Goal: Task Accomplishment & Management: Manage account settings

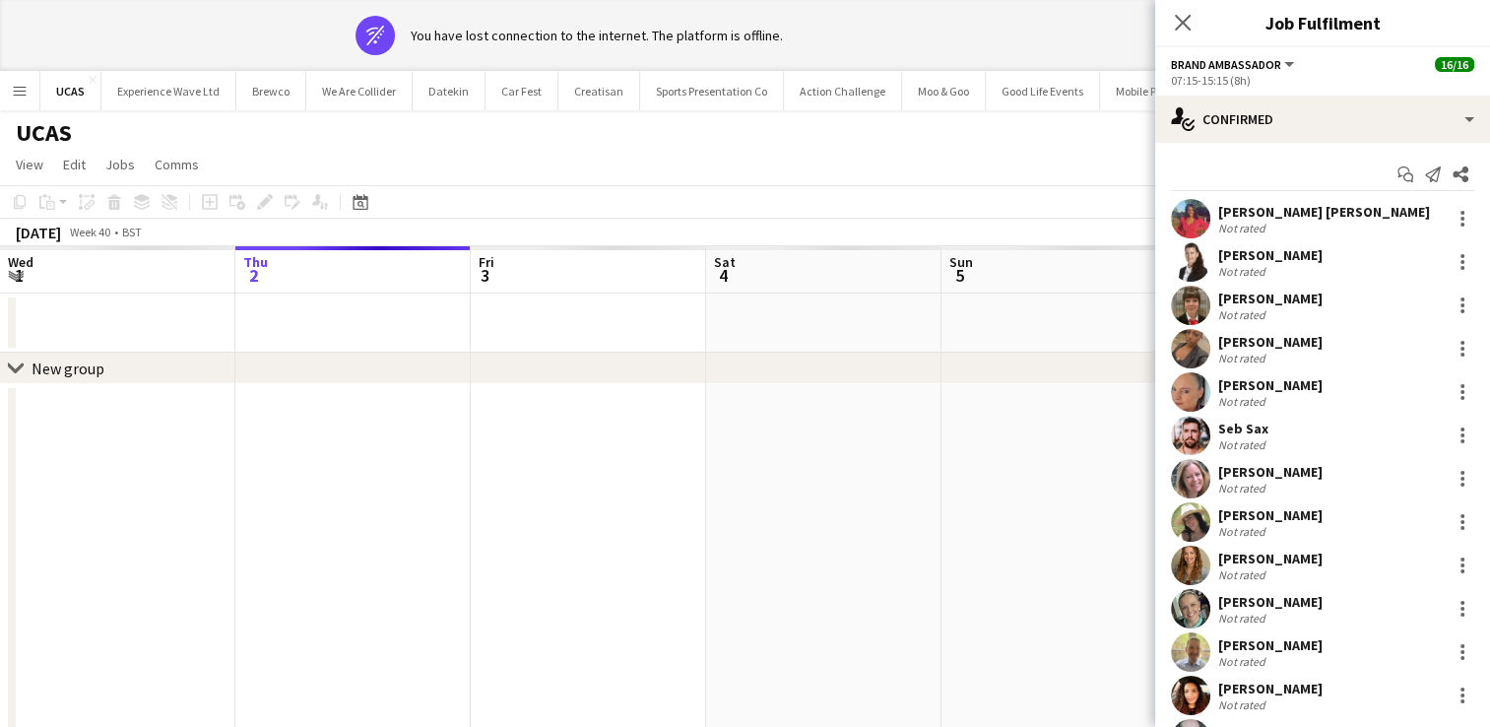
scroll to position [173, 0]
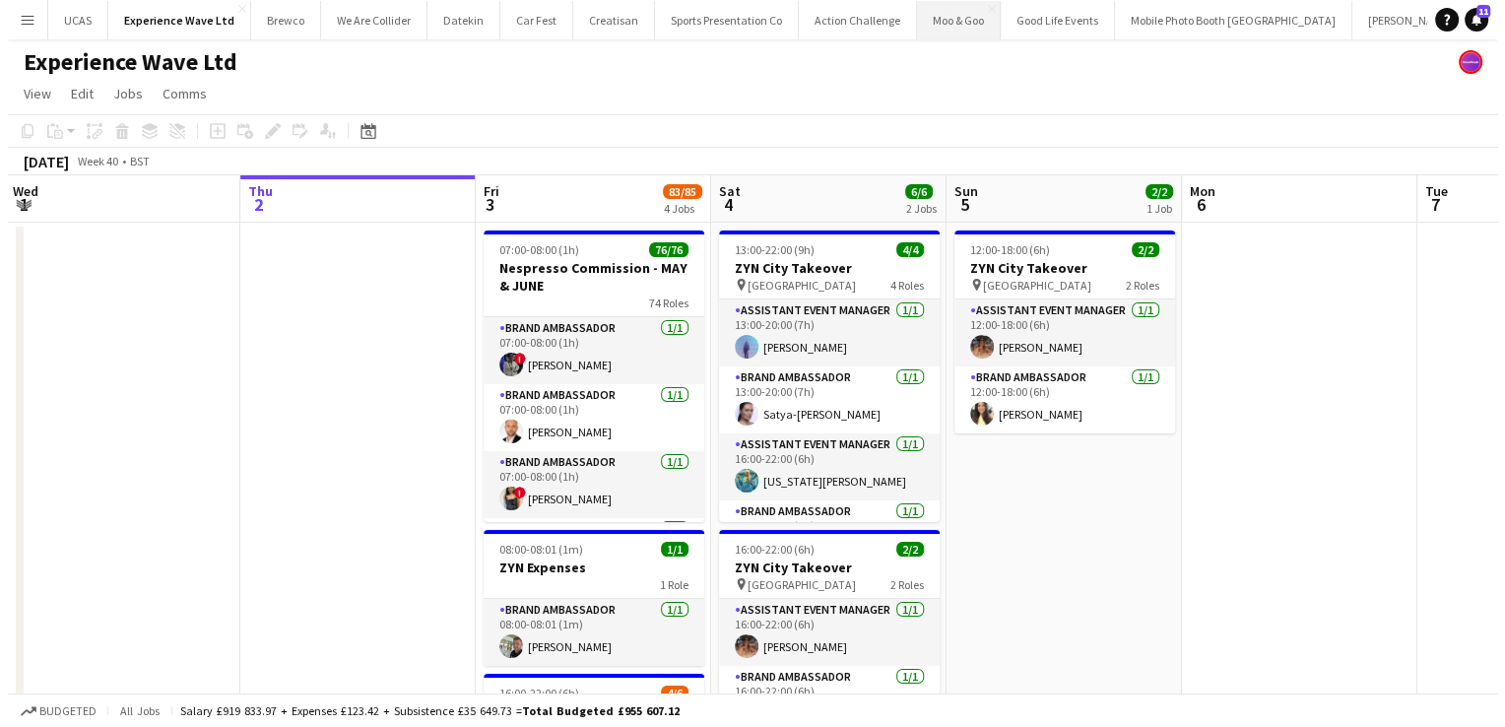
scroll to position [0, 334]
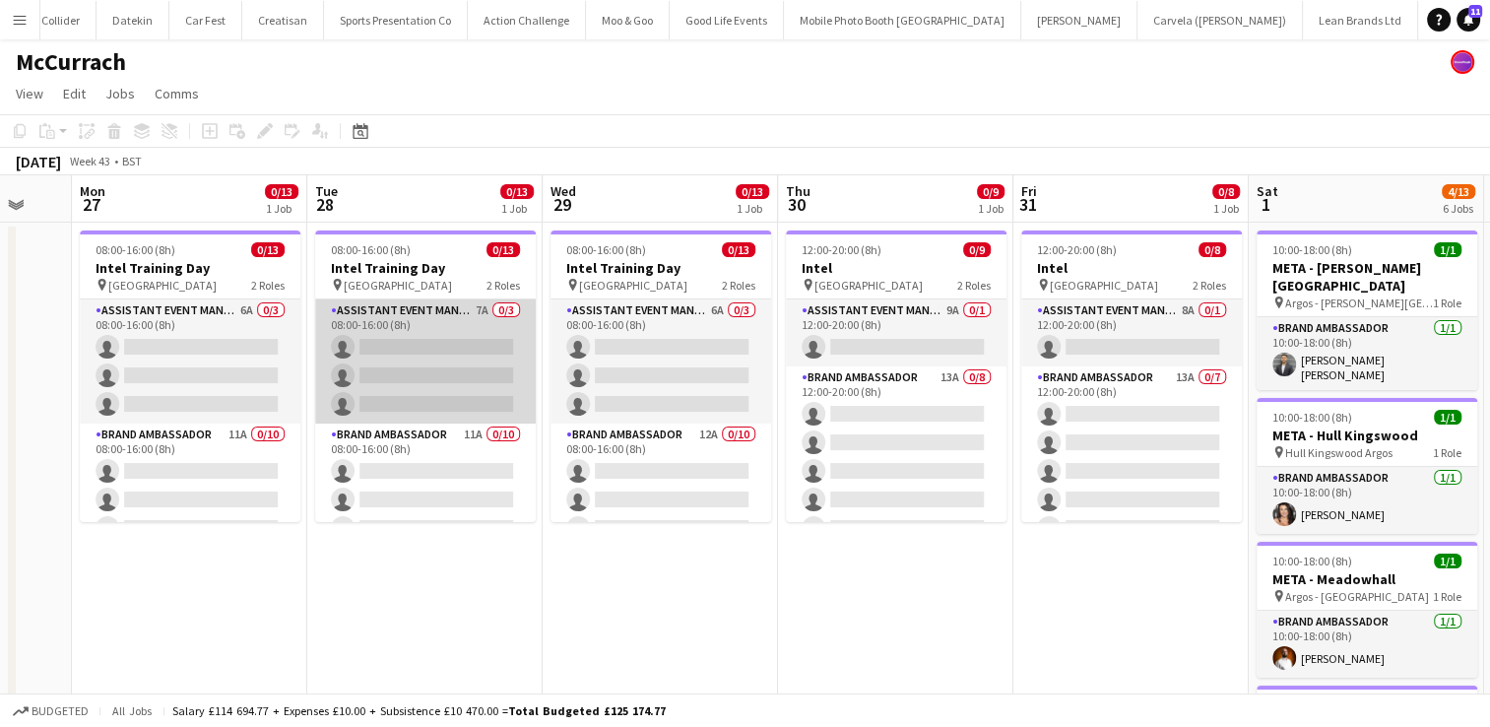
scroll to position [0, 874]
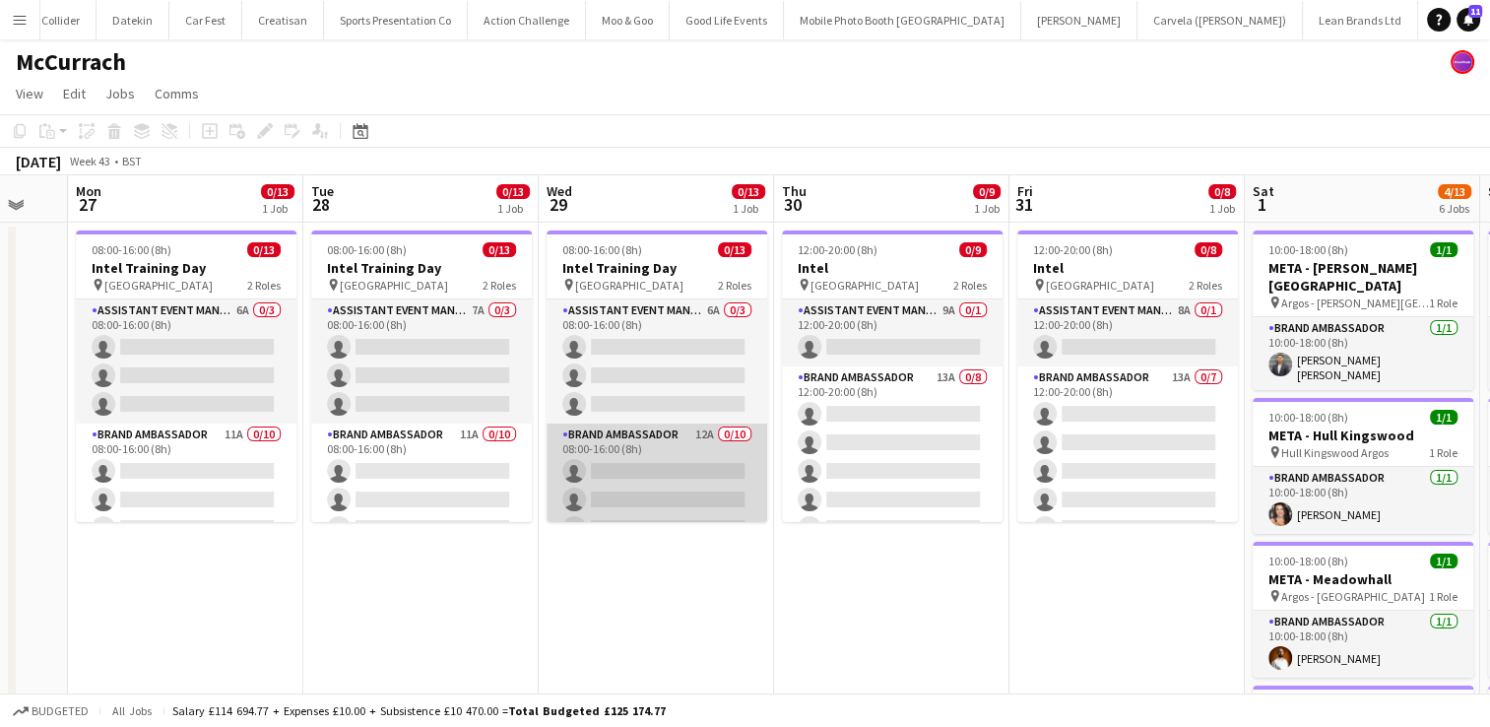
click at [700, 470] on app-card-role "Brand Ambassador 12A 0/10 08:00-16:00 (8h) single-neutral-actions single-neutra…" at bounding box center [657, 585] width 221 height 324
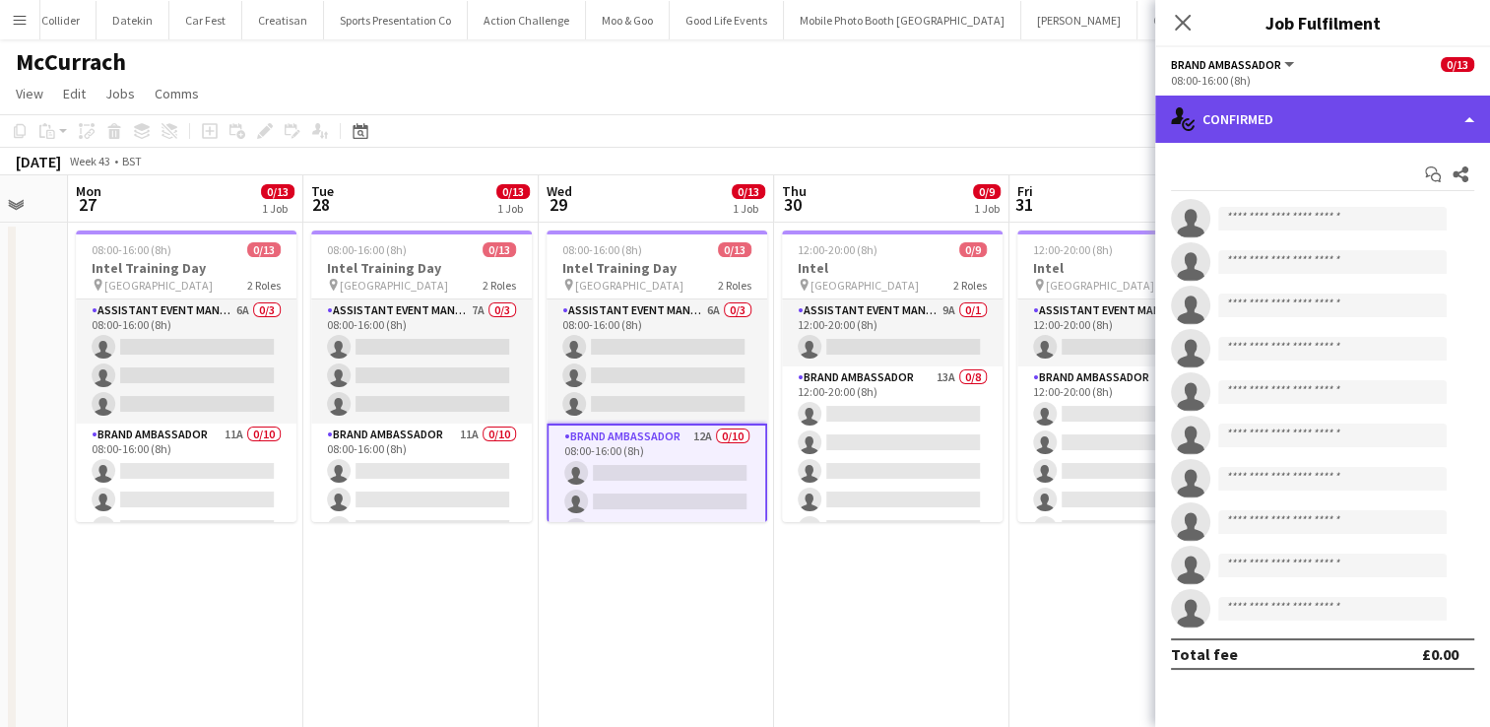
click at [1469, 115] on div "single-neutral-actions-check-2 Confirmed" at bounding box center [1322, 119] width 335 height 47
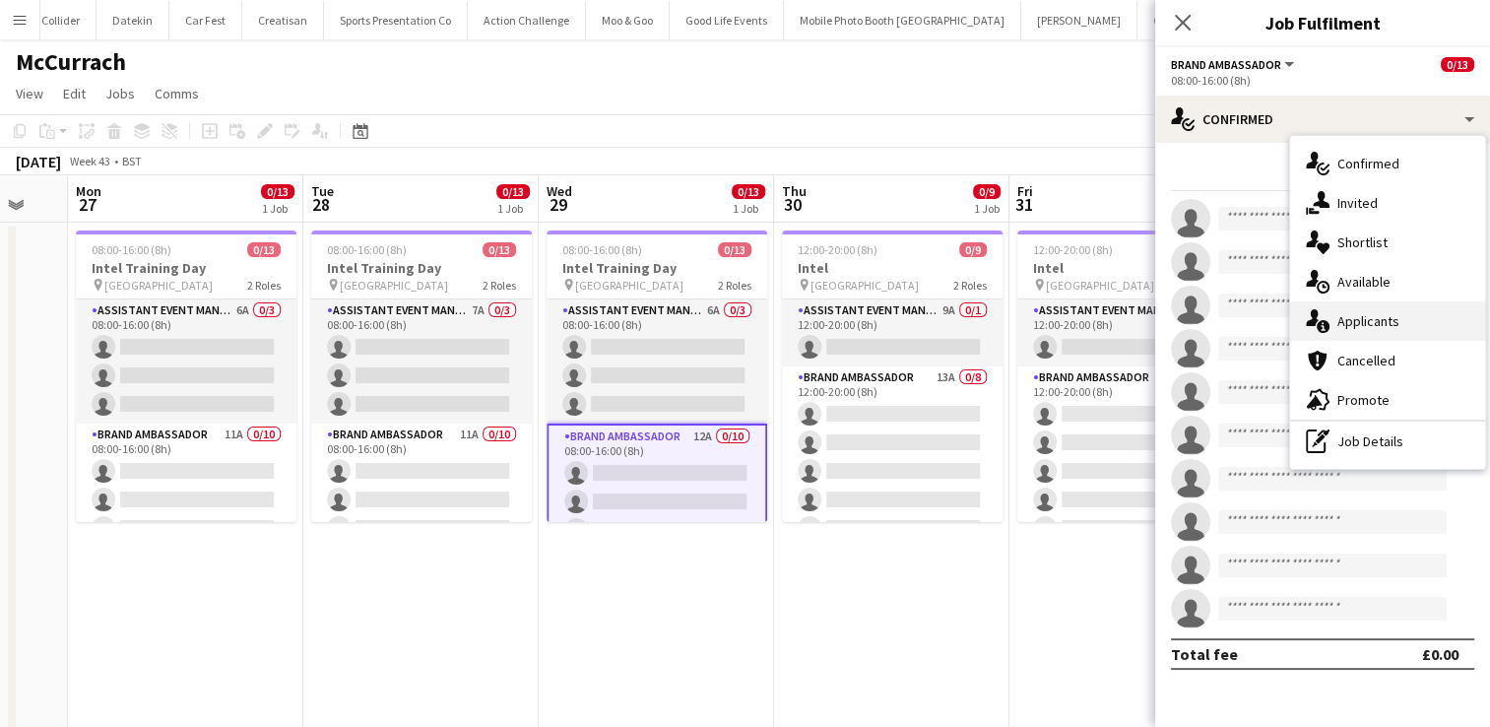
click at [1418, 319] on div "single-neutral-actions-information Applicants" at bounding box center [1387, 320] width 195 height 39
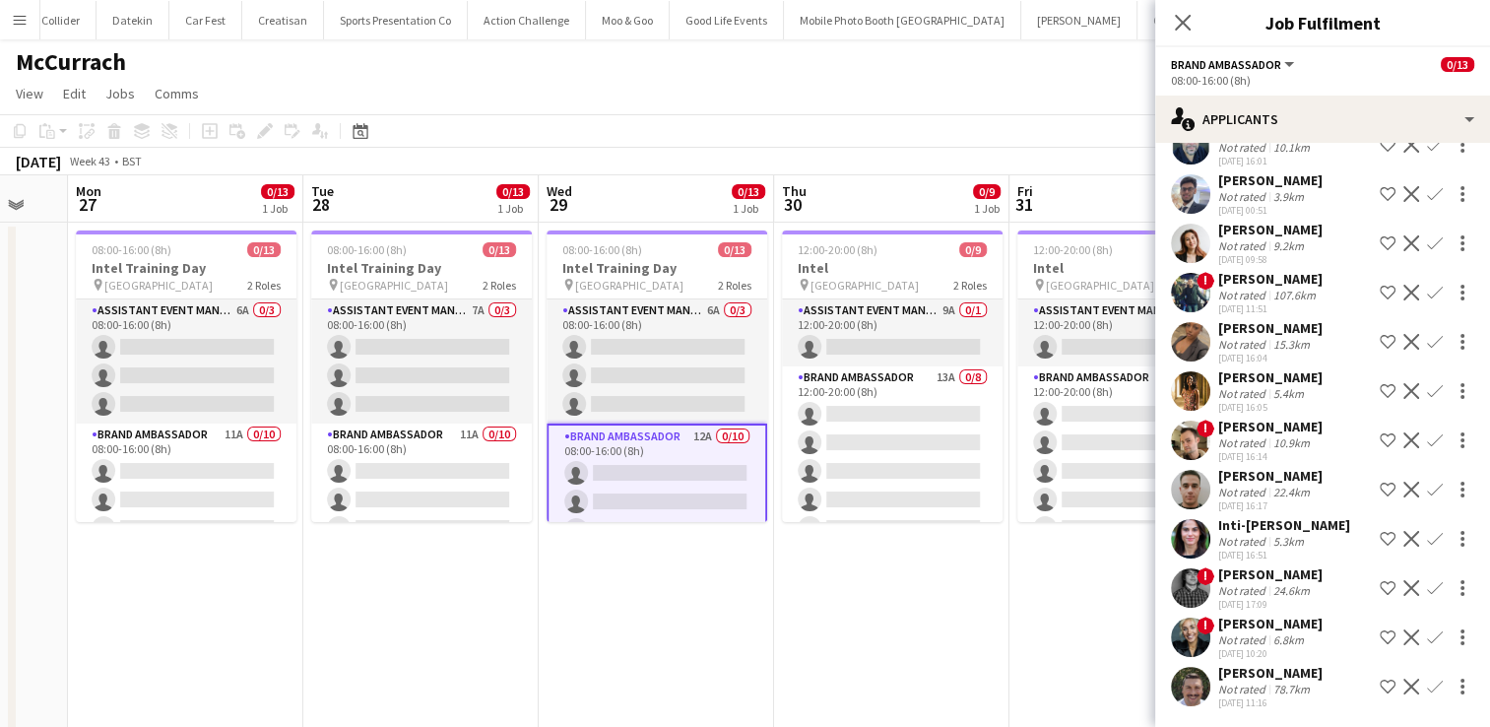
scroll to position [116, 0]
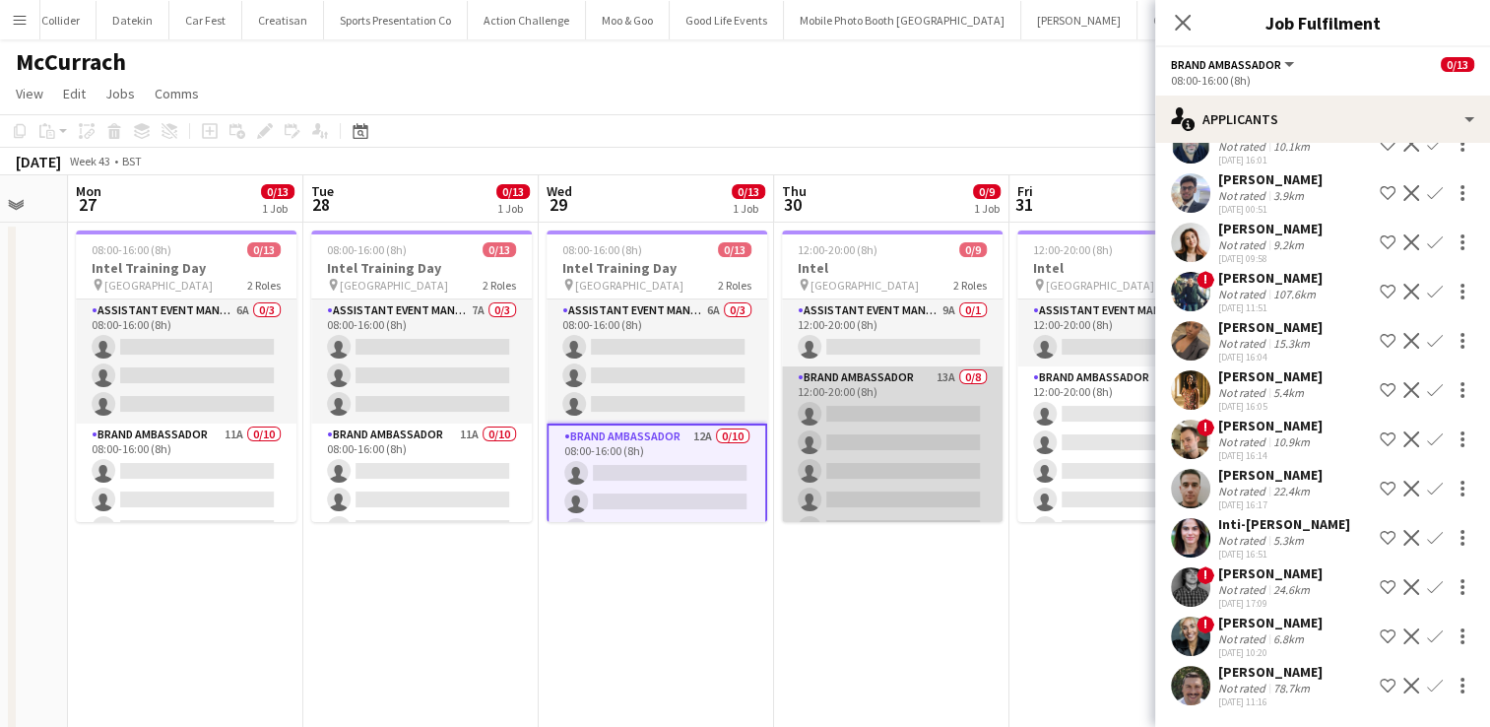
click at [879, 479] on app-card-role "Brand Ambassador 13A 0/8 12:00-20:00 (8h) single-neutral-actions single-neutral…" at bounding box center [892, 499] width 221 height 267
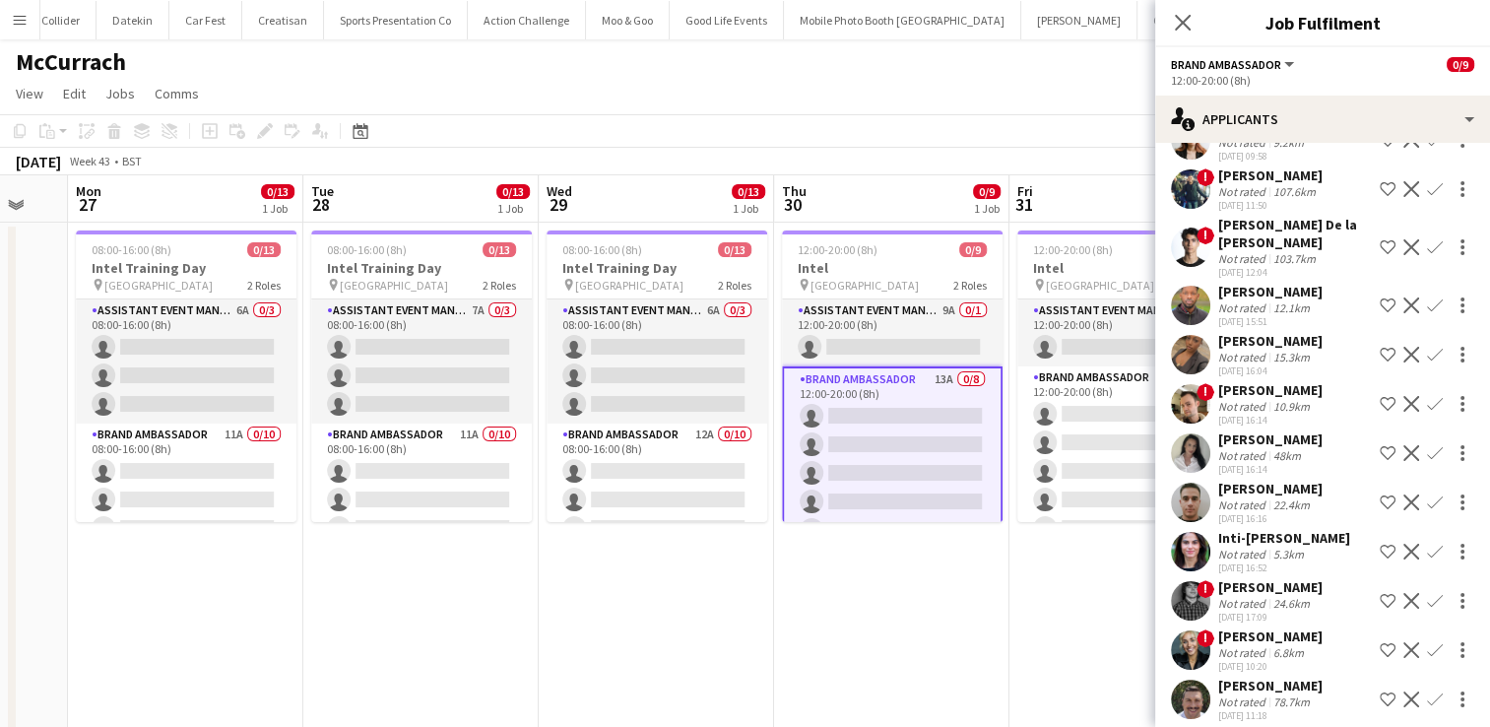
scroll to position [183, 0]
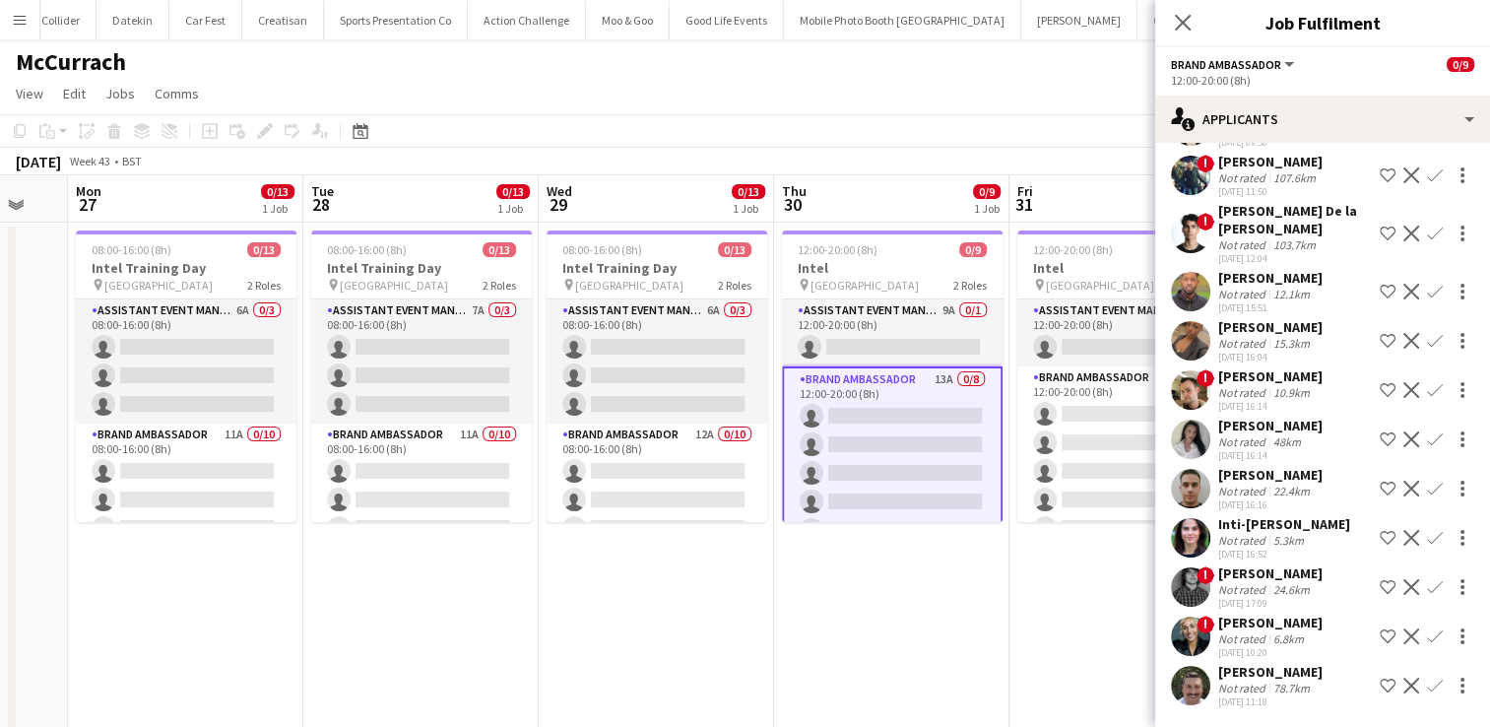
click at [1253, 437] on div "Not rated" at bounding box center [1243, 441] width 51 height 15
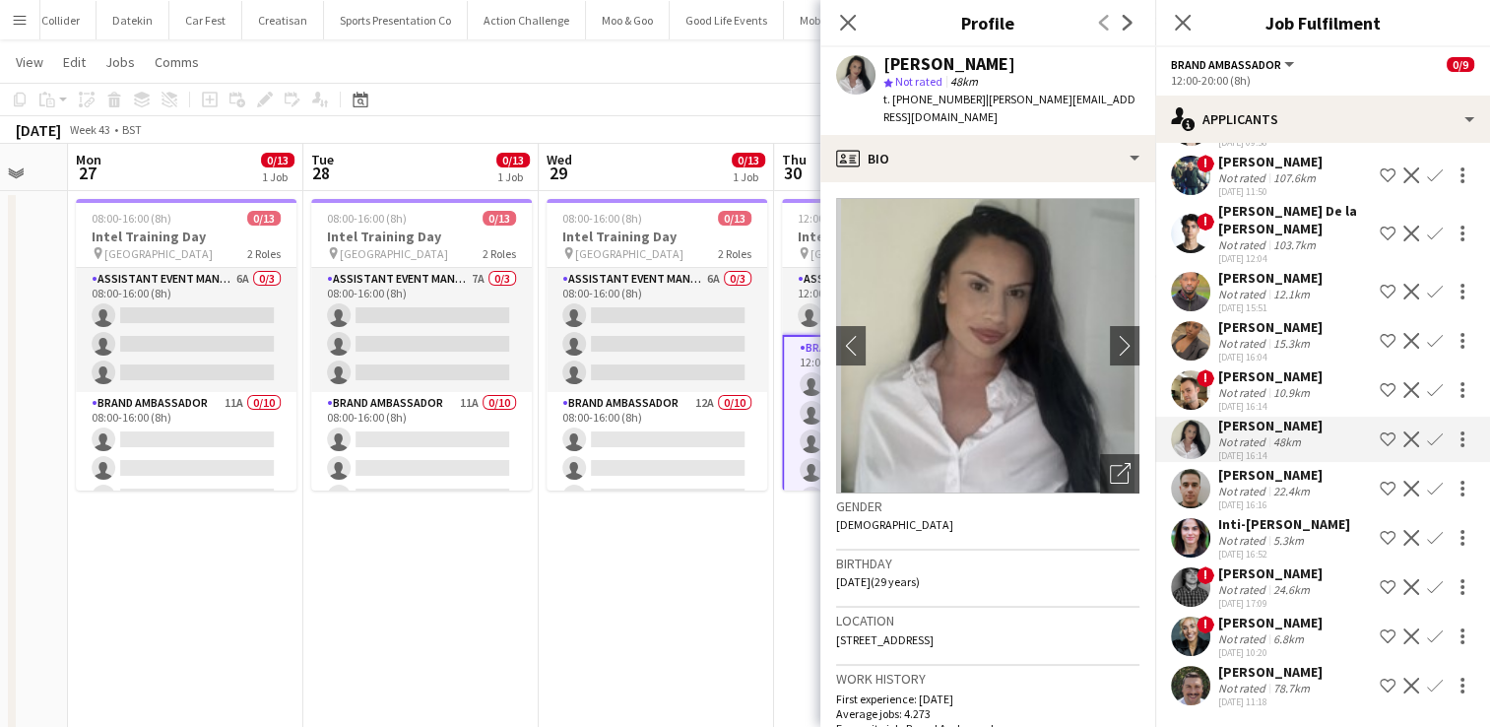
scroll to position [0, 0]
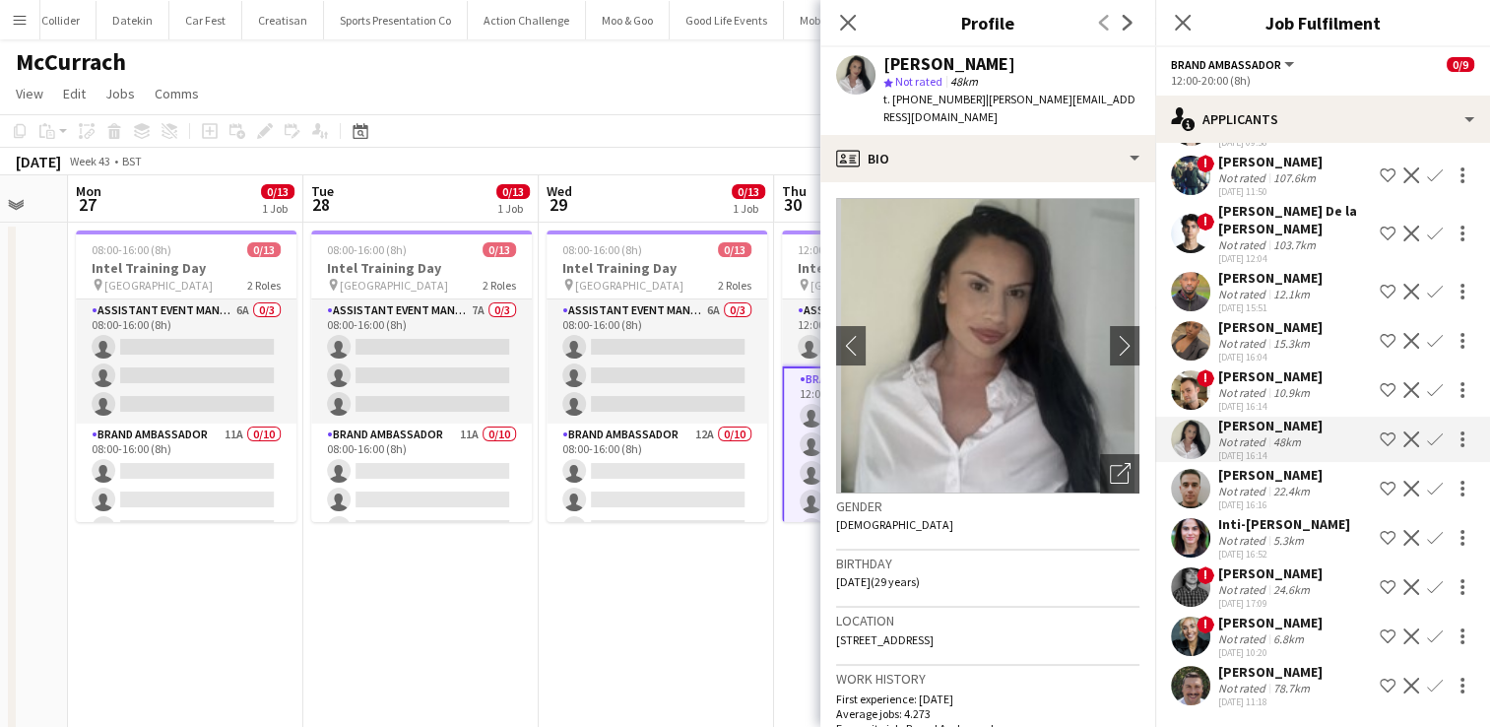
click at [1281, 631] on div "6.8km" at bounding box center [1288, 638] width 38 height 15
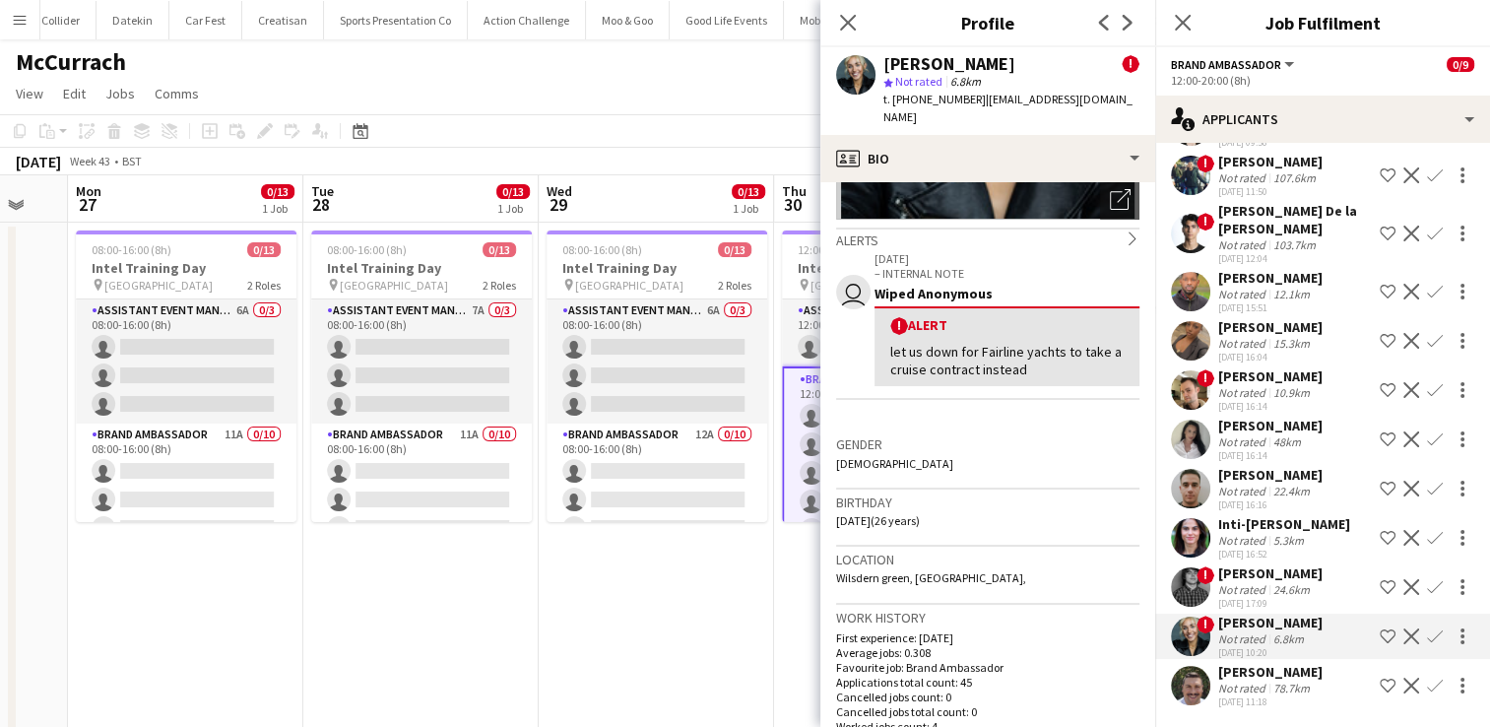
scroll to position [267, 0]
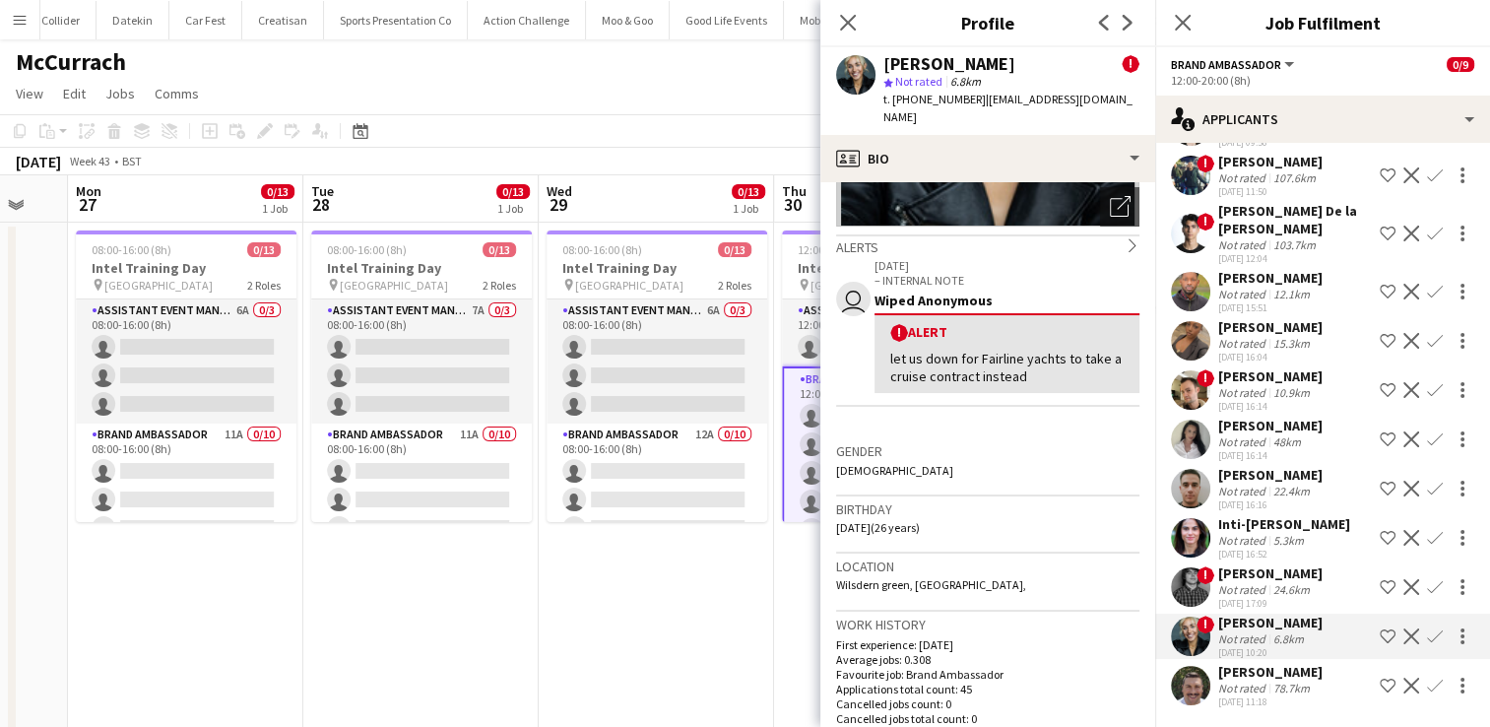
click at [1276, 440] on div "48km" at bounding box center [1286, 441] width 35 height 15
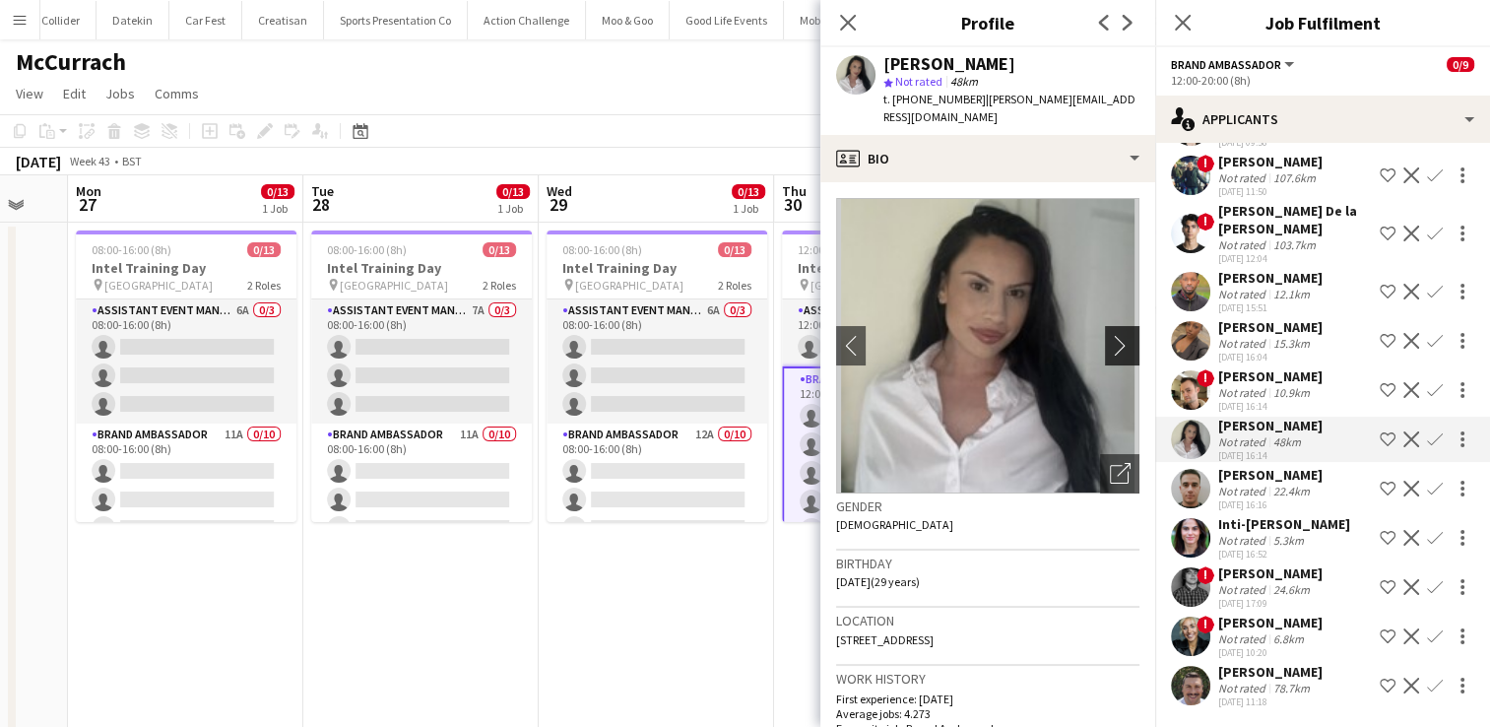
click at [1110, 335] on app-icon "chevron-right" at bounding box center [1125, 345] width 31 height 21
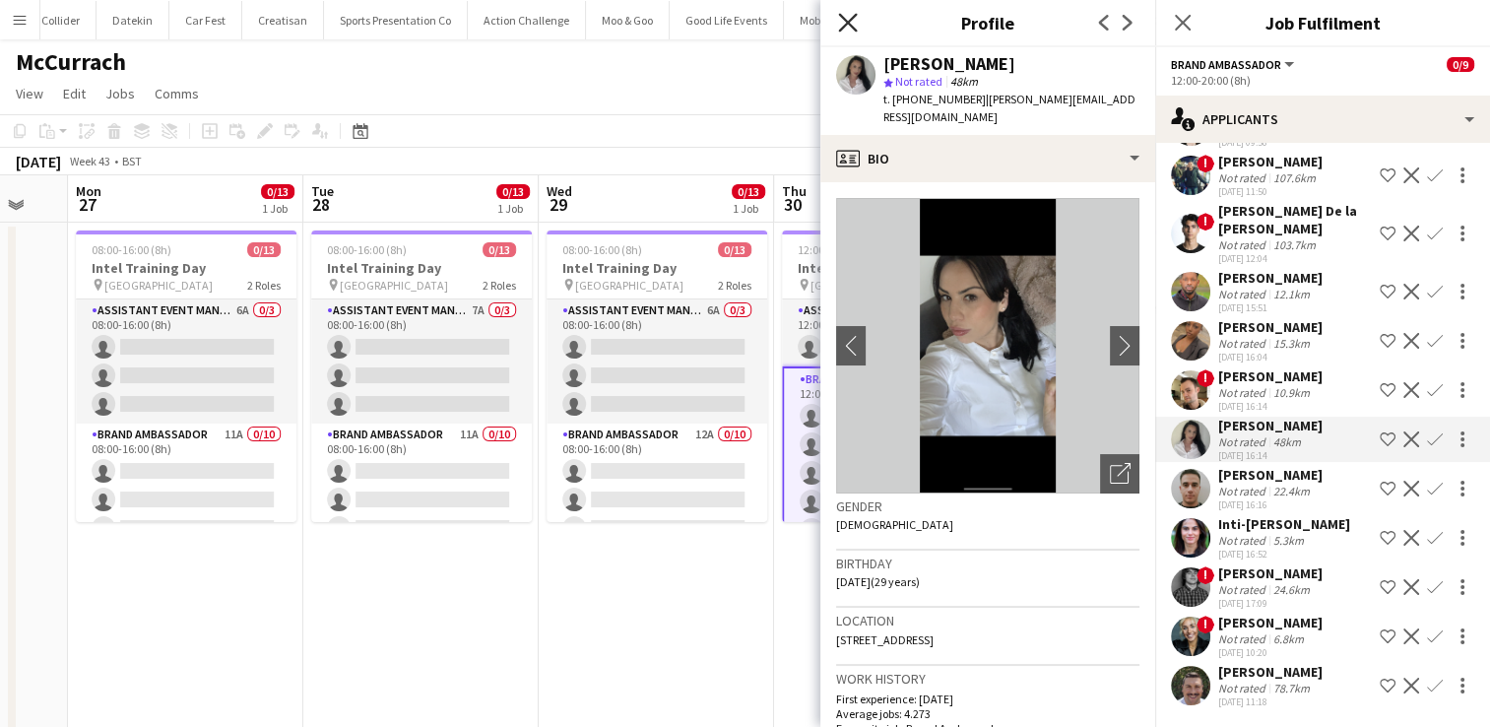
click at [847, 23] on icon at bounding box center [847, 22] width 19 height 19
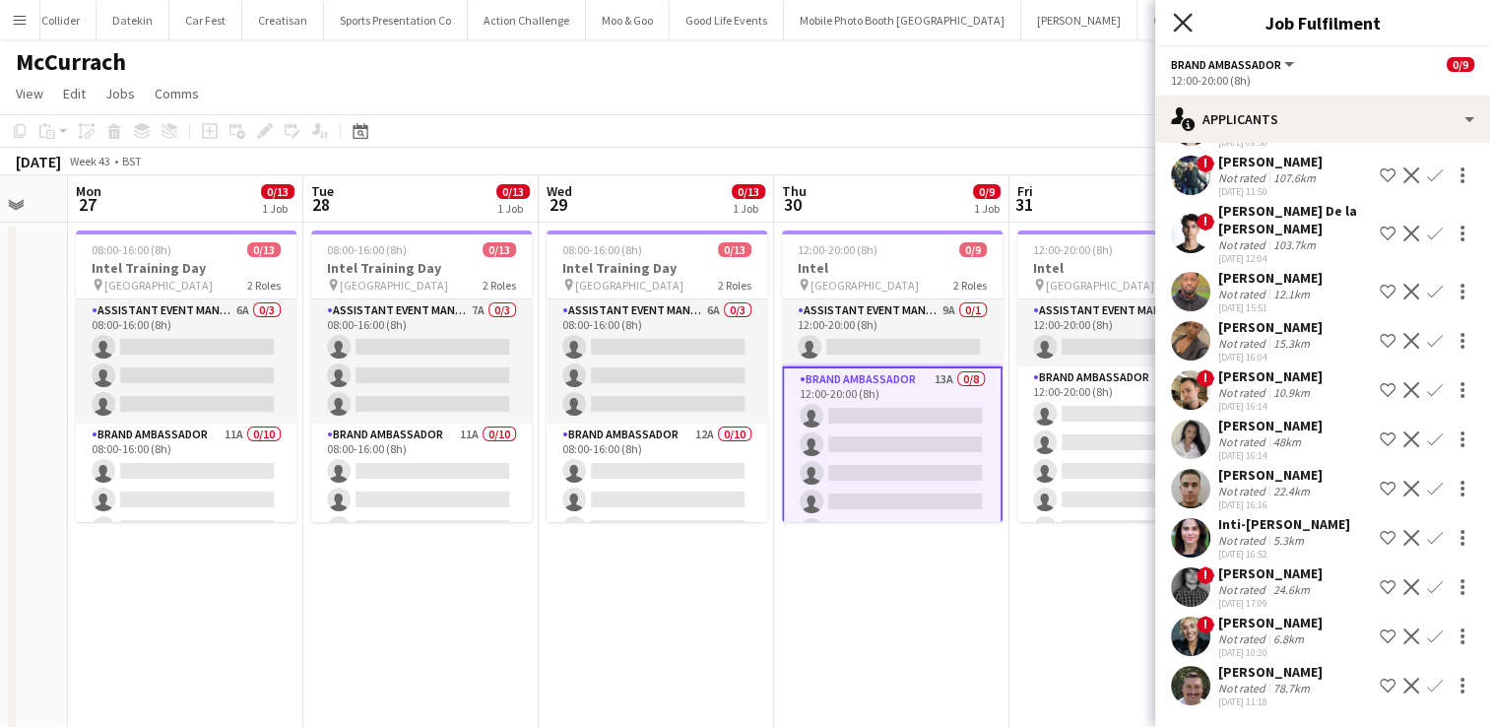
click at [1184, 31] on icon "Close pop-in" at bounding box center [1182, 22] width 19 height 19
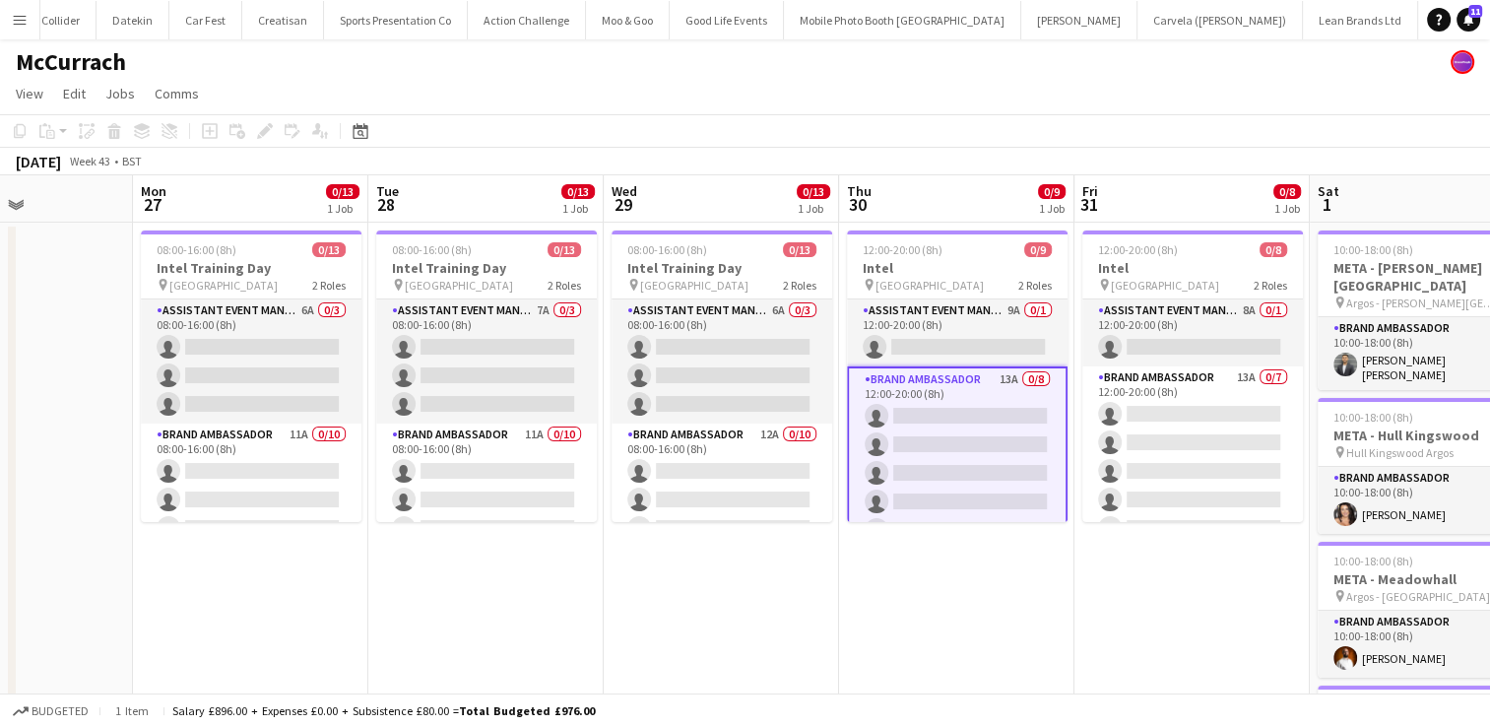
scroll to position [0, 601]
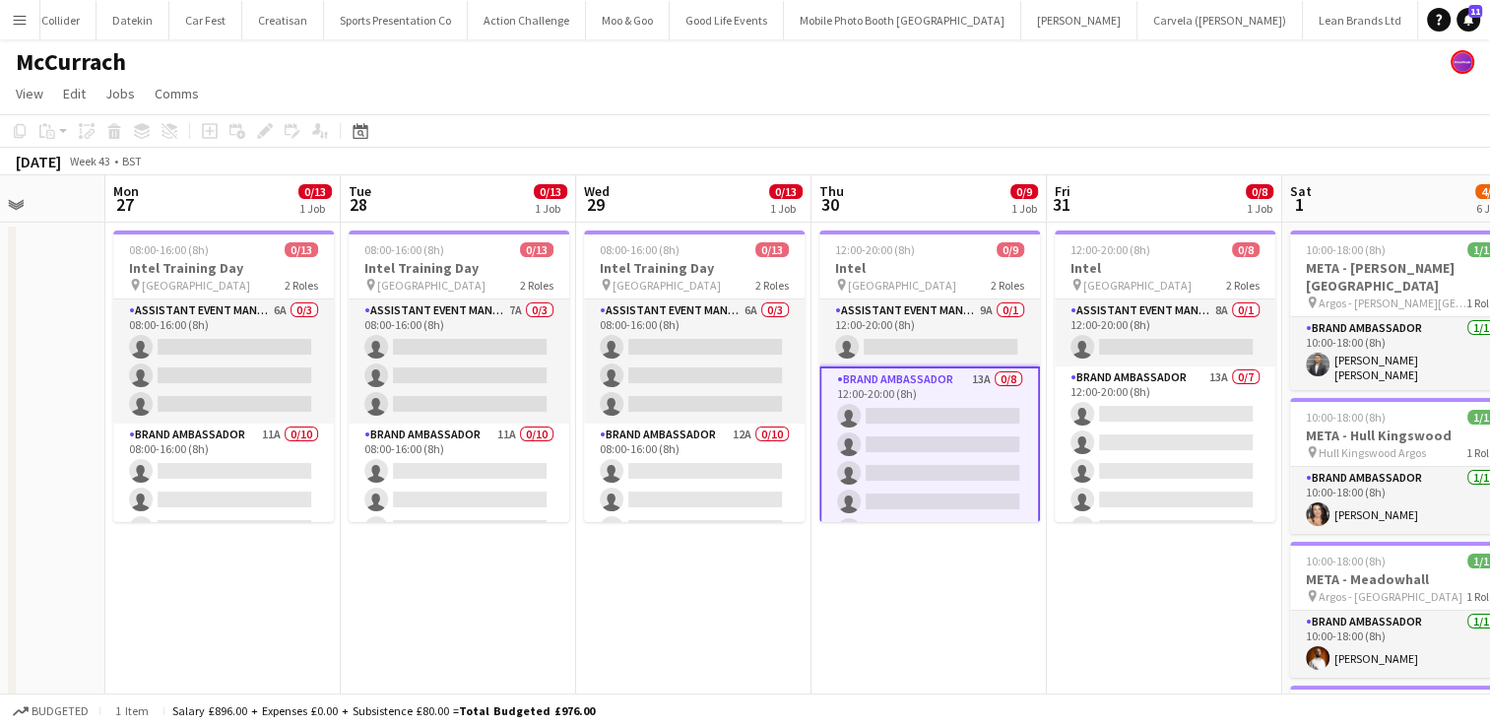
click at [934, 467] on app-card-role "Brand Ambassador 13A 0/8 12:00-20:00 (8h) single-neutral-actions single-neutral…" at bounding box center [929, 501] width 221 height 271
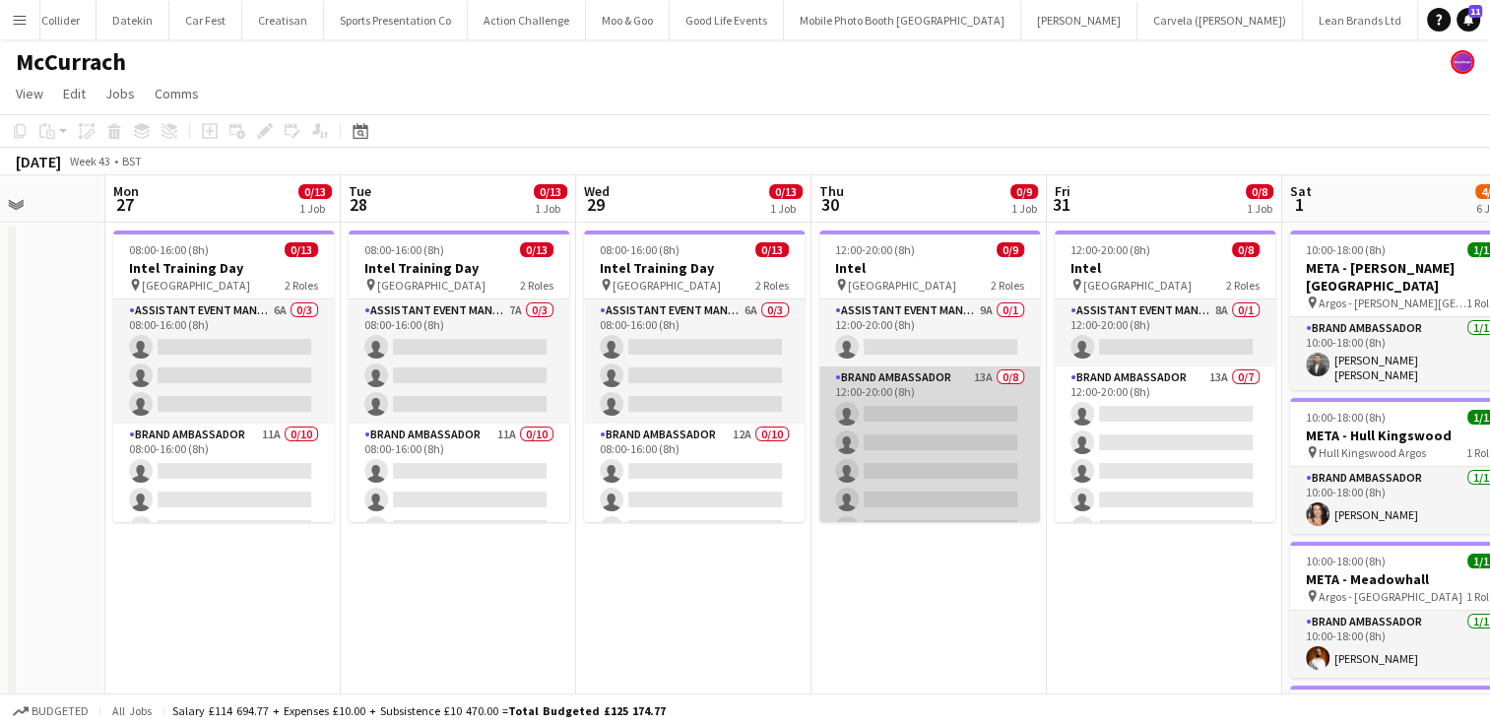
click at [934, 467] on app-card-role "Brand Ambassador 13A 0/8 12:00-20:00 (8h) single-neutral-actions single-neutral…" at bounding box center [929, 499] width 221 height 267
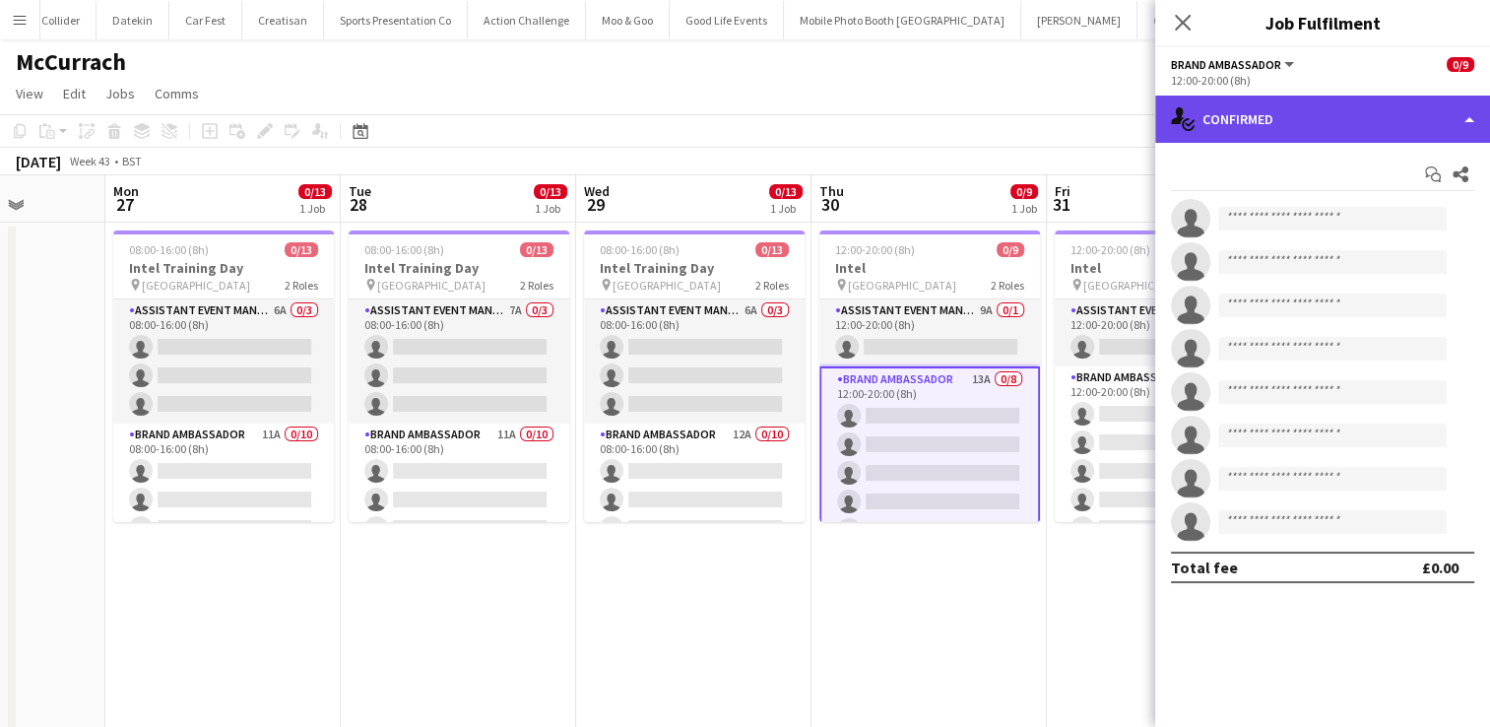
click at [1371, 119] on div "single-neutral-actions-check-2 Confirmed" at bounding box center [1322, 119] width 335 height 47
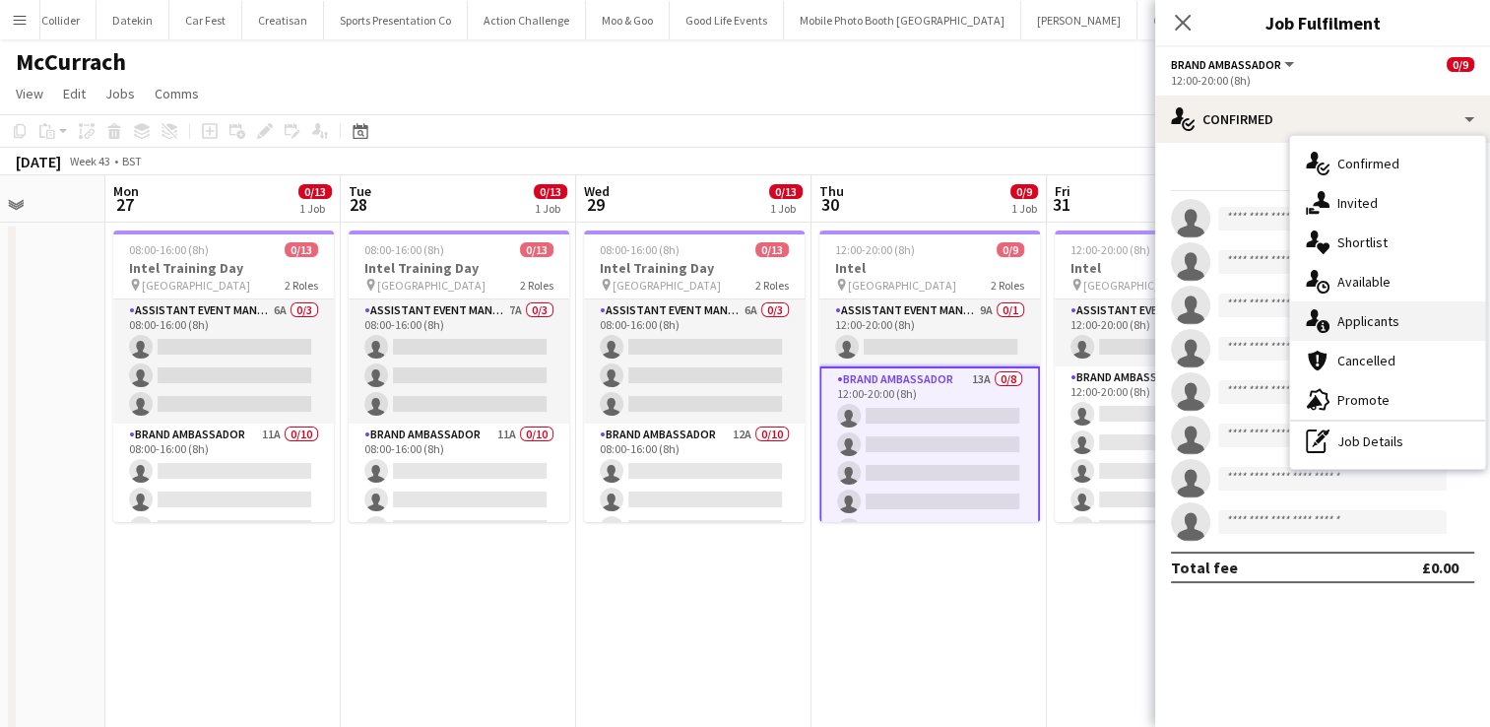
click at [1406, 330] on div "single-neutral-actions-information Applicants" at bounding box center [1387, 320] width 195 height 39
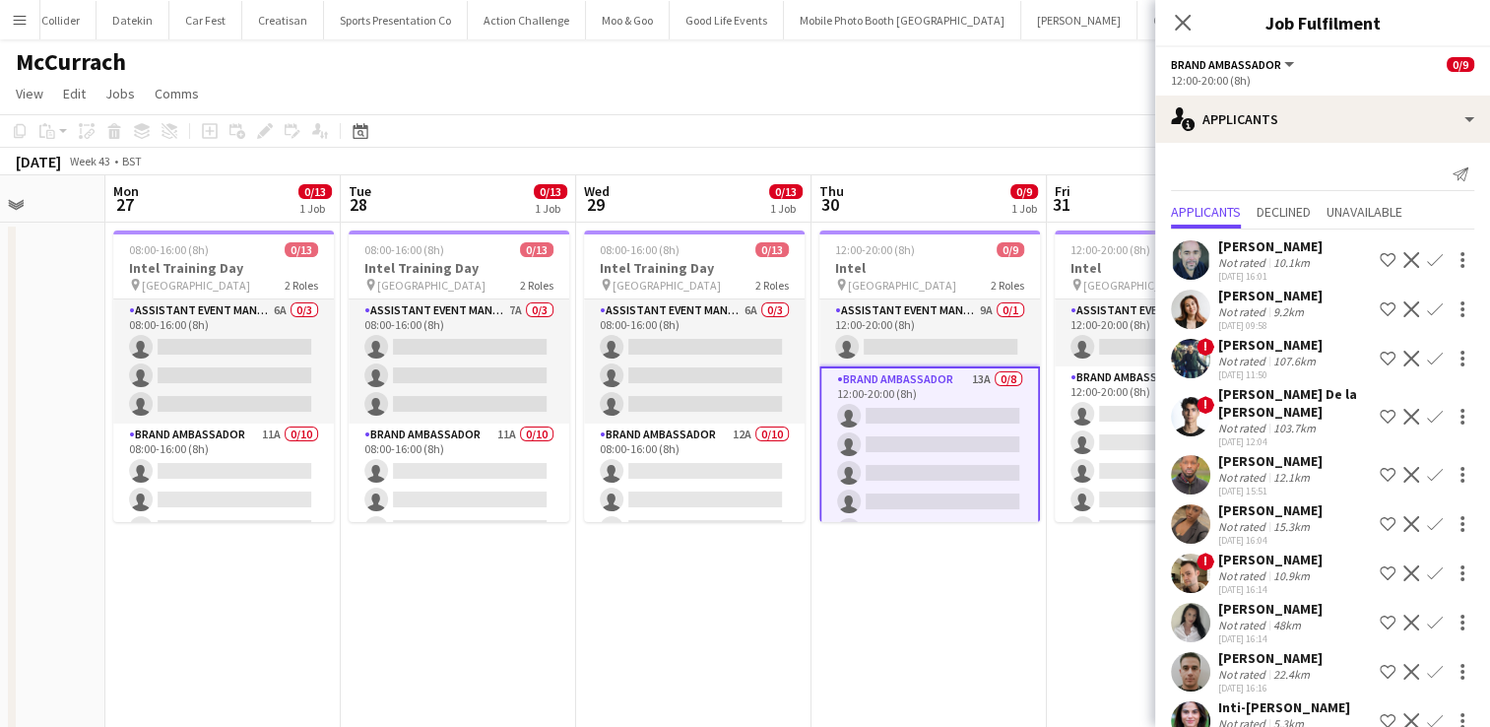
click at [1292, 311] on div "9.2km" at bounding box center [1288, 311] width 38 height 15
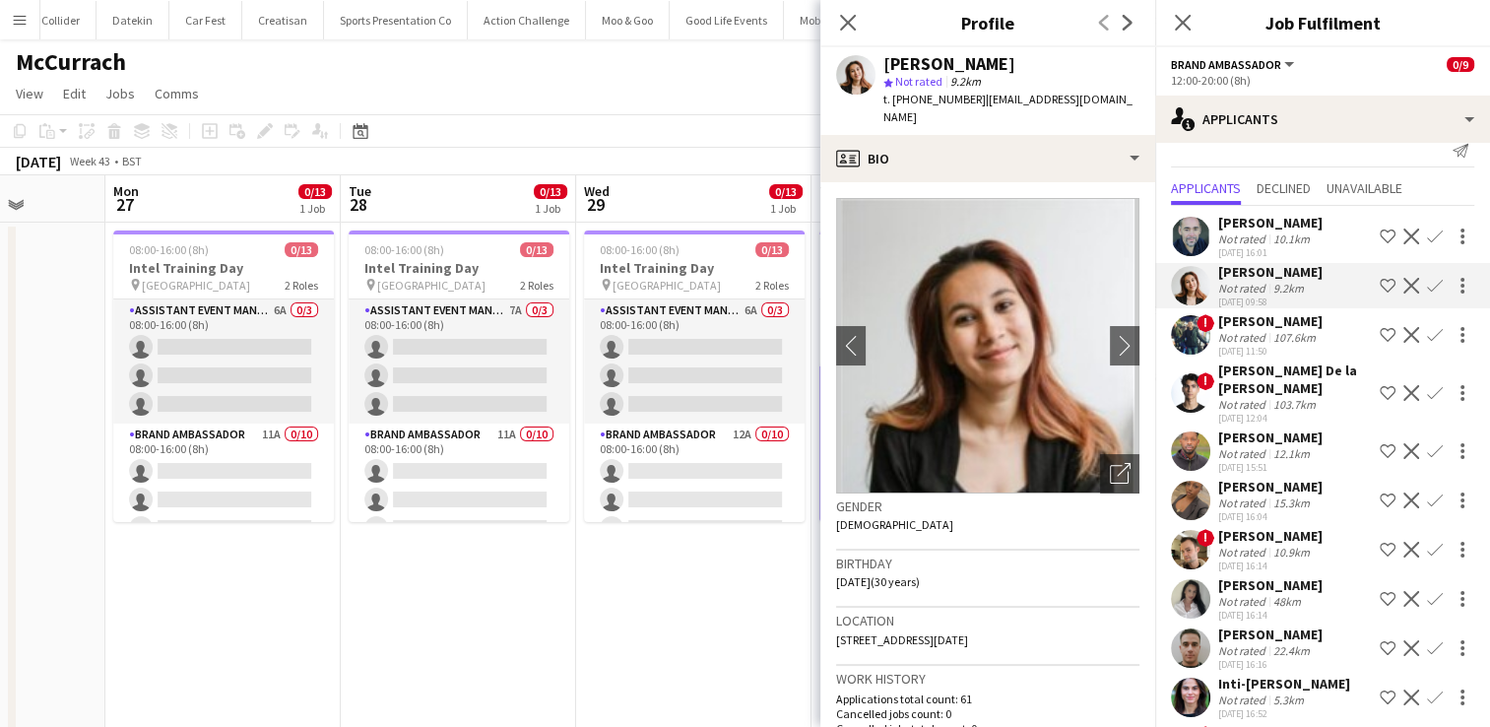
scroll to position [24, 0]
click at [1271, 487] on div "[PERSON_NAME]" at bounding box center [1270, 487] width 104 height 18
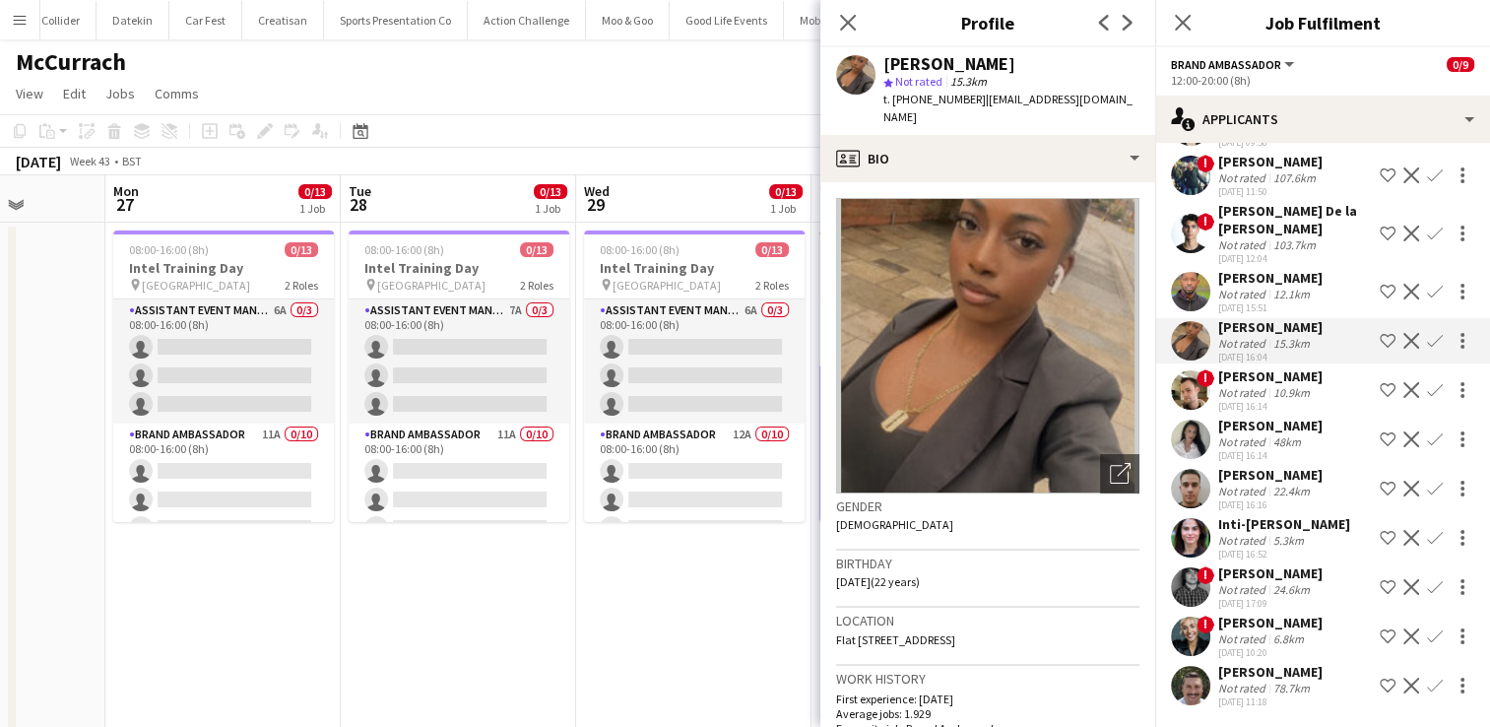
scroll to position [30, 0]
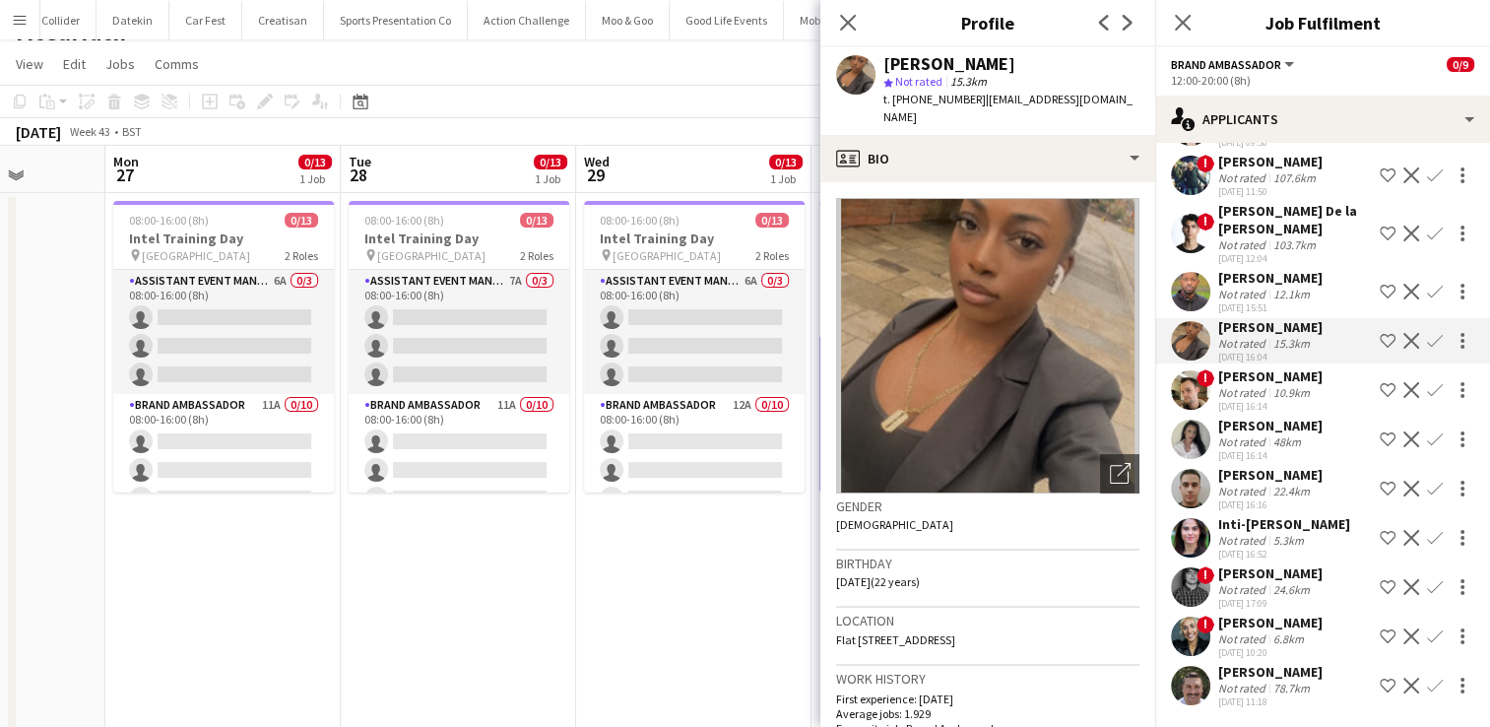
click at [1253, 489] on div "Not rated" at bounding box center [1243, 491] width 51 height 15
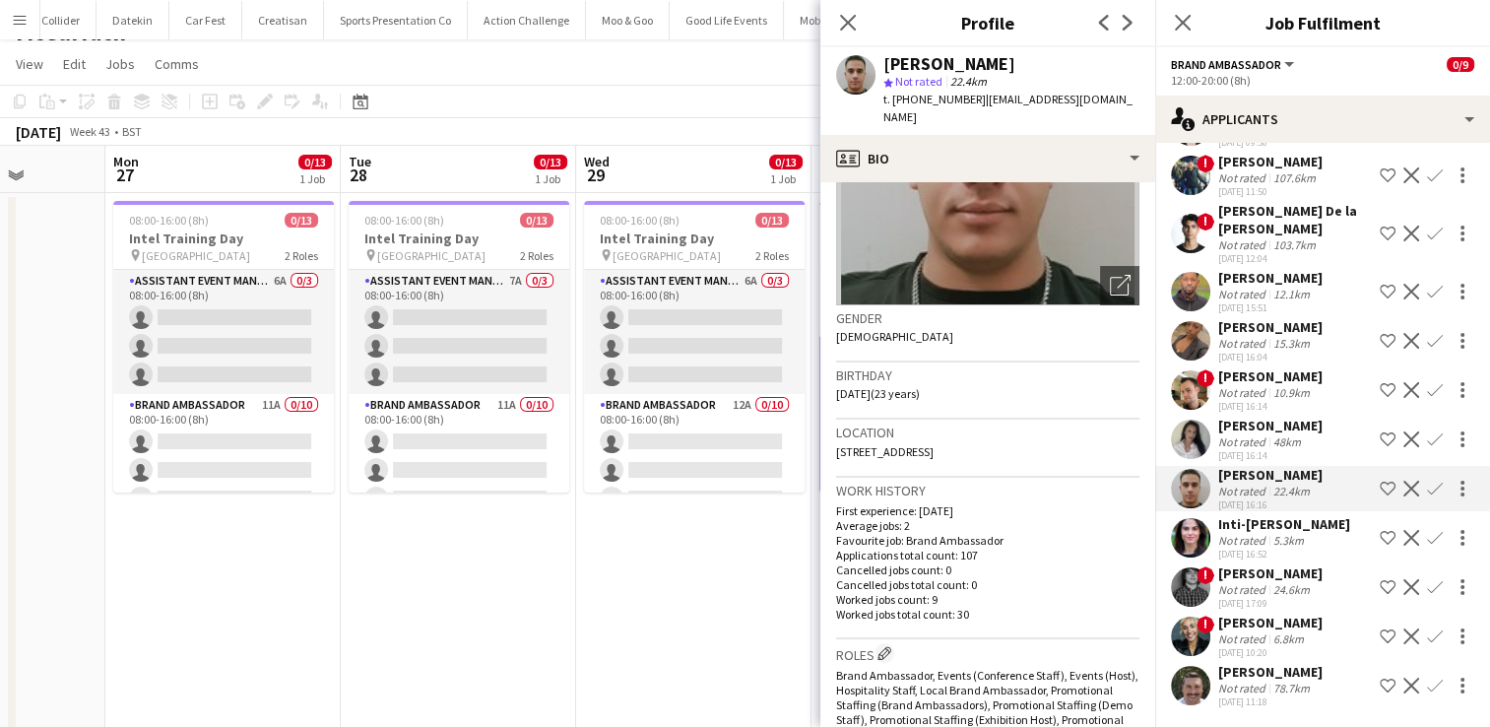
scroll to position [185, 0]
click at [1276, 490] on div "22.4km" at bounding box center [1291, 491] width 44 height 15
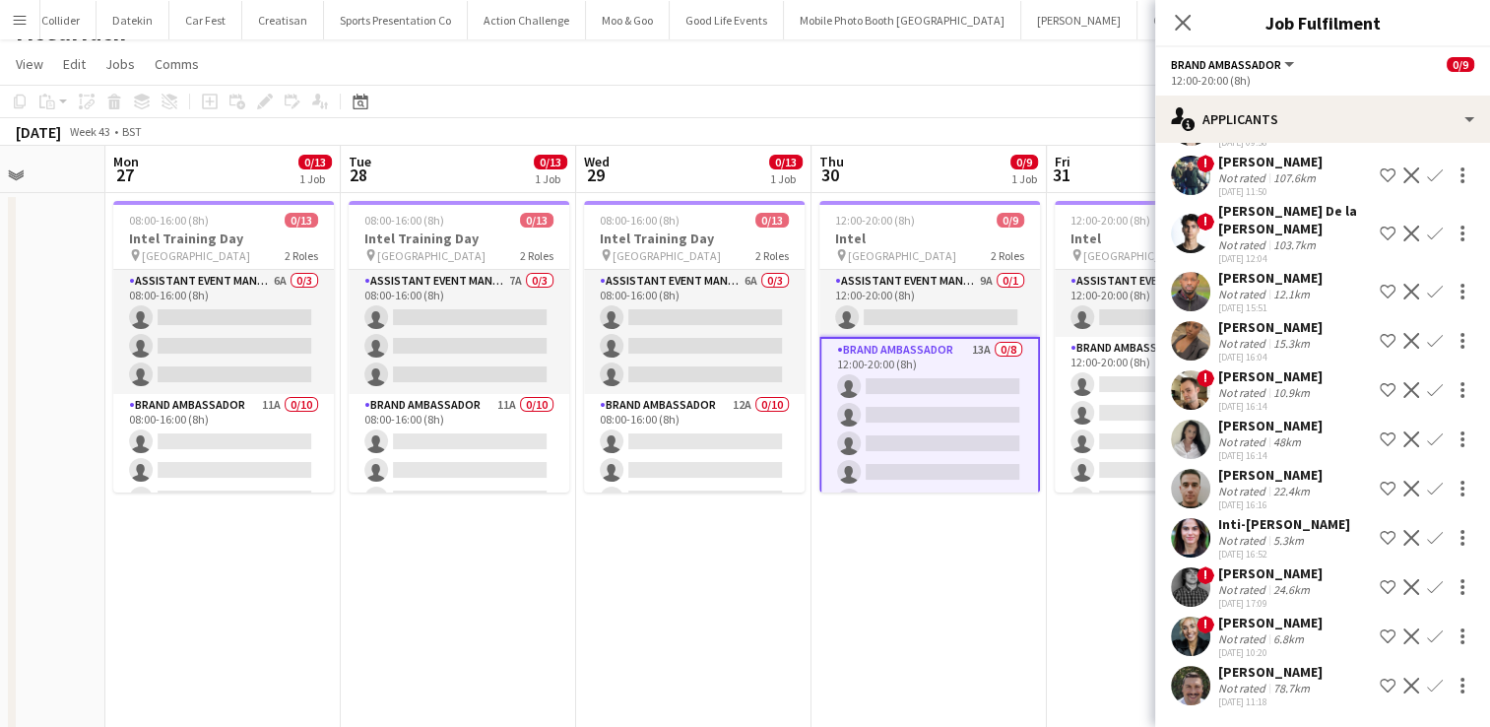
click at [1276, 490] on div "22.4km" at bounding box center [1291, 491] width 44 height 15
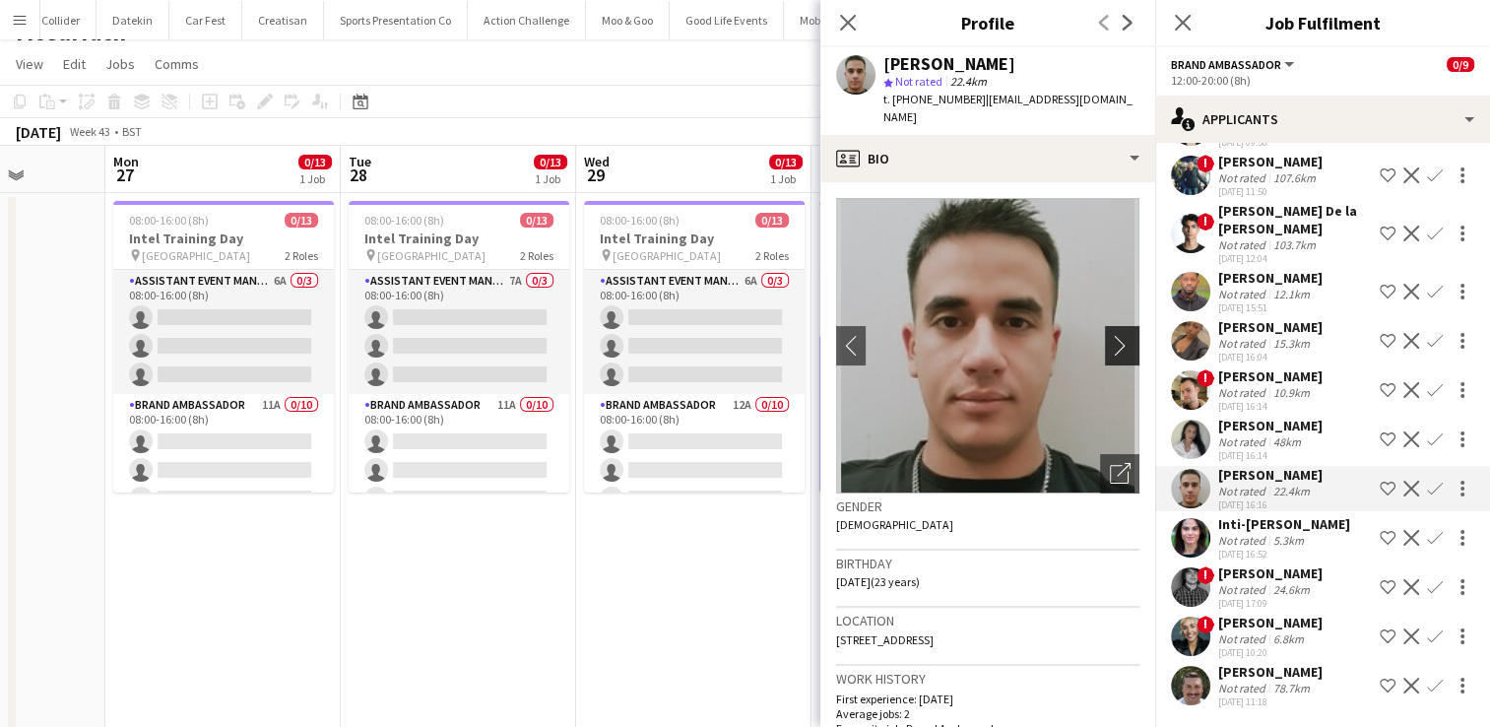
click at [1114, 335] on app-icon "chevron-right" at bounding box center [1125, 345] width 31 height 21
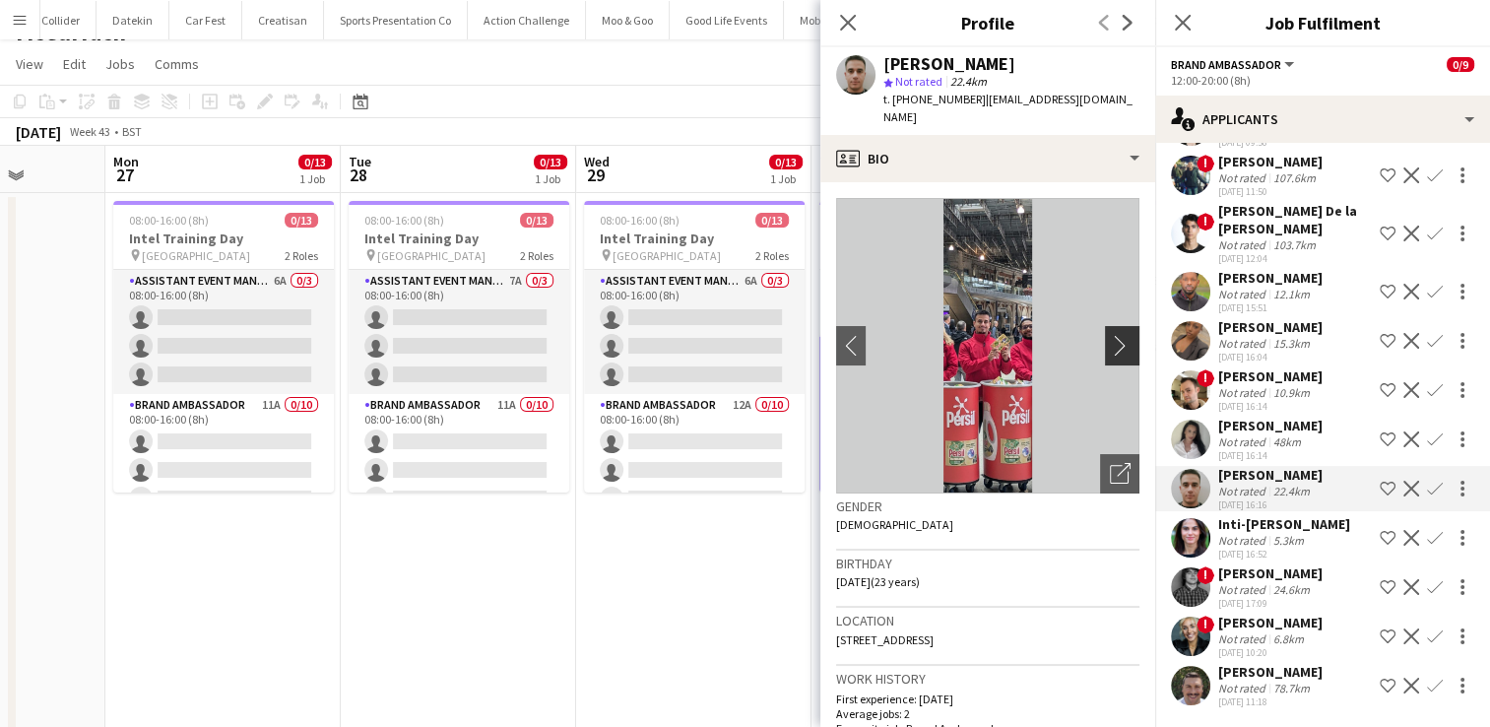
click at [1114, 335] on app-icon "chevron-right" at bounding box center [1125, 345] width 31 height 21
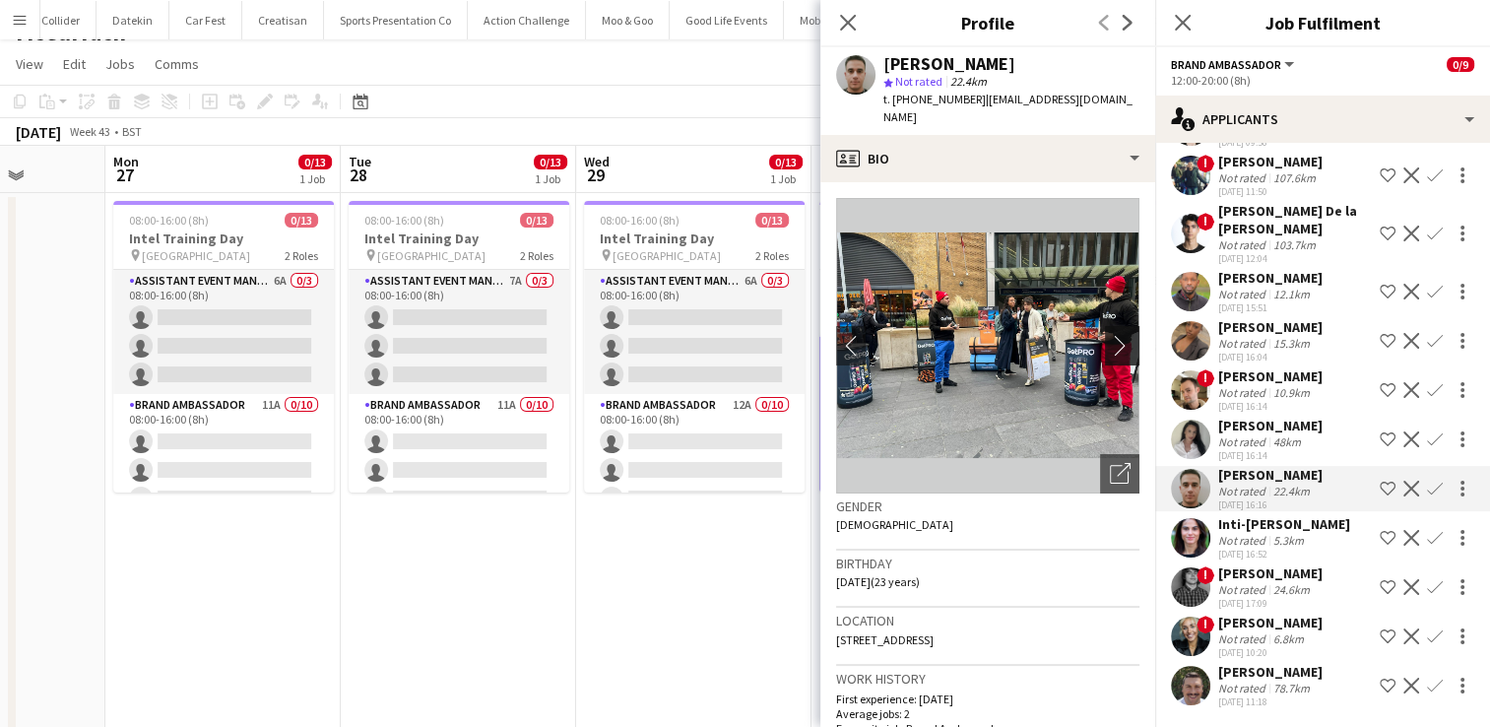
click at [1114, 335] on app-icon "chevron-right" at bounding box center [1125, 345] width 31 height 21
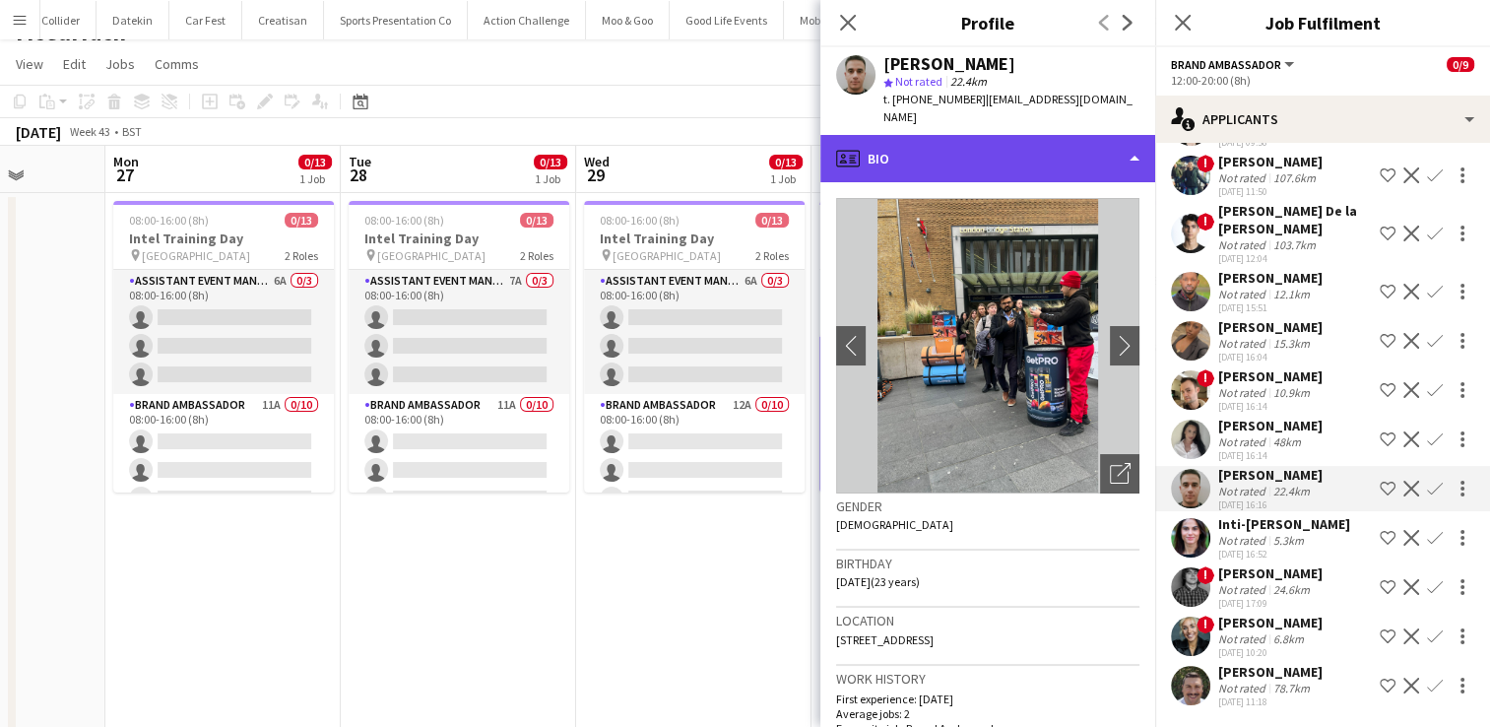
click at [1136, 141] on div "profile Bio" at bounding box center [987, 158] width 335 height 47
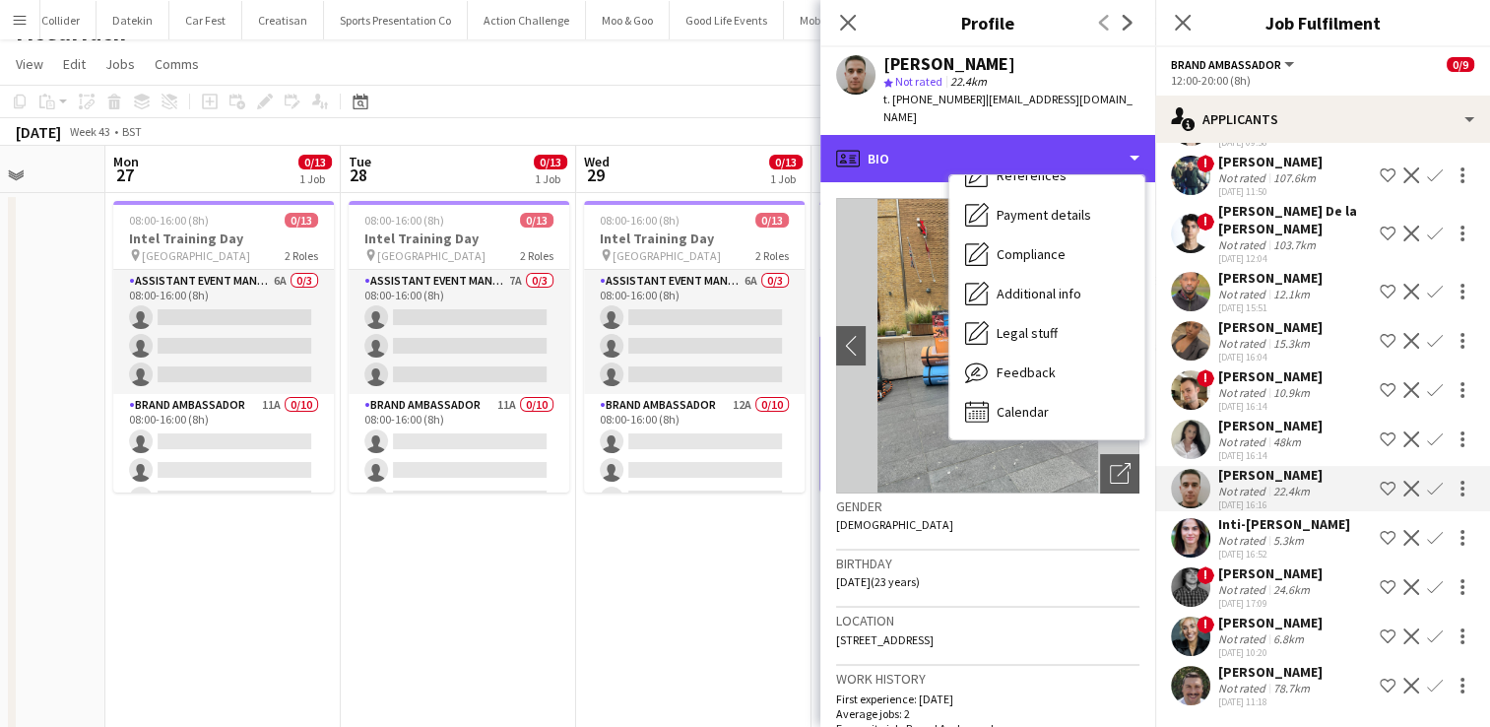
scroll to position [224, 0]
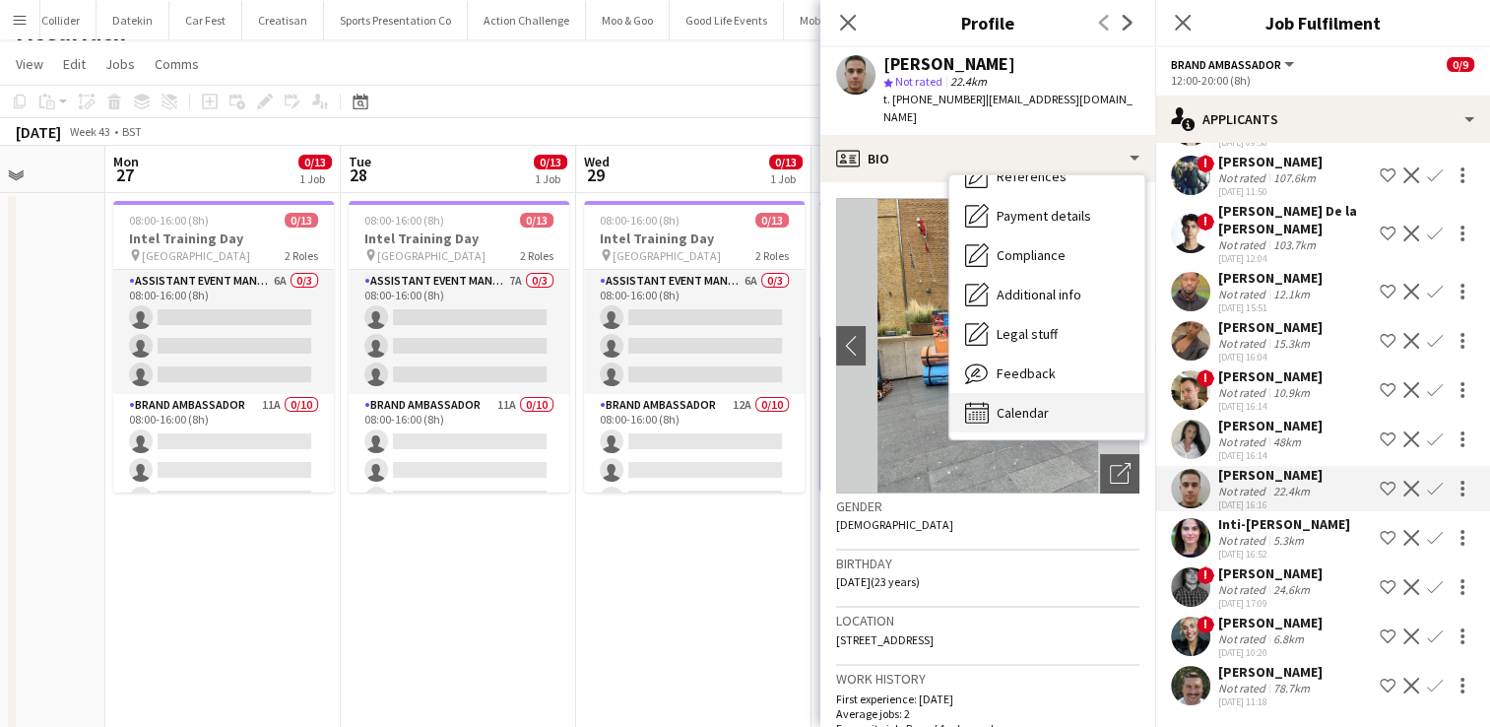
click at [1040, 404] on span "Calendar" at bounding box center [1023, 413] width 52 height 18
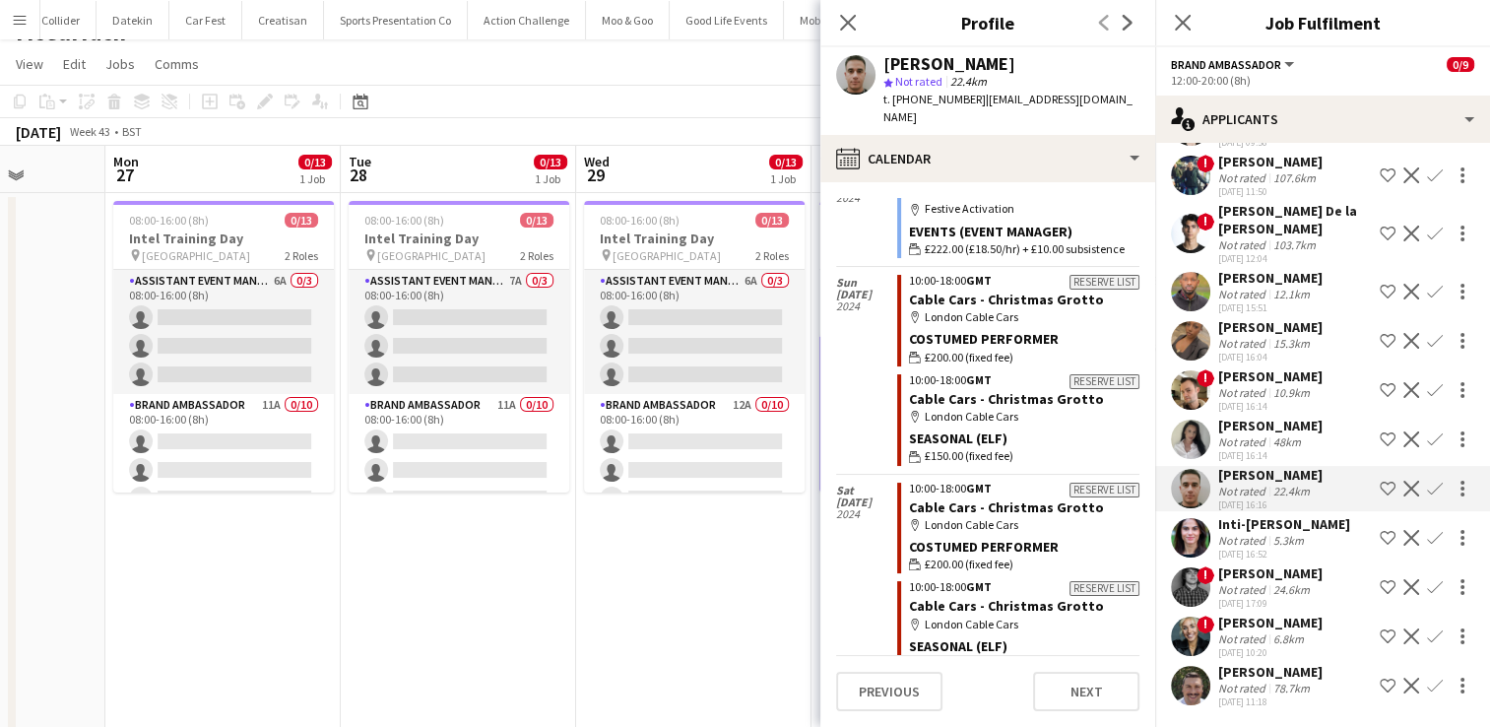
scroll to position [8557, 0]
click at [1272, 545] on div "5.3km" at bounding box center [1288, 540] width 38 height 15
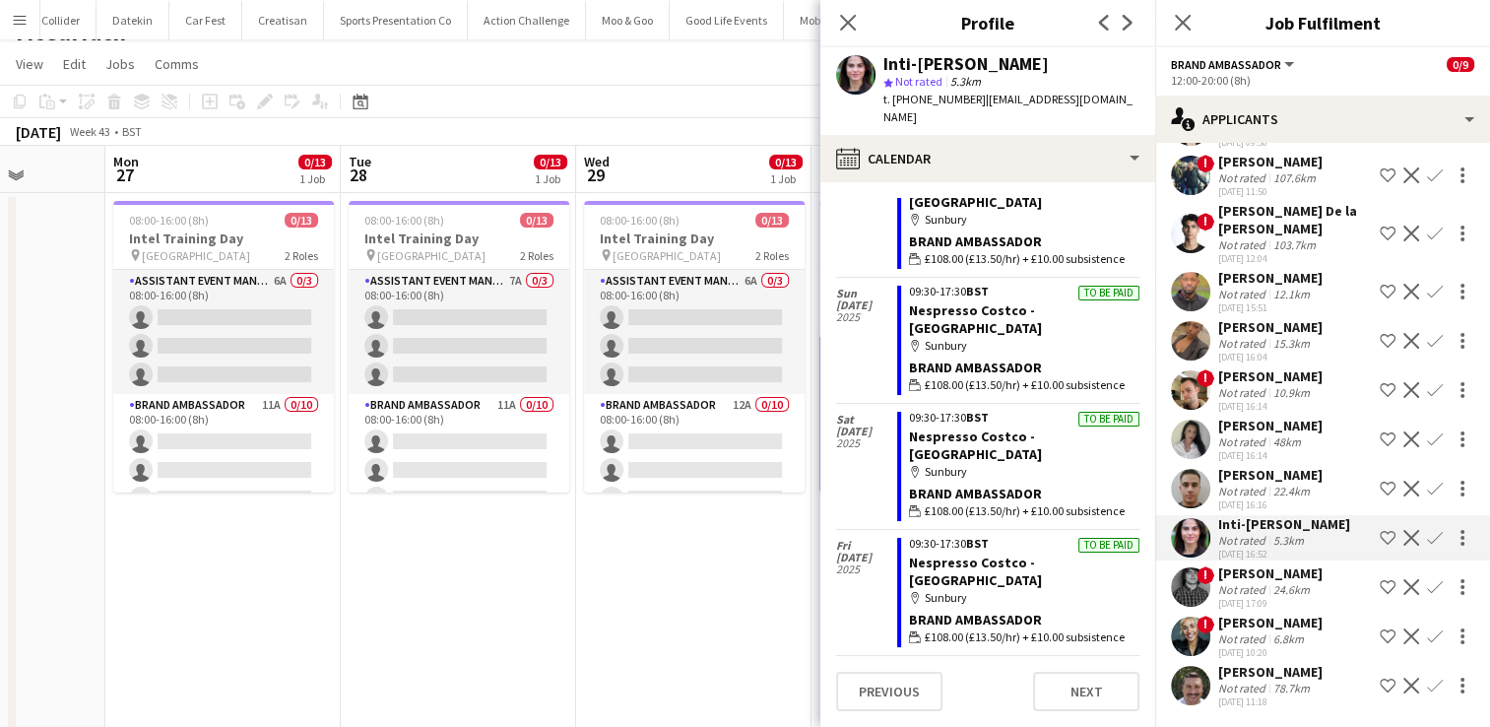
scroll to position [2651, 0]
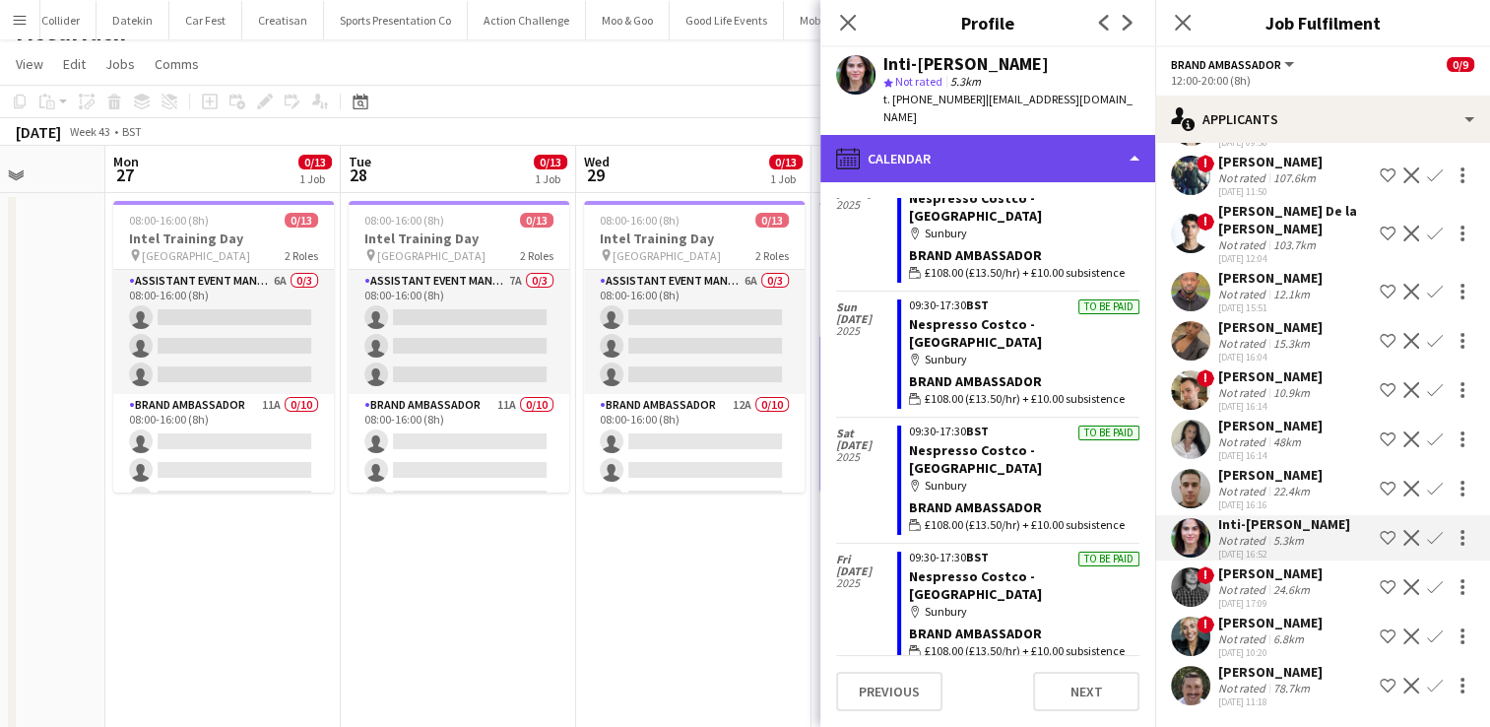
click at [1135, 142] on div "calendar-full Calendar" at bounding box center [987, 158] width 335 height 47
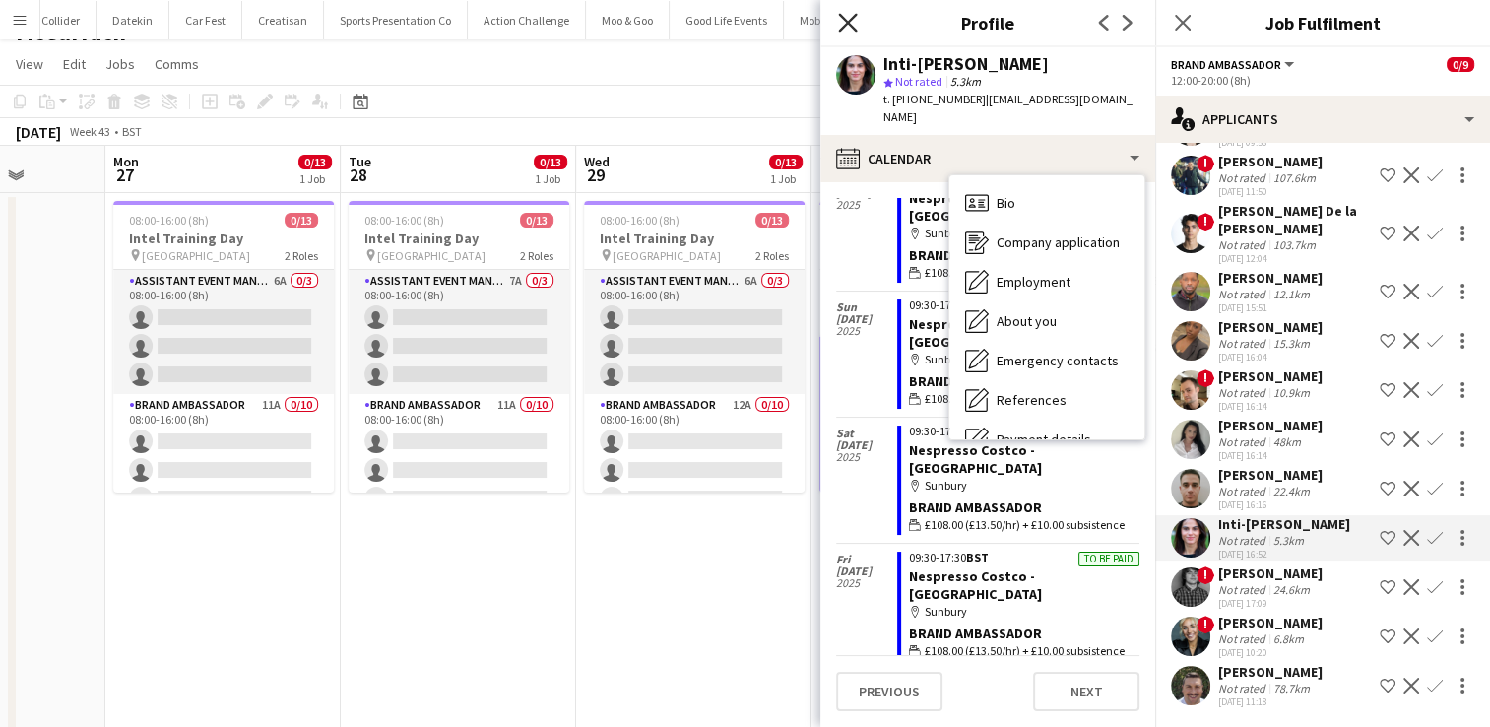
click at [851, 25] on icon at bounding box center [847, 22] width 19 height 19
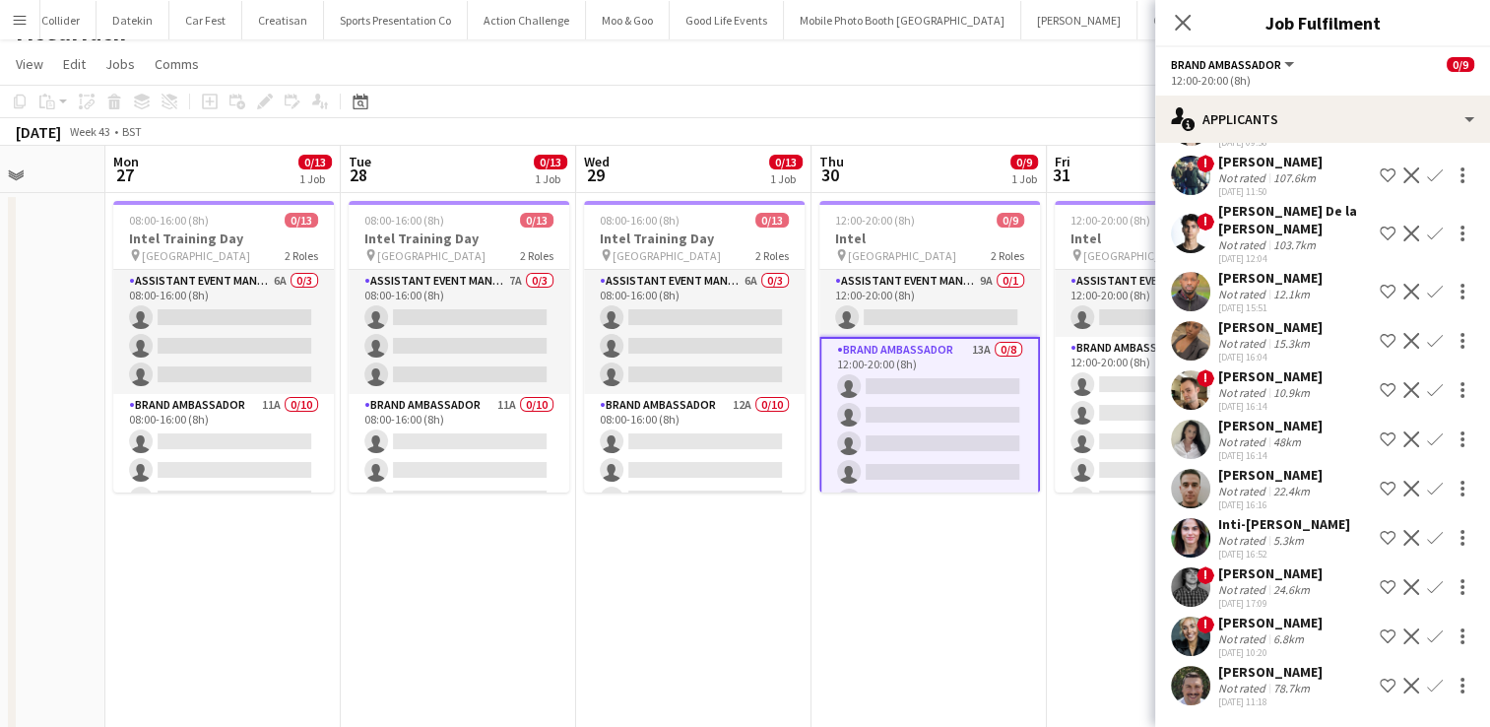
click at [1271, 487] on div "22.4km" at bounding box center [1291, 491] width 44 height 15
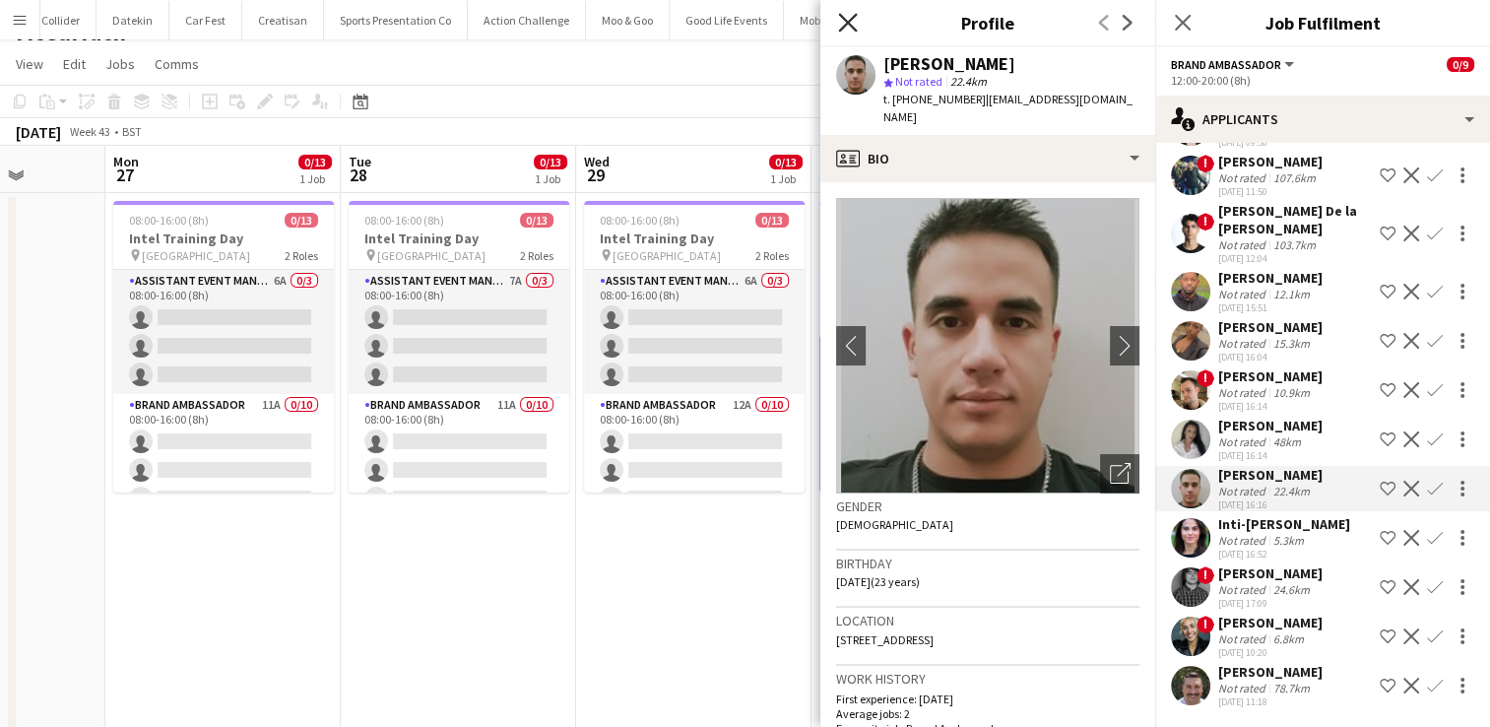
click at [847, 21] on icon "Close pop-in" at bounding box center [847, 22] width 19 height 19
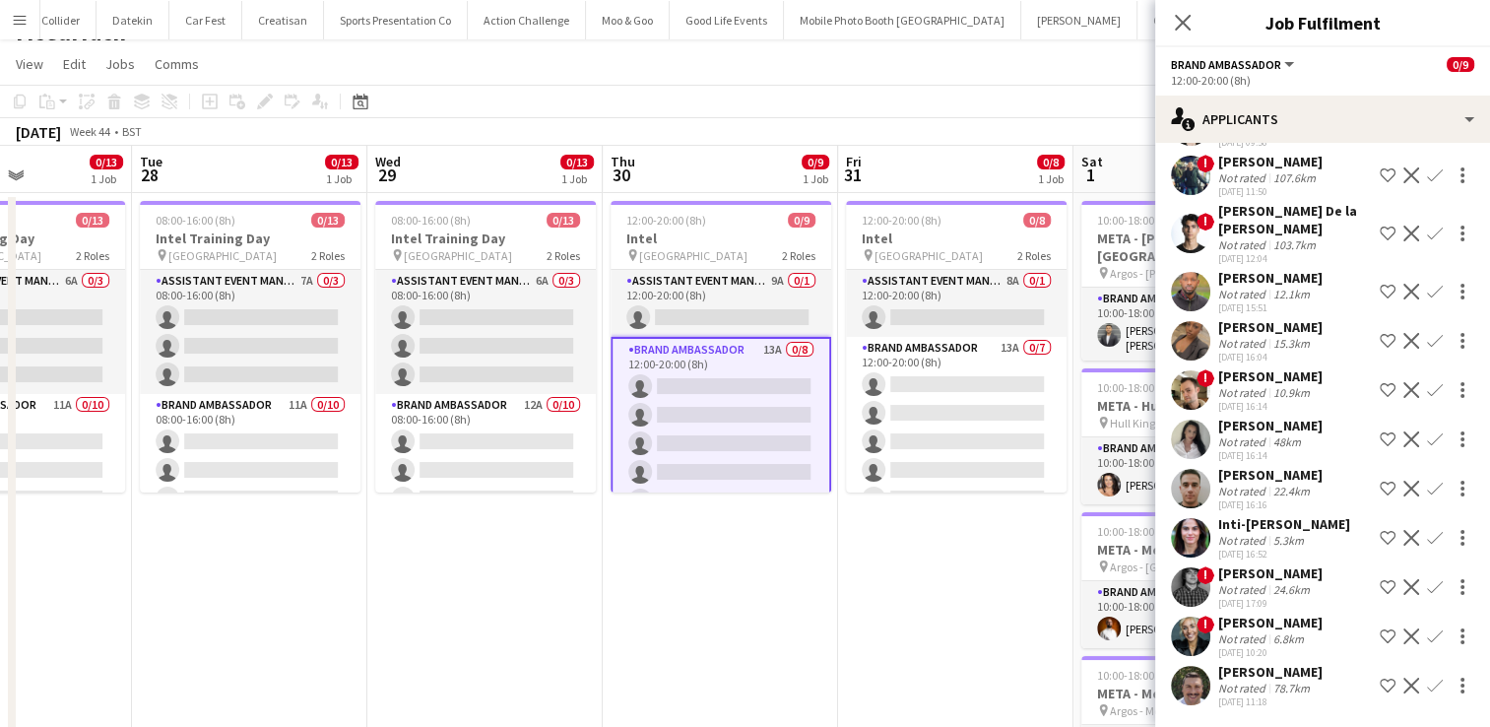
scroll to position [0, 812]
click at [1185, 26] on icon at bounding box center [1182, 22] width 19 height 19
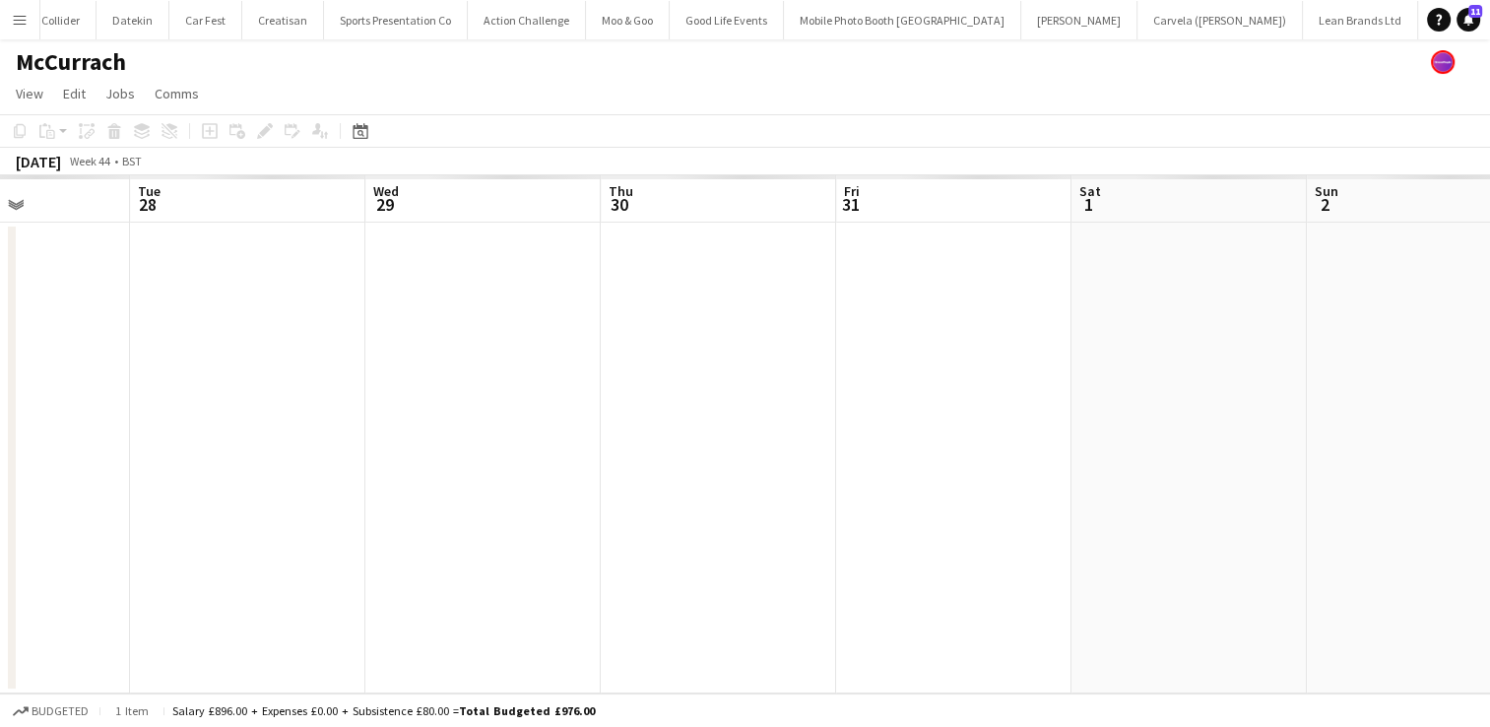
scroll to position [0, 0]
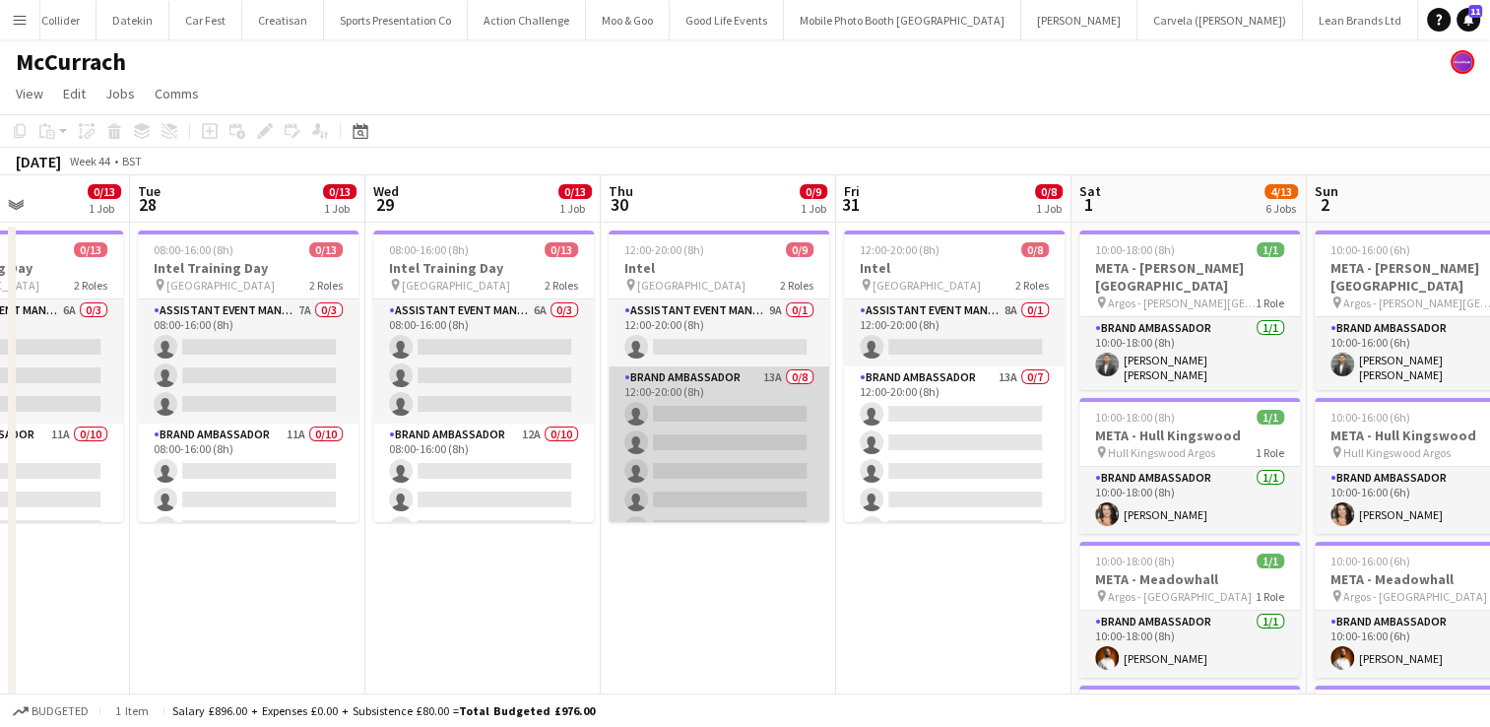
click at [760, 461] on app-card-role "Brand Ambassador 13A 0/8 12:00-20:00 (8h) single-neutral-actions single-neutral…" at bounding box center [719, 499] width 221 height 267
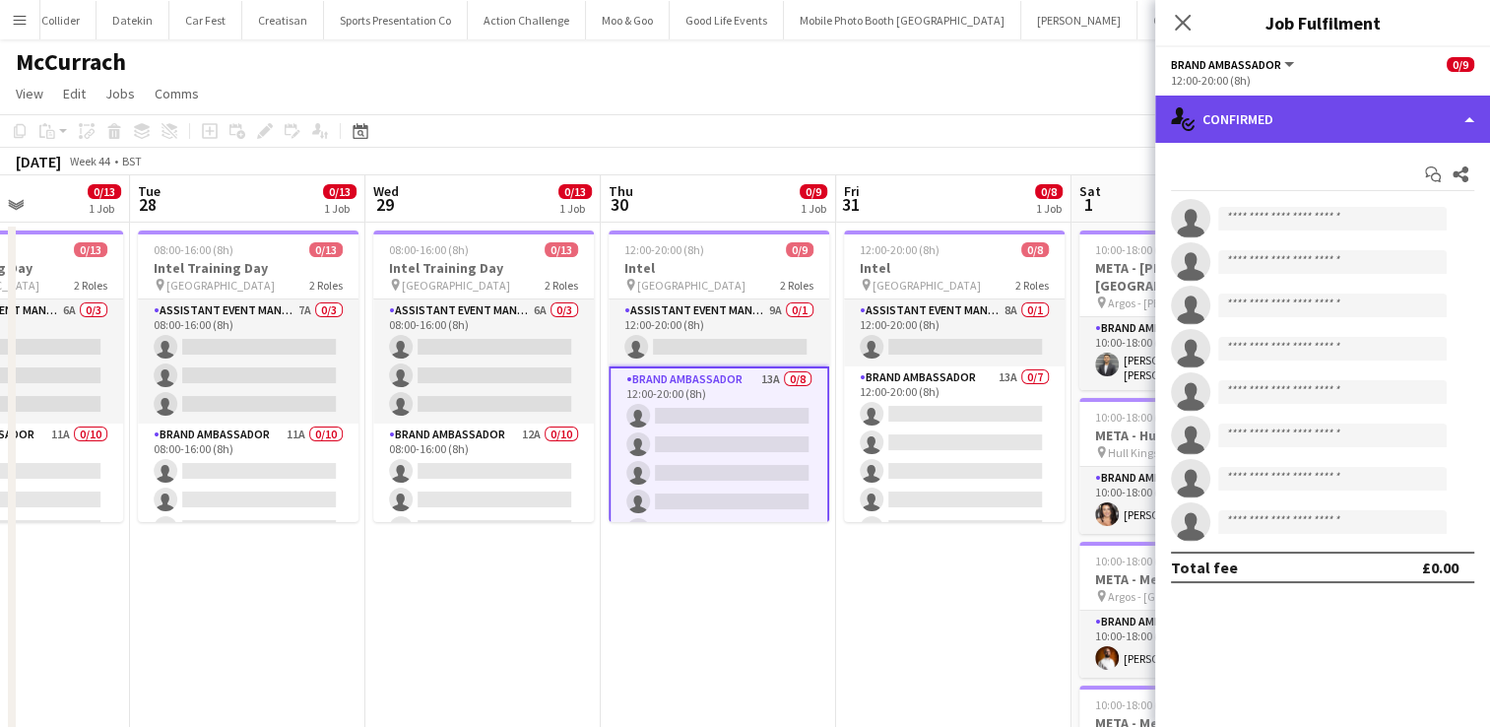
click at [1445, 128] on div "single-neutral-actions-check-2 Confirmed" at bounding box center [1322, 119] width 335 height 47
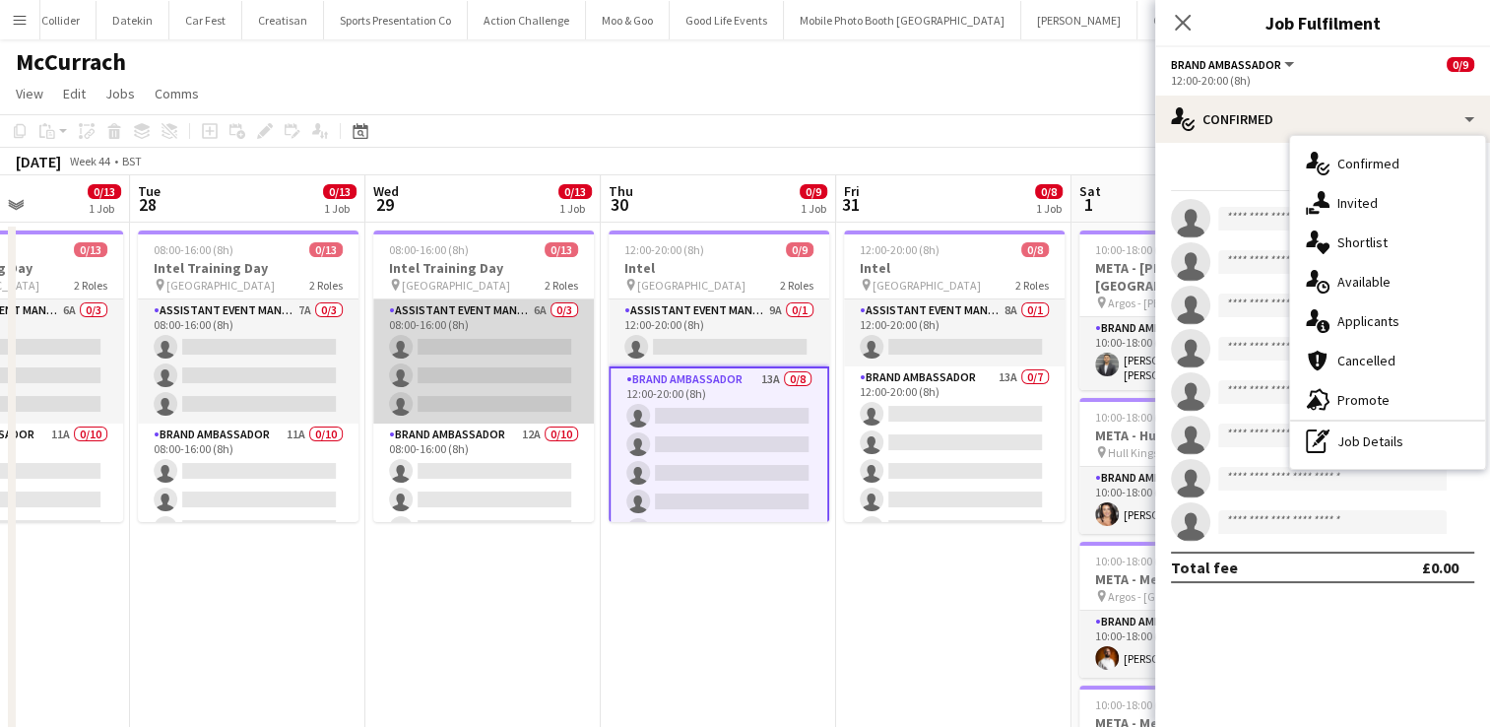
click at [503, 359] on app-card-role "Assistant Event Manager 6A 0/3 08:00-16:00 (8h) single-neutral-actions single-n…" at bounding box center [483, 361] width 221 height 124
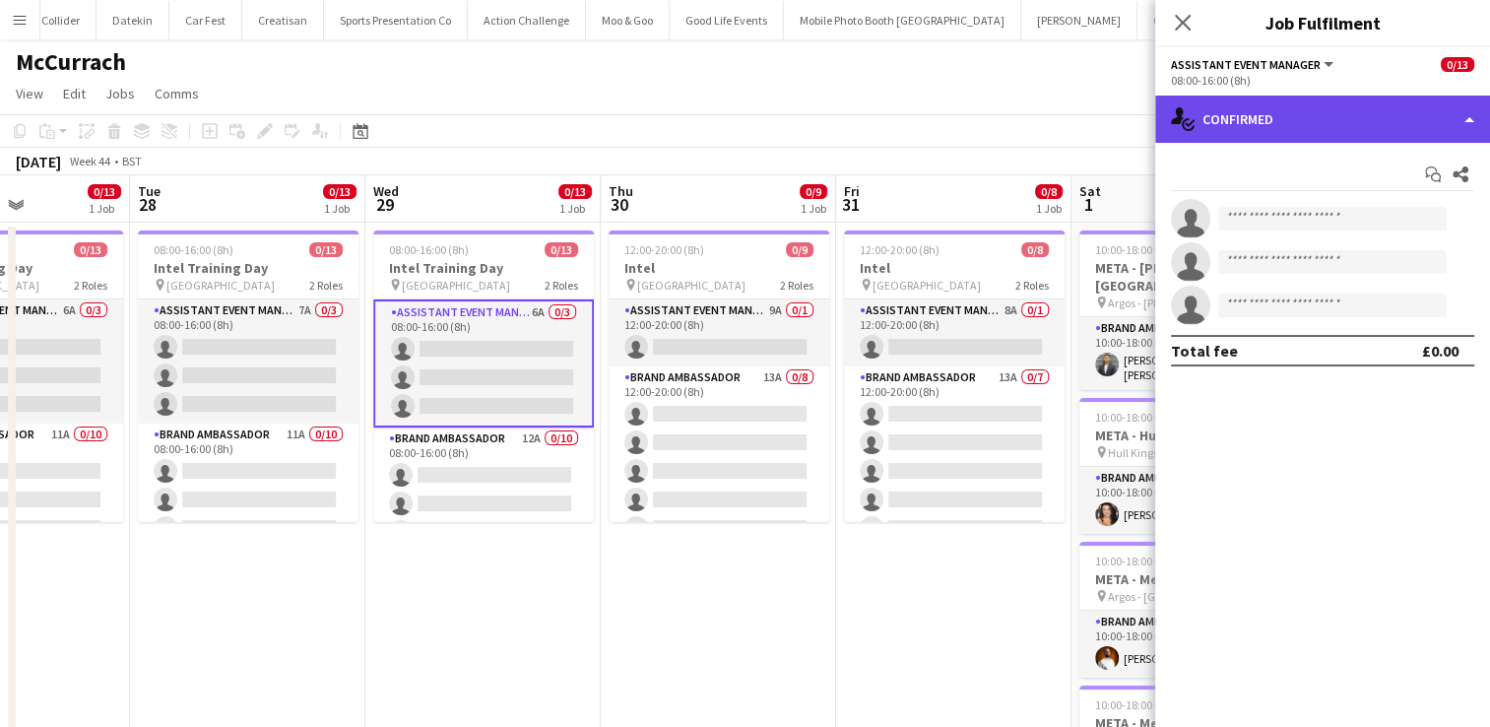
click at [1460, 132] on div "single-neutral-actions-check-2 Confirmed" at bounding box center [1322, 119] width 335 height 47
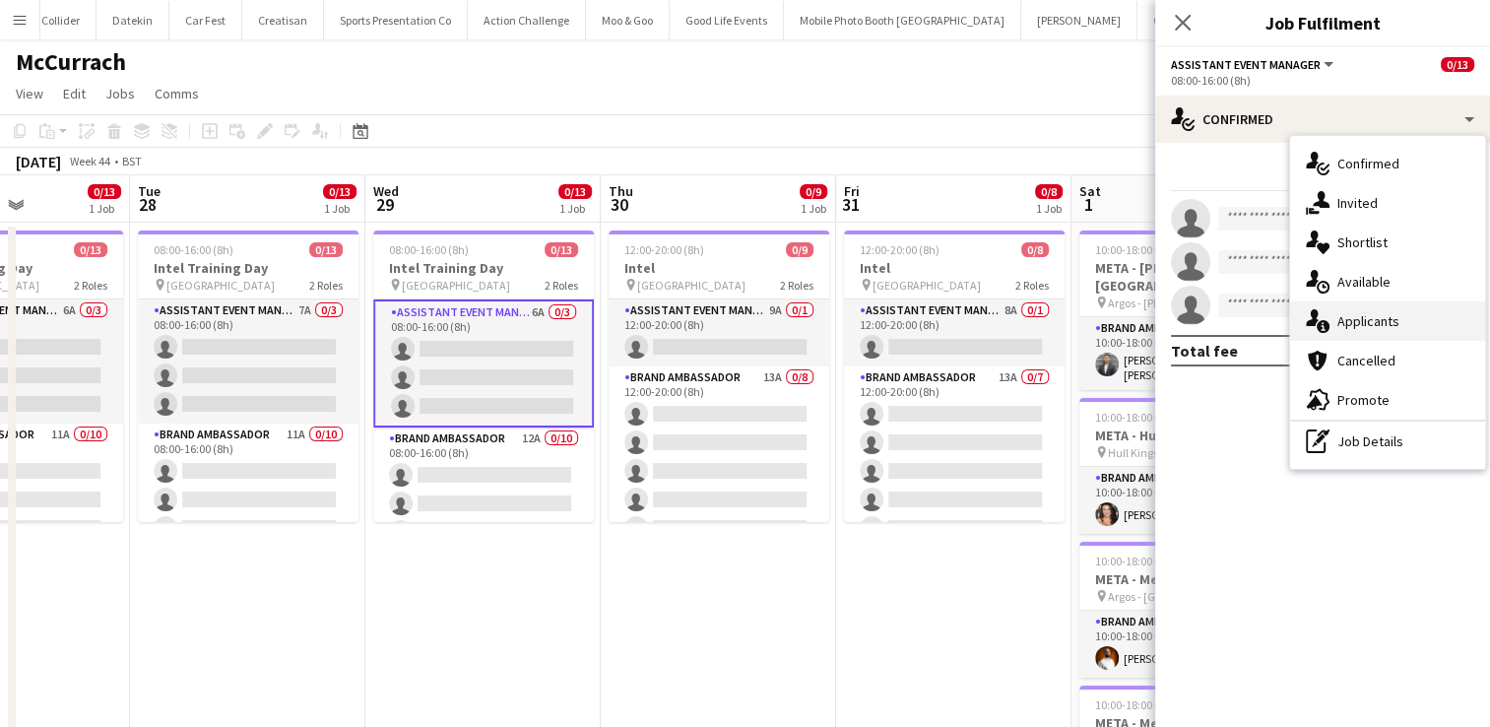
click at [1383, 329] on span "Applicants" at bounding box center [1368, 321] width 62 height 18
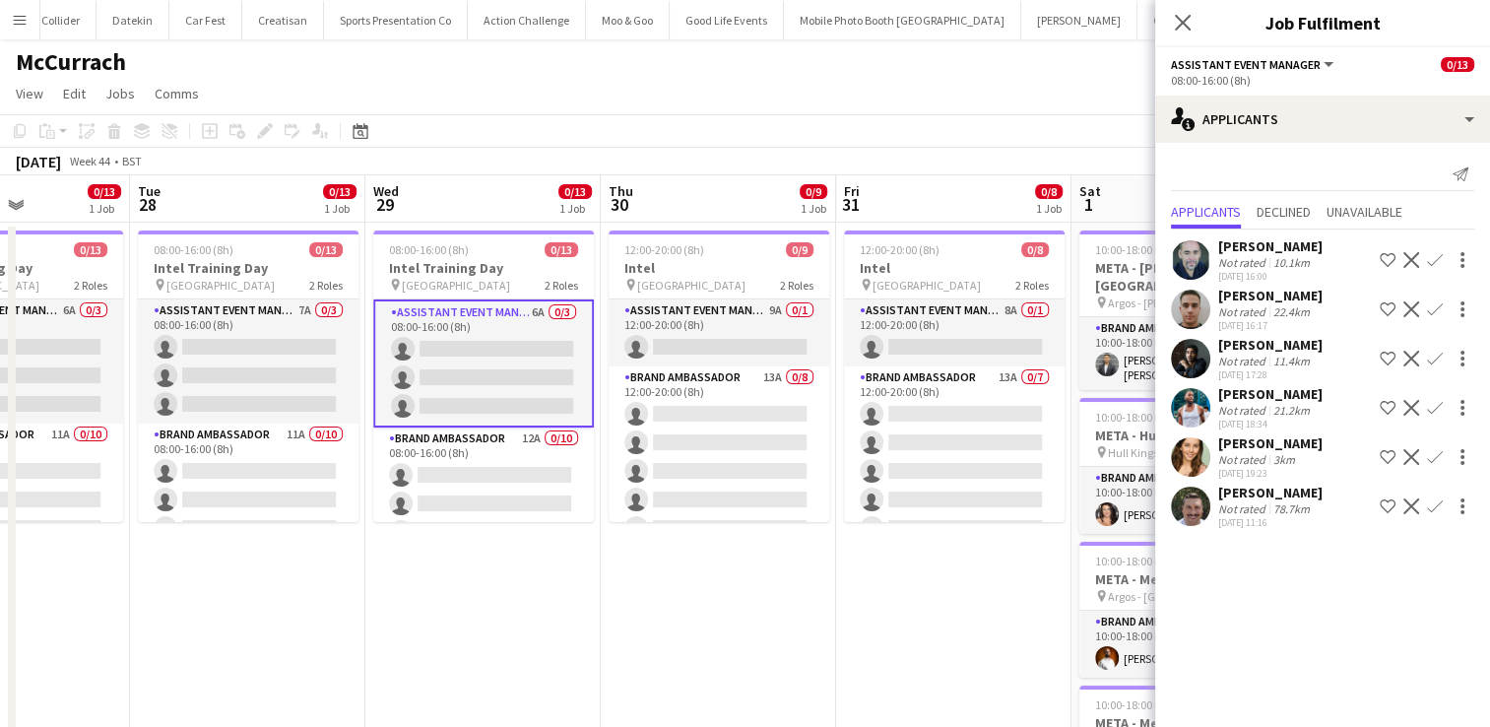
click at [1278, 408] on div "21.2km" at bounding box center [1291, 410] width 44 height 15
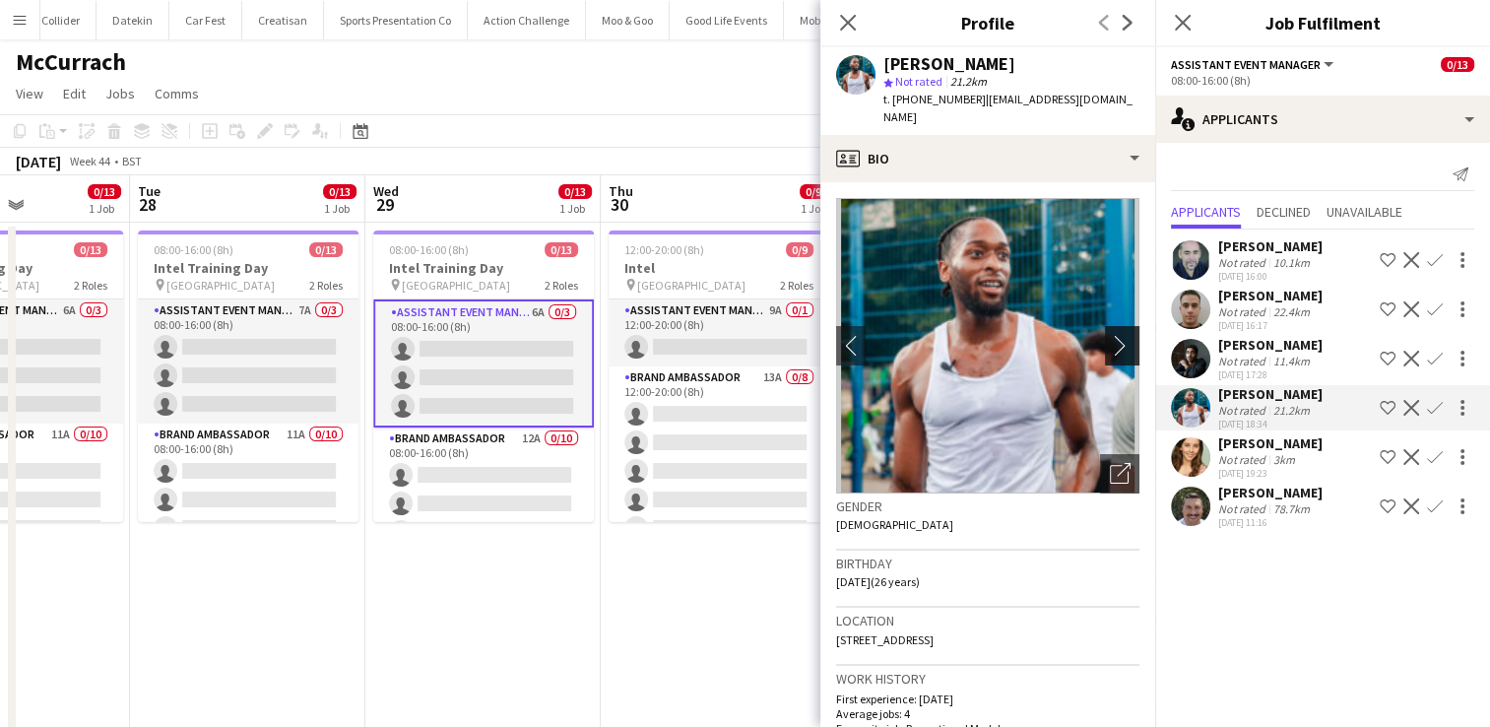
click at [1110, 335] on app-icon "chevron-right" at bounding box center [1125, 345] width 31 height 21
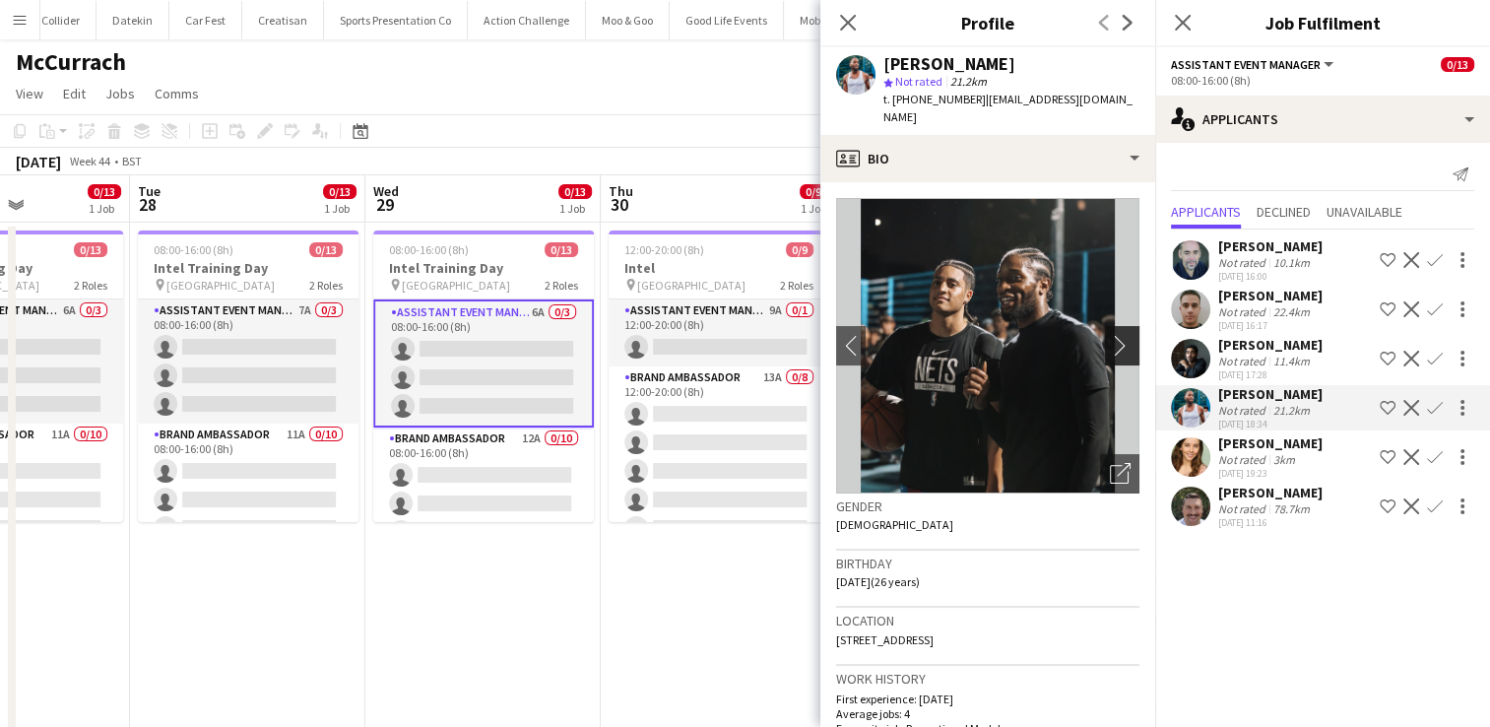
click at [1110, 335] on app-icon "chevron-right" at bounding box center [1125, 345] width 31 height 21
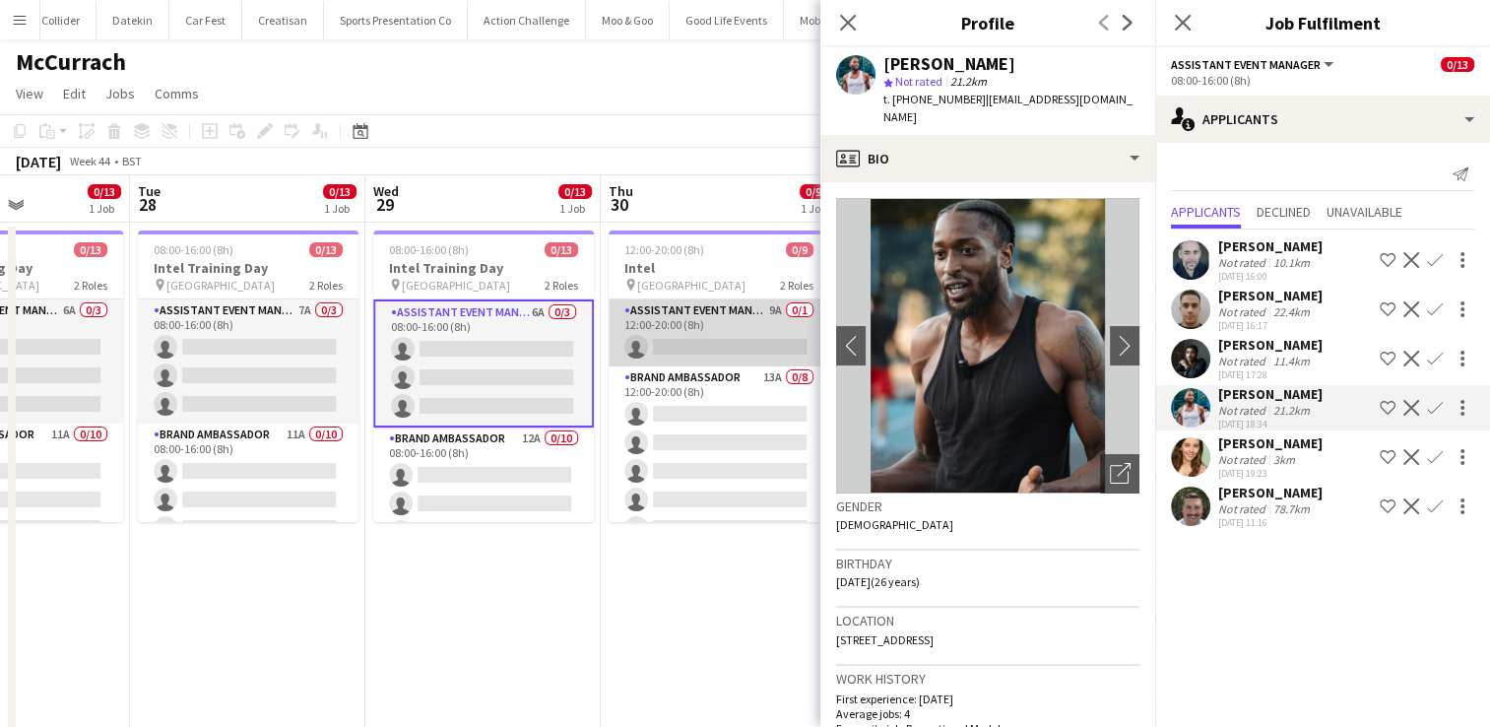
click at [742, 328] on app-card-role "Assistant Event Manager 9A 0/1 12:00-20:00 (8h) single-neutral-actions" at bounding box center [719, 332] width 221 height 67
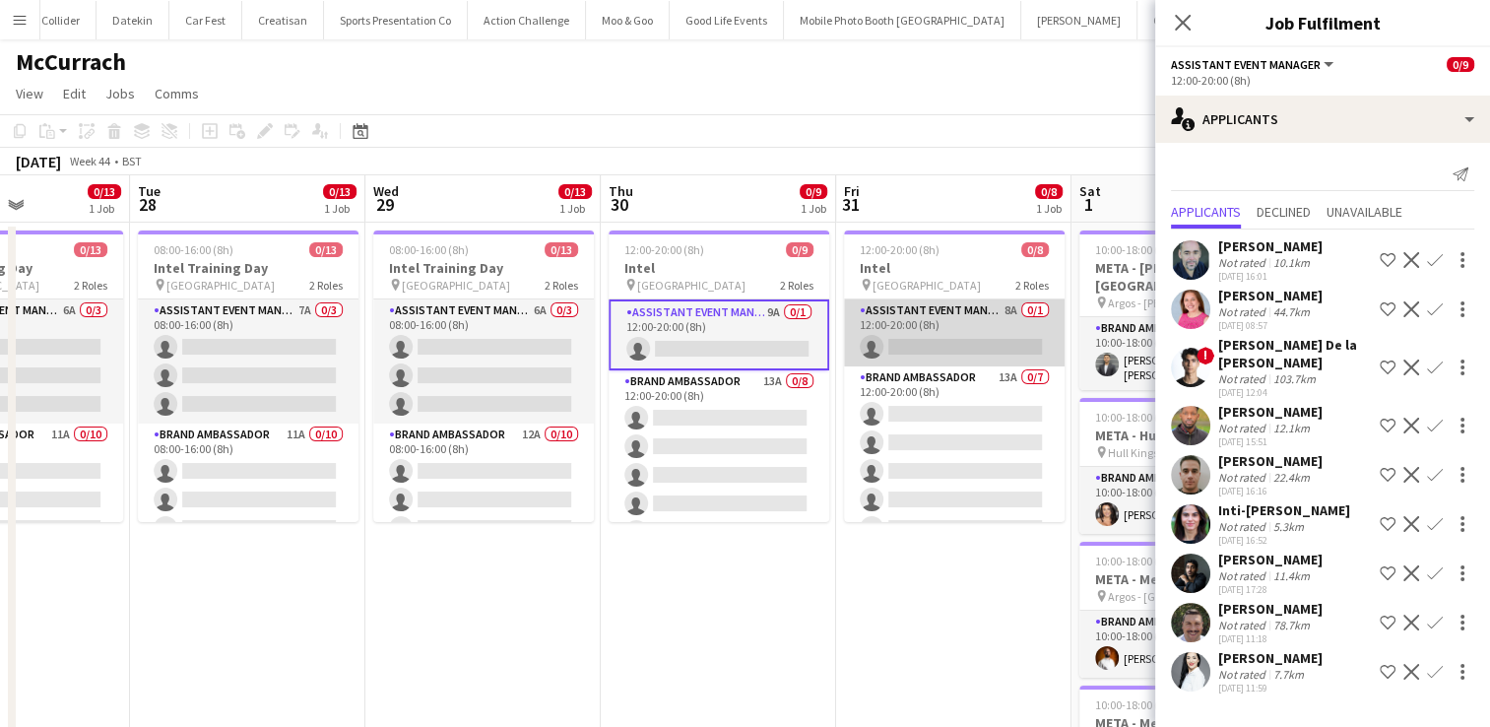
click at [936, 359] on app-card-role "Assistant Event Manager 8A 0/1 12:00-20:00 (8h) single-neutral-actions" at bounding box center [954, 332] width 221 height 67
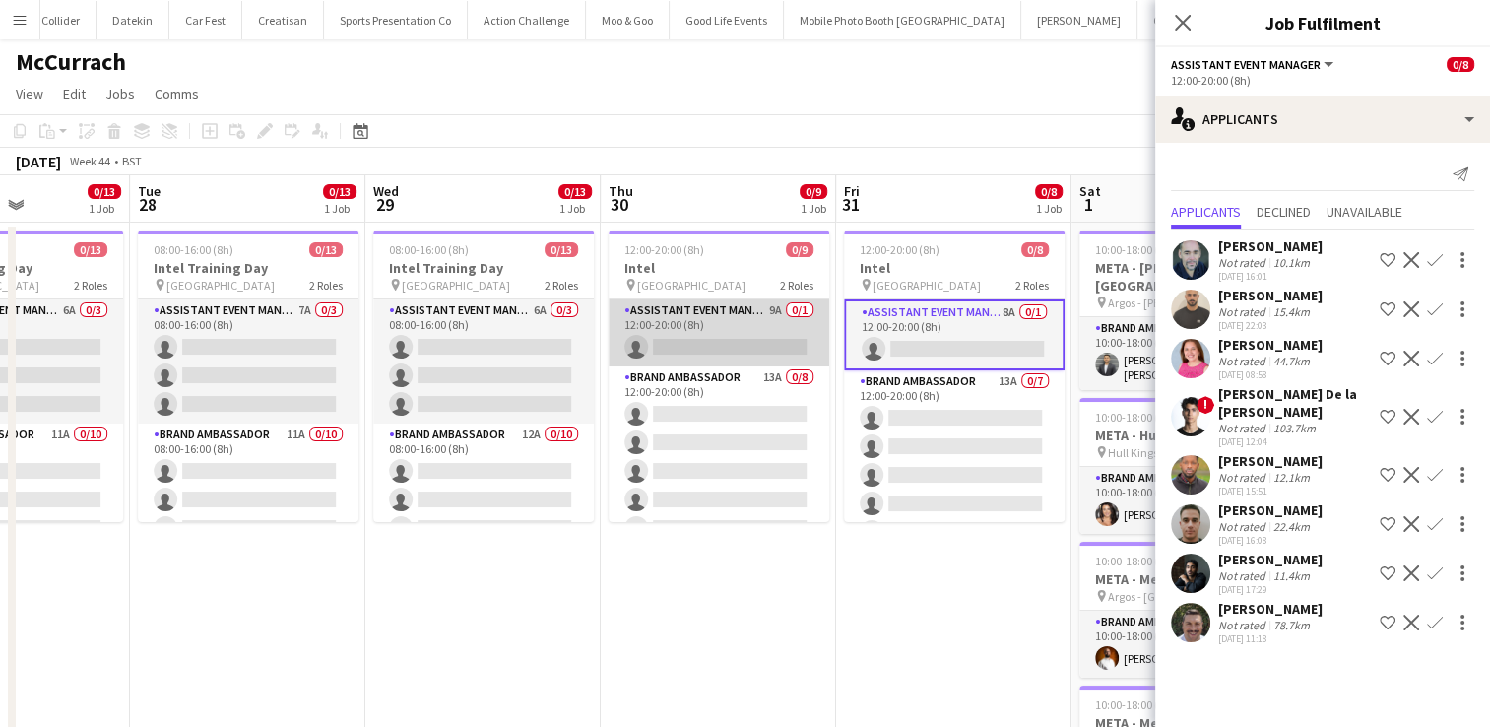
click at [703, 358] on app-card-role "Assistant Event Manager 9A 0/1 12:00-20:00 (8h) single-neutral-actions" at bounding box center [719, 332] width 221 height 67
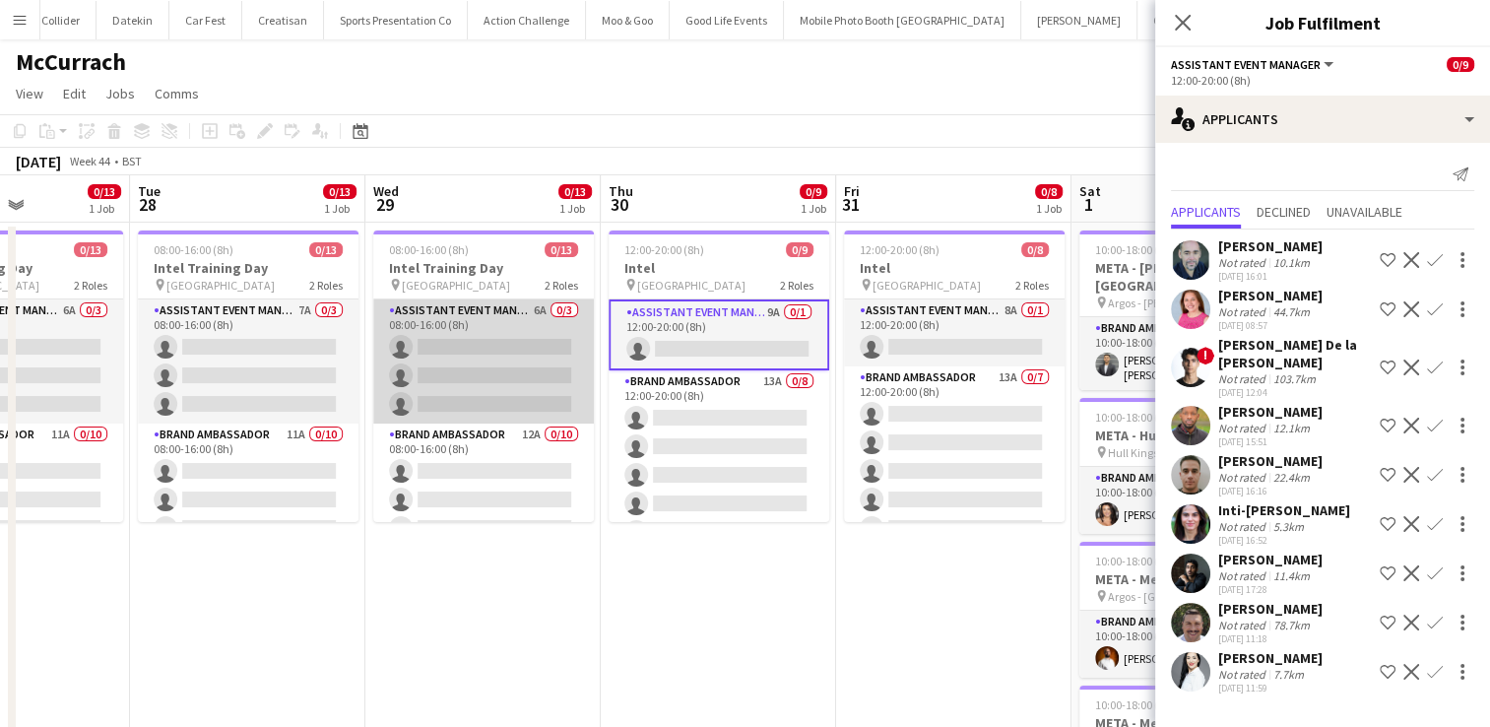
click at [528, 346] on app-card-role "Assistant Event Manager 6A 0/3 08:00-16:00 (8h) single-neutral-actions single-n…" at bounding box center [483, 361] width 221 height 124
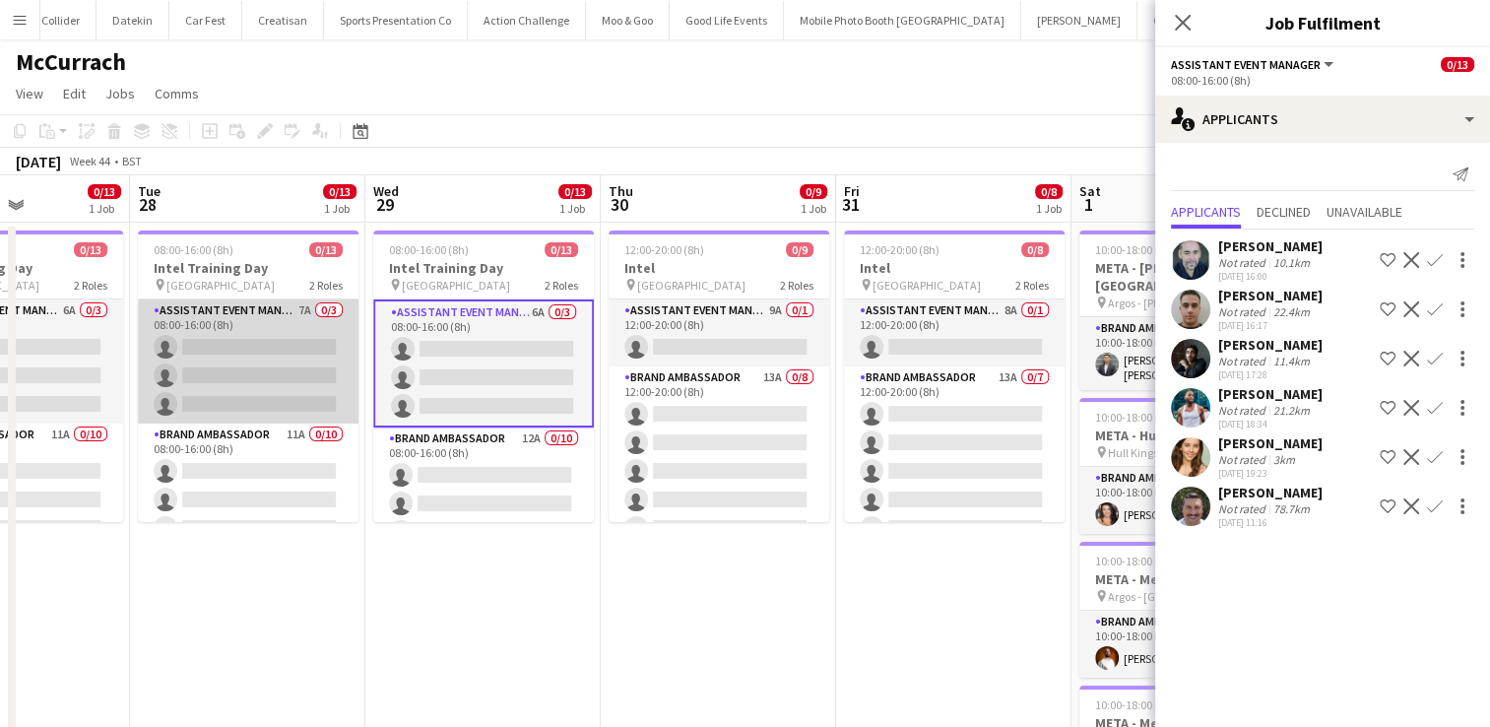
click at [295, 364] on app-card-role "Assistant Event Manager 7A 0/3 08:00-16:00 (8h) single-neutral-actions single-n…" at bounding box center [248, 361] width 221 height 124
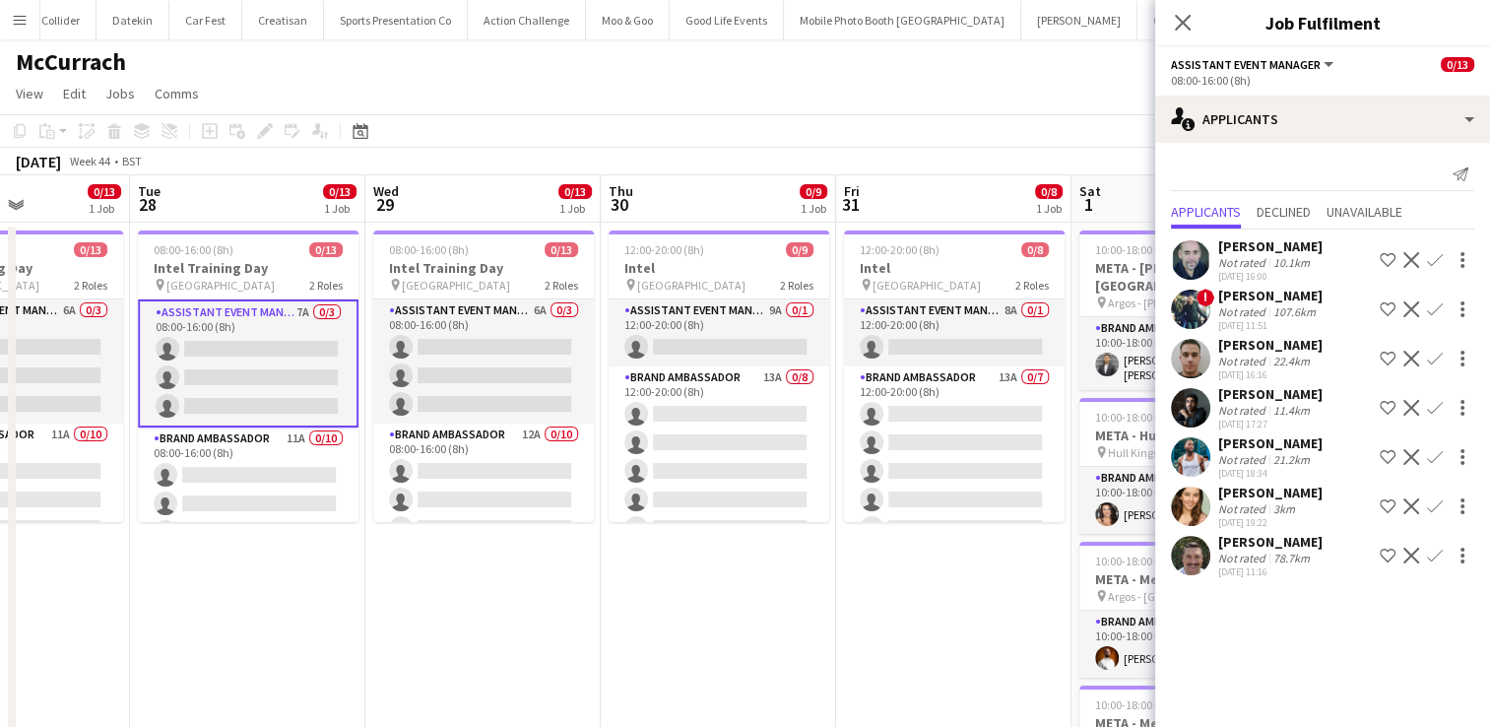
click at [1270, 510] on div "3km" at bounding box center [1284, 508] width 30 height 15
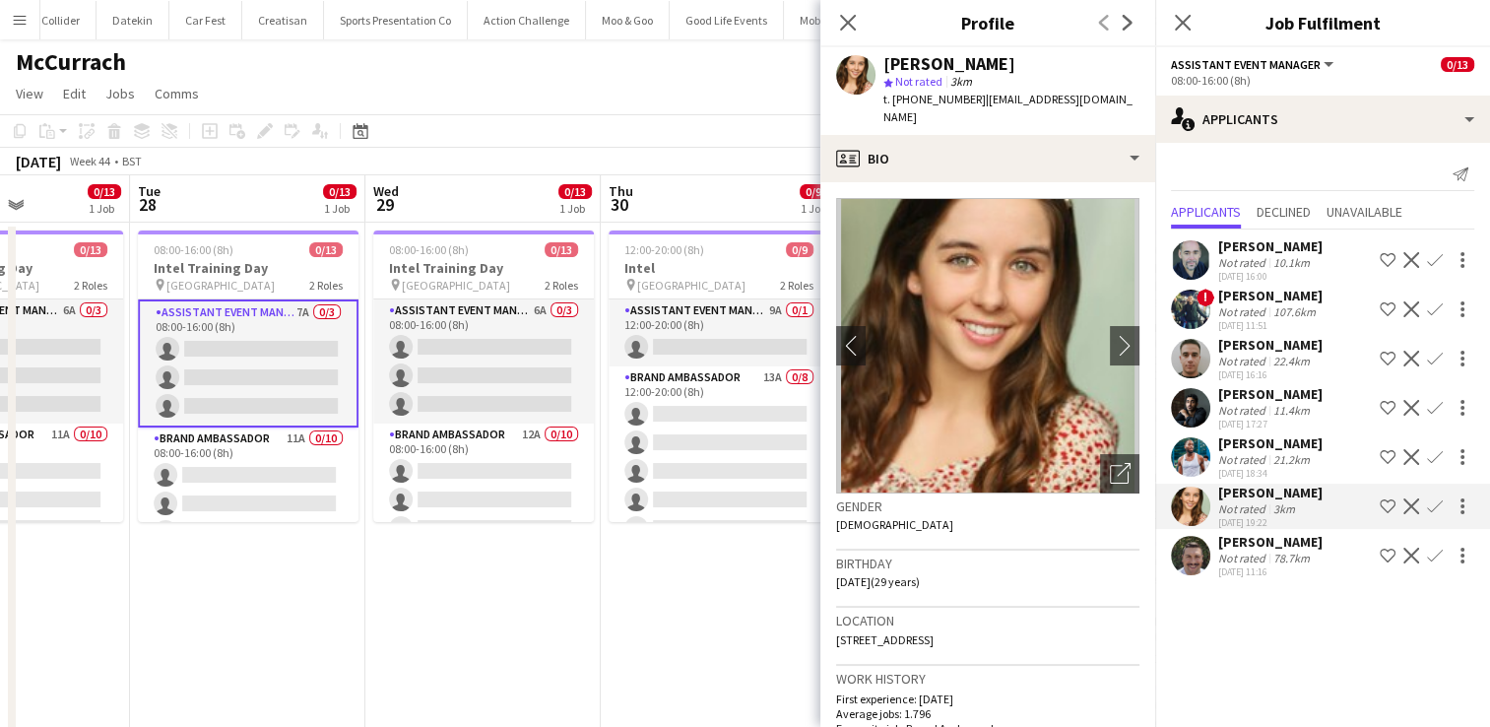
click at [1296, 389] on div "[PERSON_NAME]" at bounding box center [1270, 394] width 104 height 18
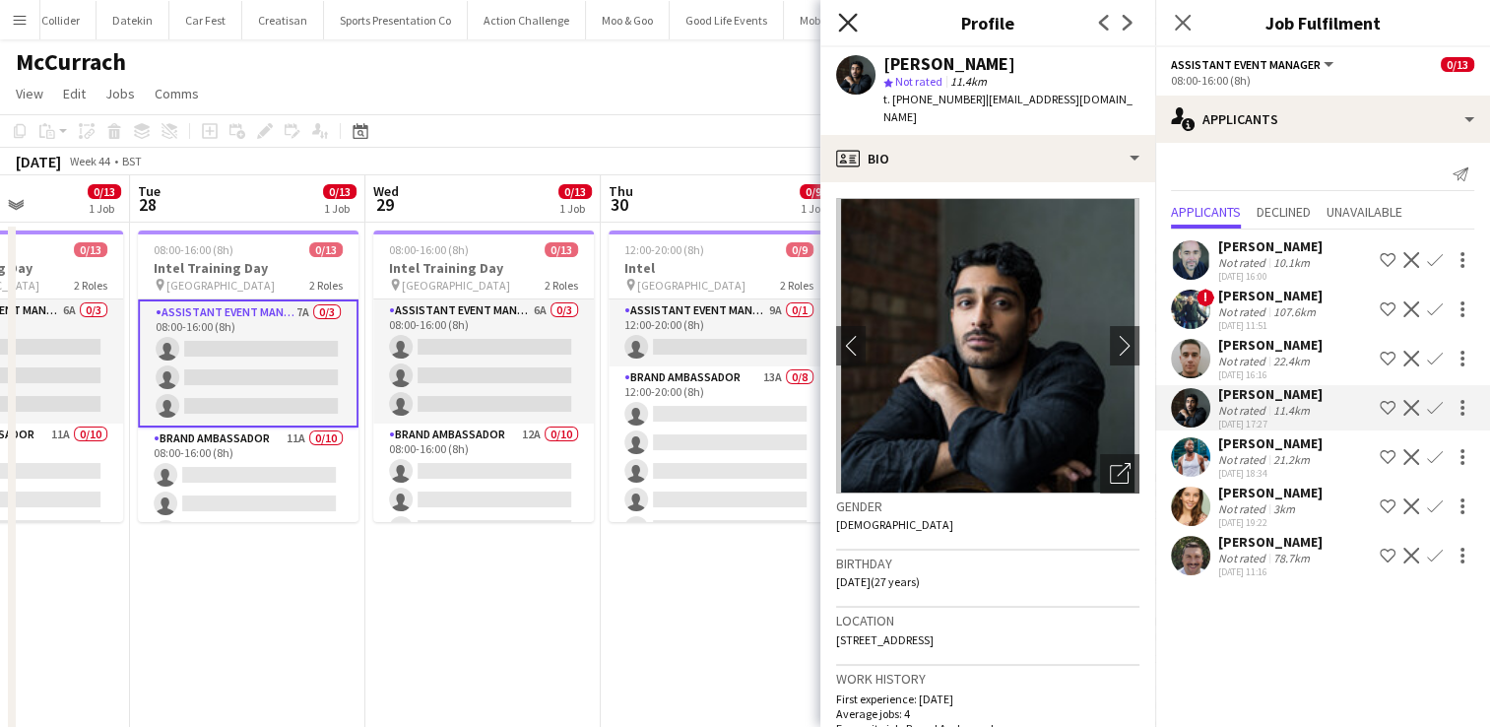
click at [845, 24] on icon at bounding box center [847, 22] width 19 height 19
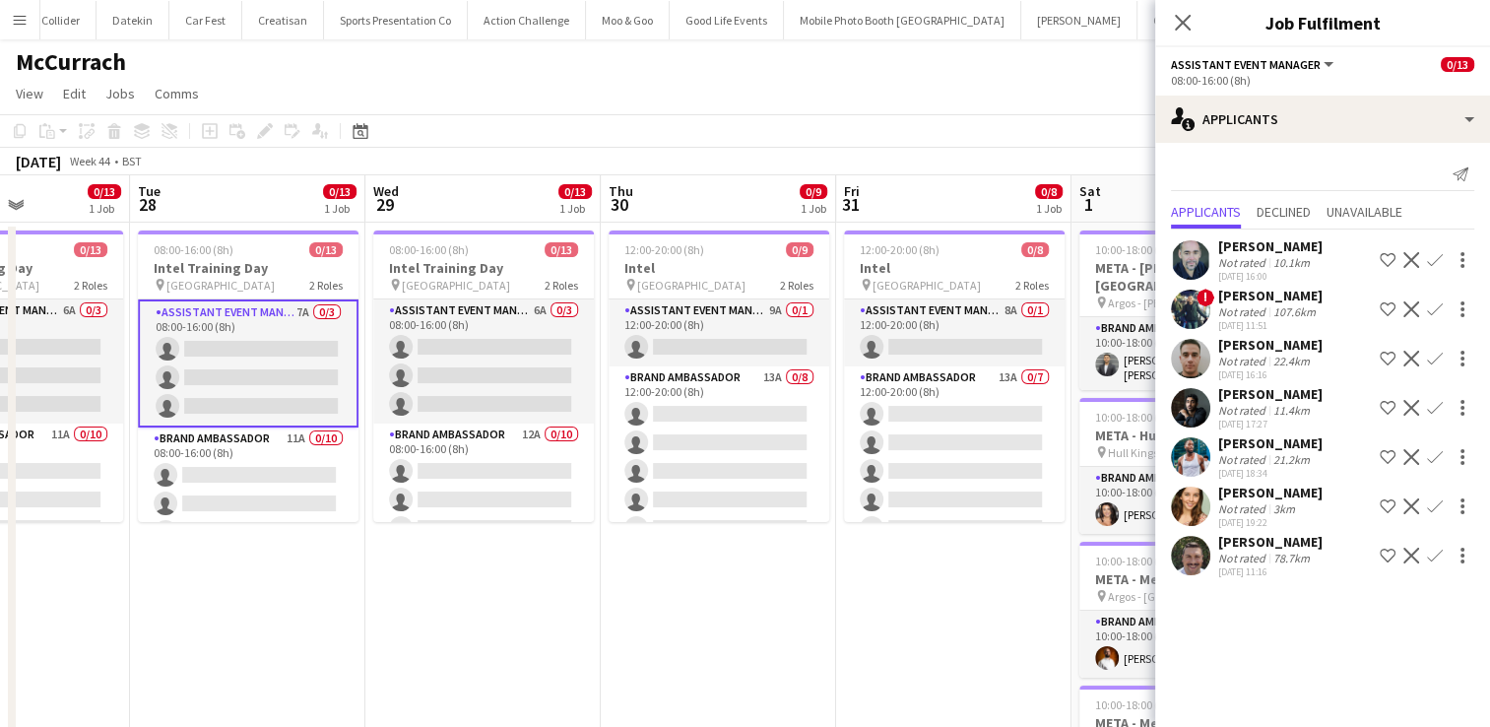
click at [1267, 393] on div "[PERSON_NAME]" at bounding box center [1270, 394] width 104 height 18
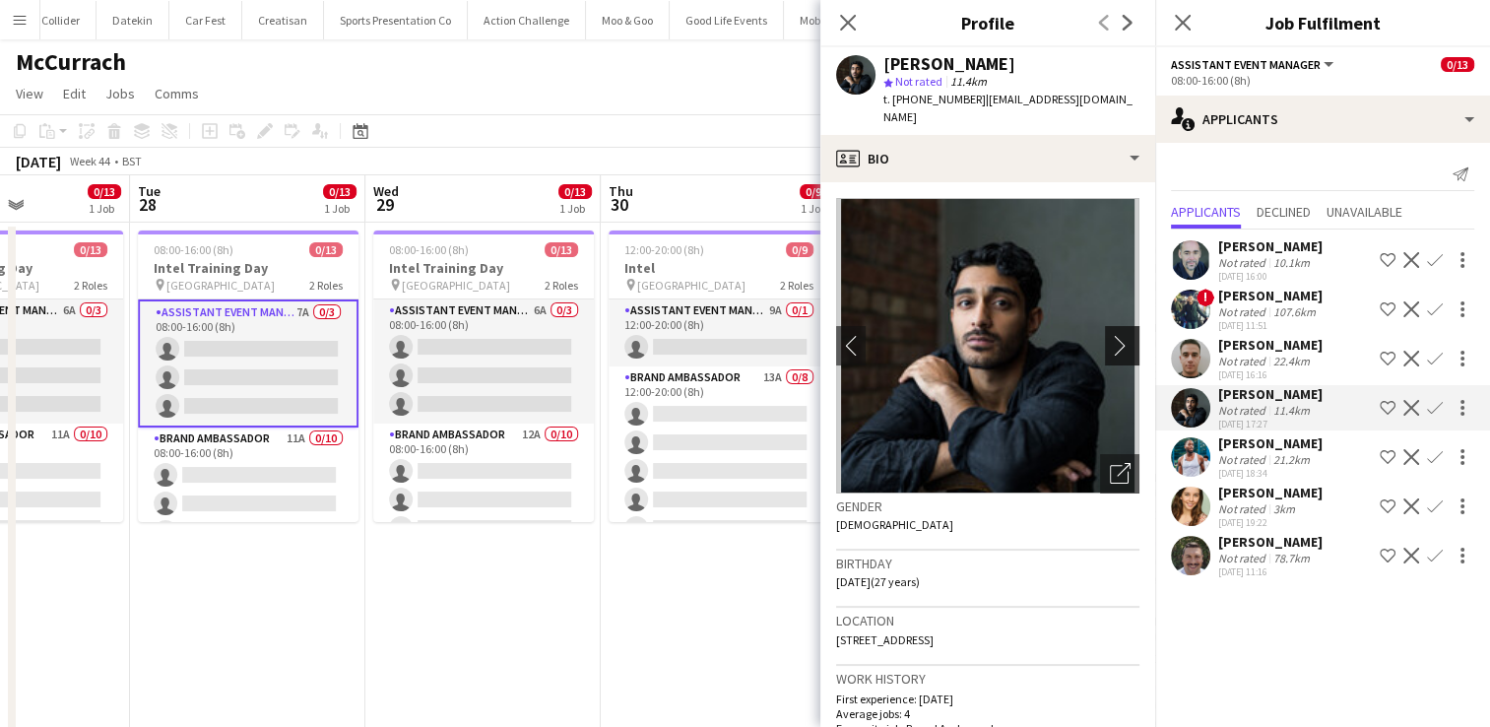
click at [1110, 335] on app-icon "chevron-right" at bounding box center [1125, 345] width 31 height 21
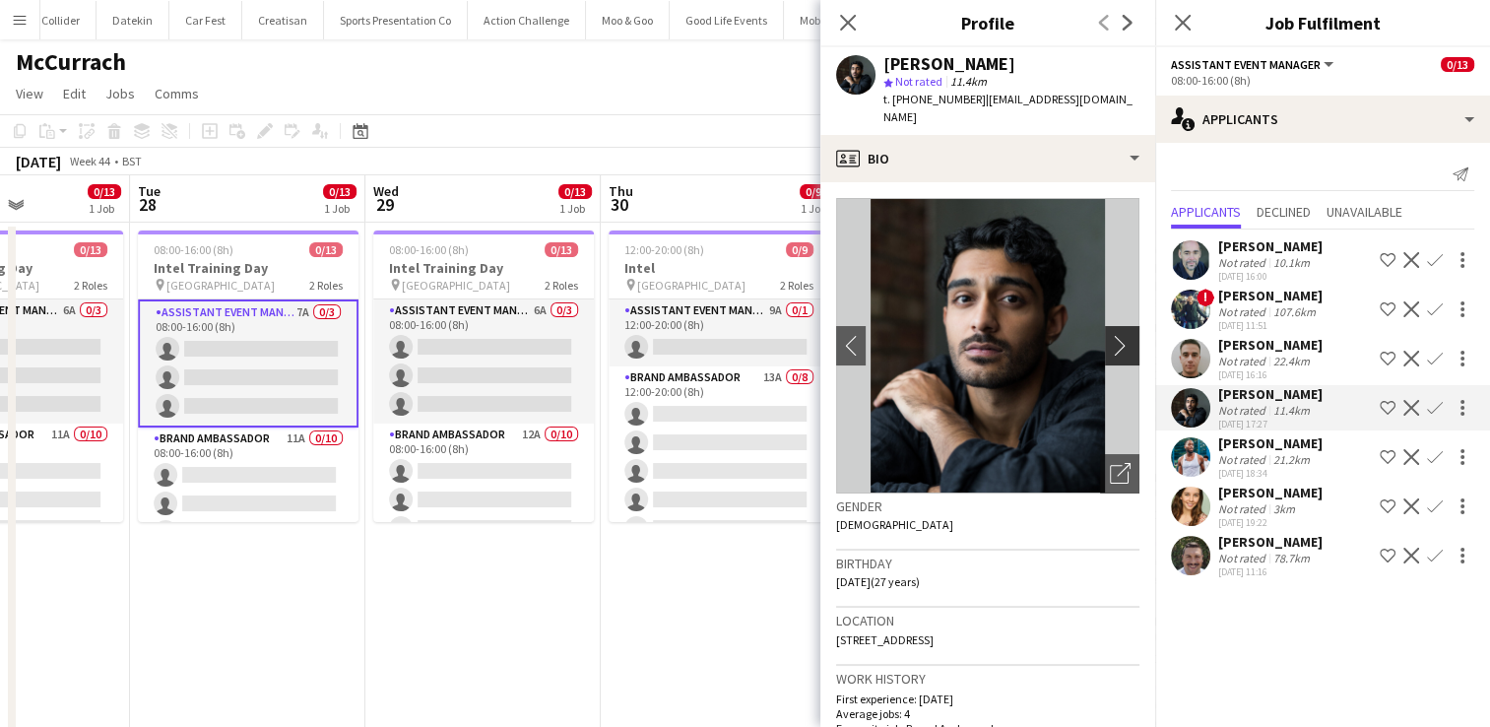
click at [1110, 335] on app-icon "chevron-right" at bounding box center [1125, 345] width 31 height 21
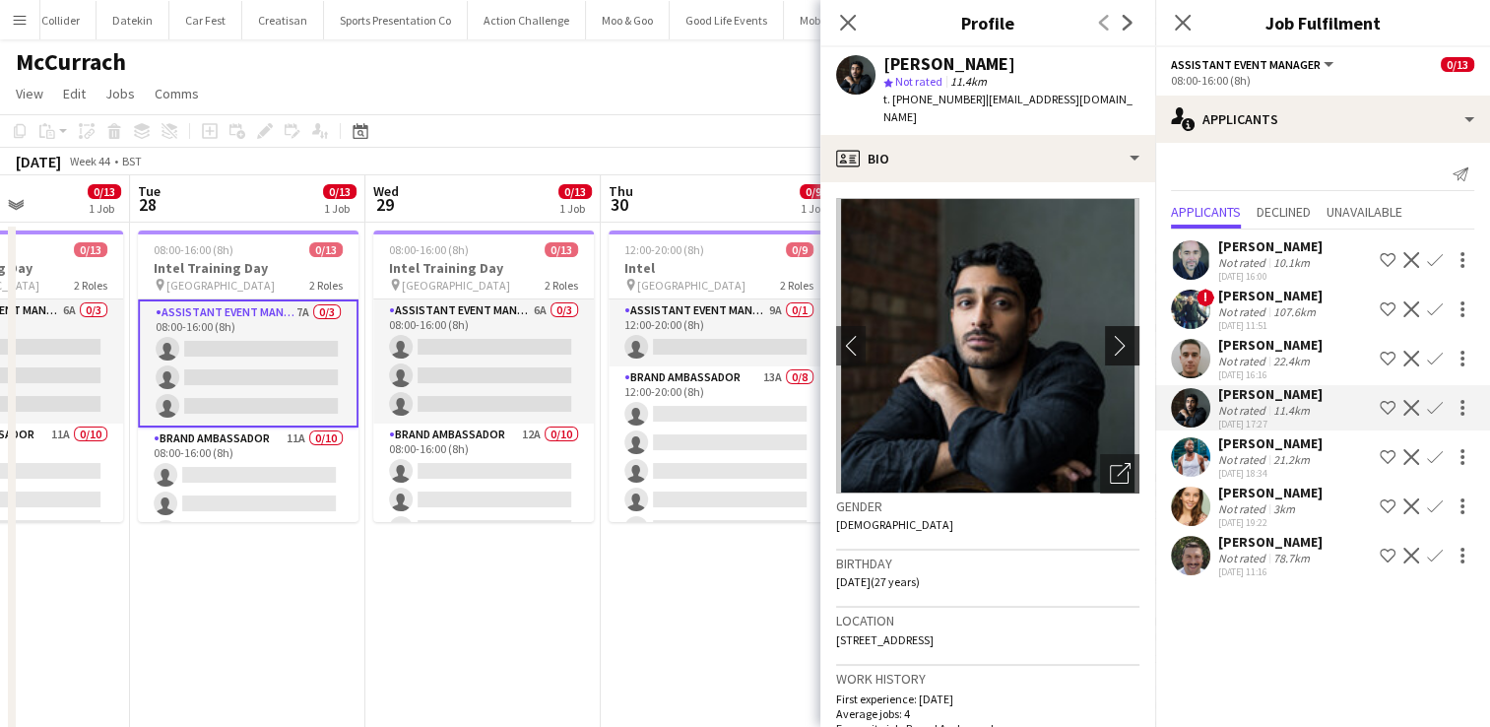
click at [1110, 335] on app-icon "chevron-right" at bounding box center [1125, 345] width 31 height 21
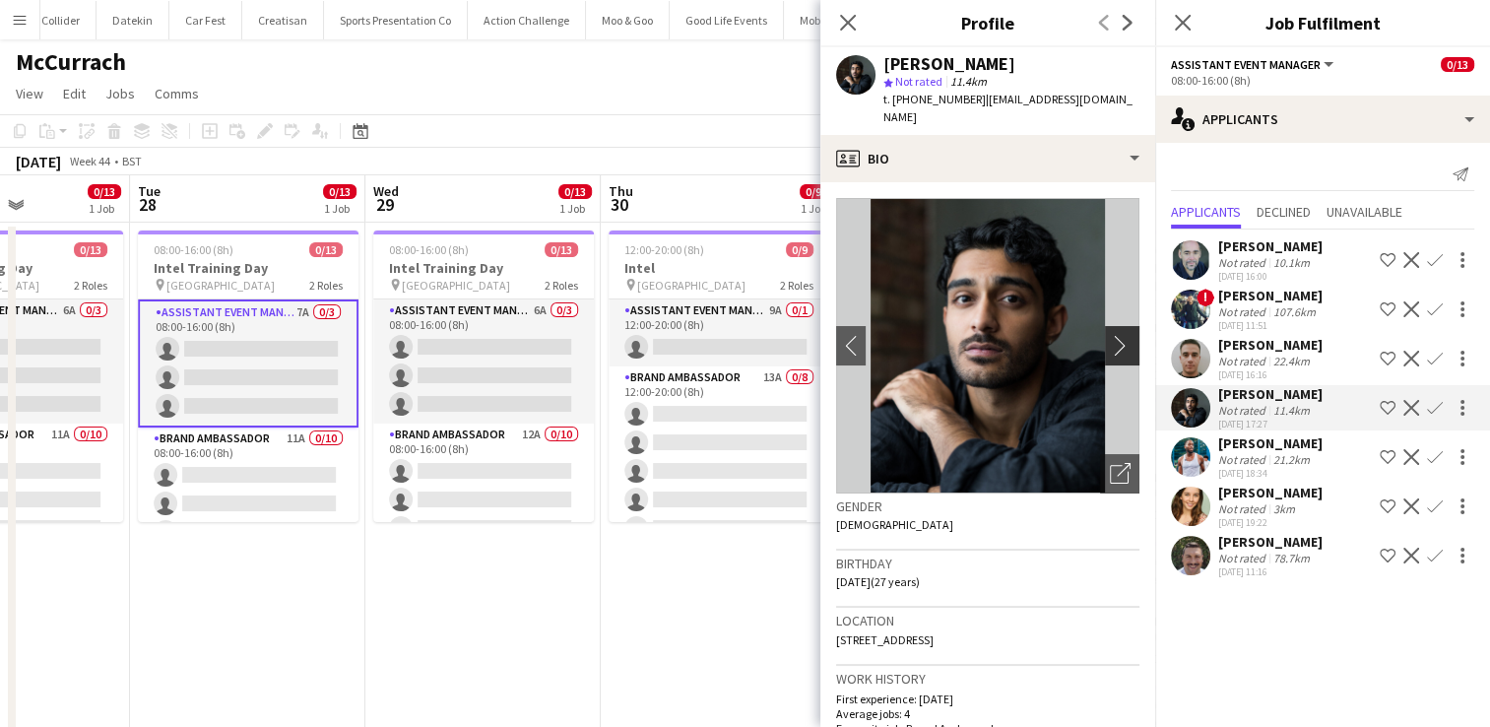
click at [1110, 335] on app-icon "chevron-right" at bounding box center [1125, 345] width 31 height 21
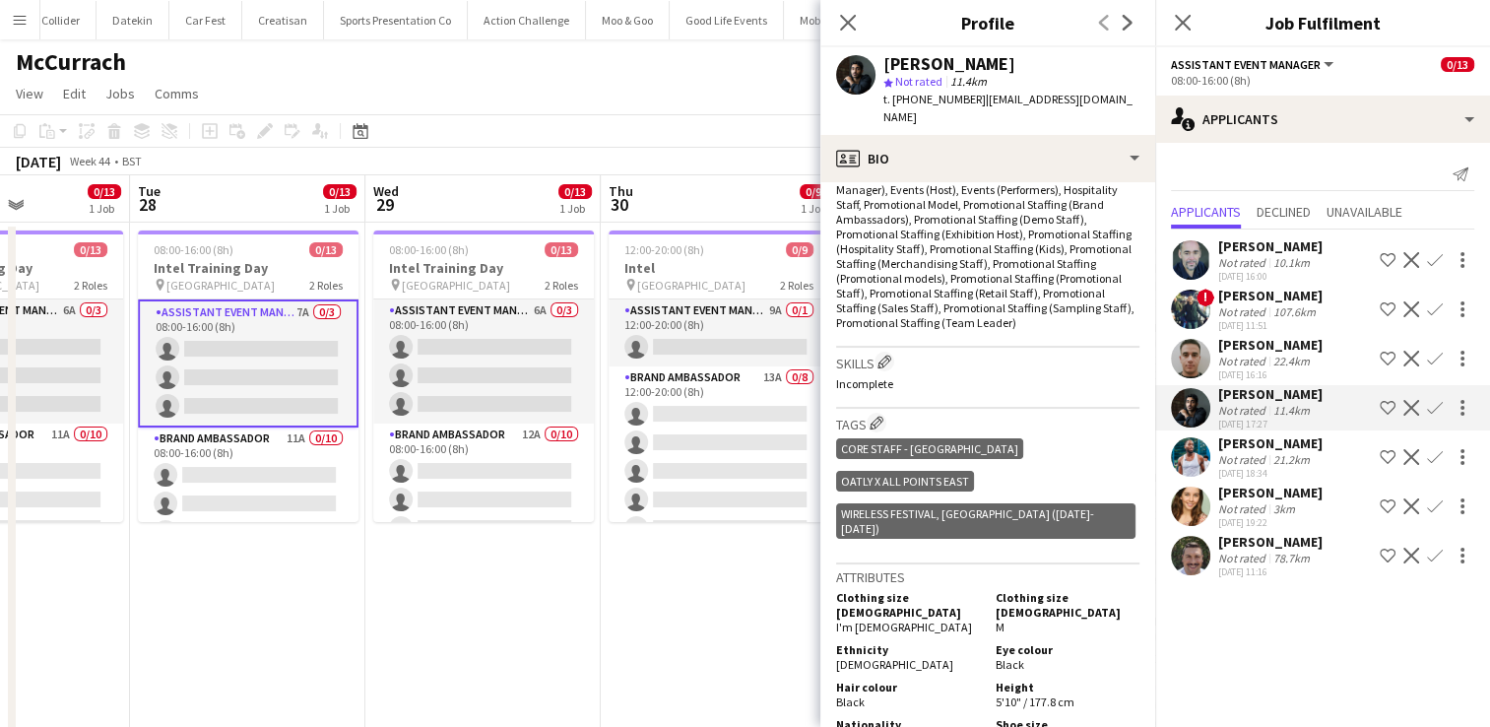
scroll to position [689, 0]
click at [848, 18] on icon "Close pop-in" at bounding box center [847, 22] width 19 height 19
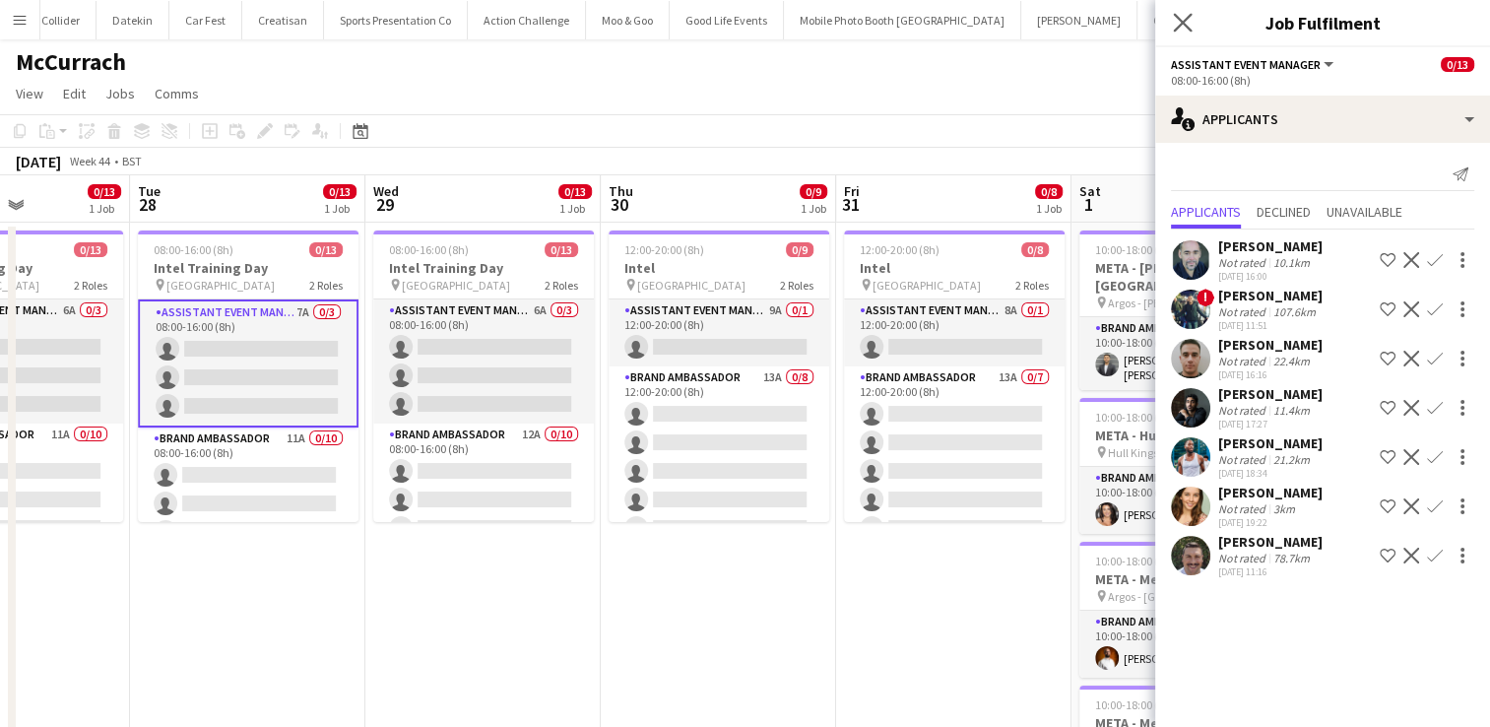
click at [1178, 33] on app-icon "Close pop-in" at bounding box center [1183, 23] width 29 height 29
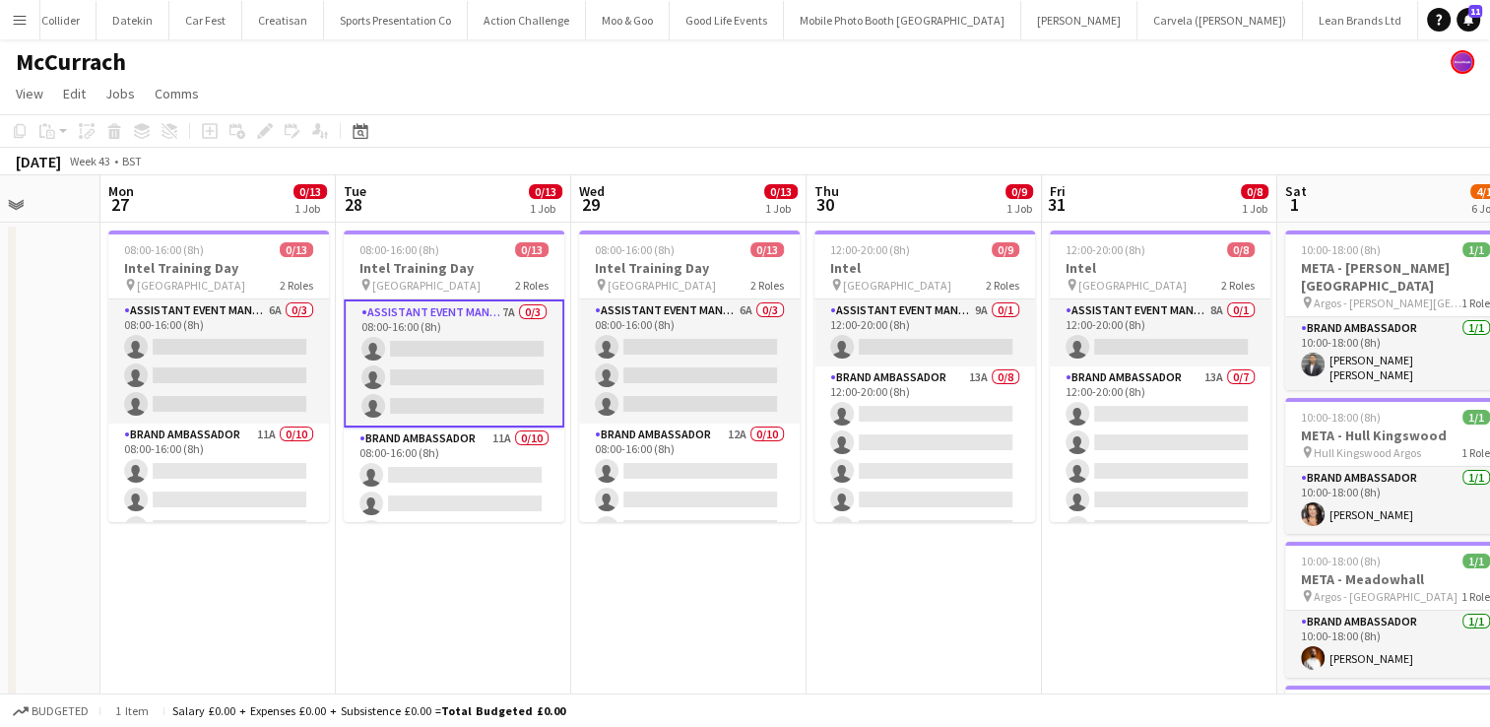
scroll to position [0, 615]
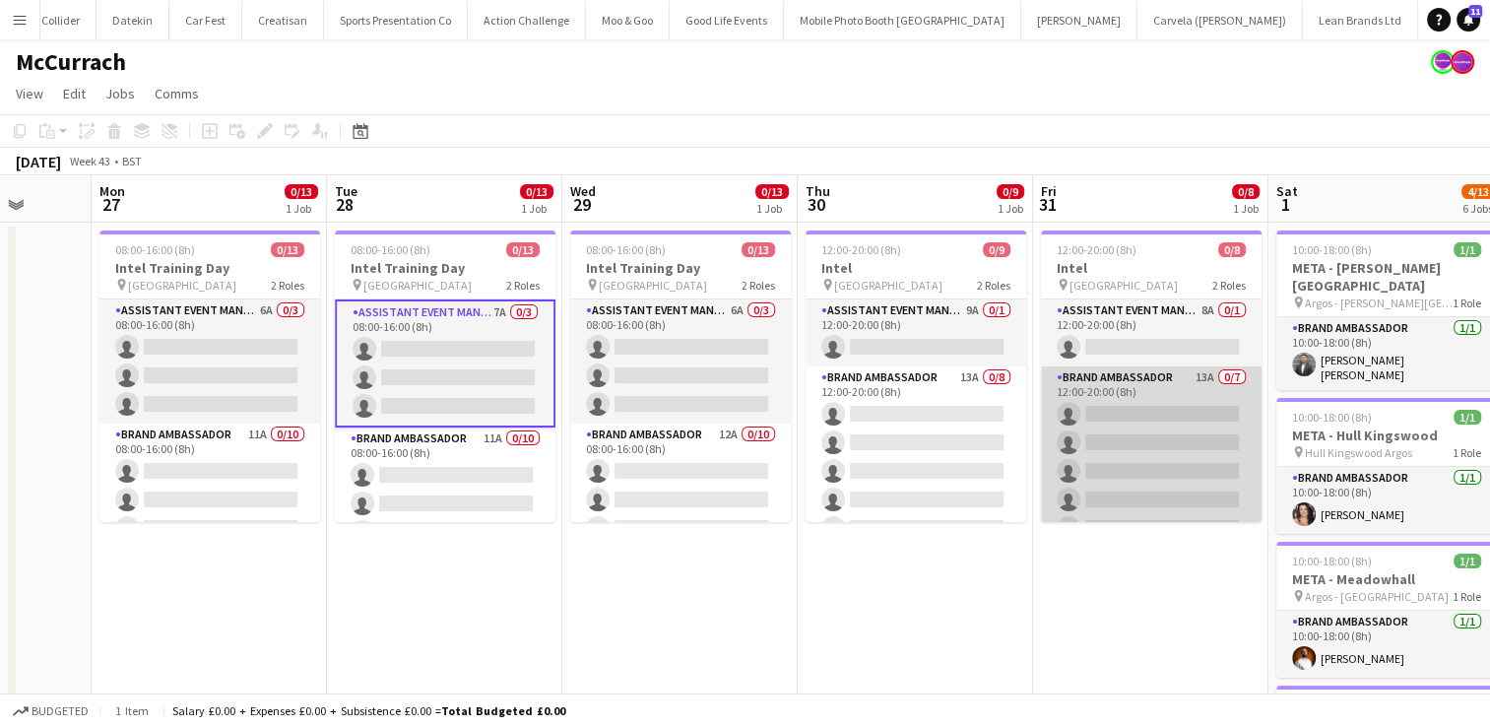
click at [1114, 476] on app-card-role "Brand Ambassador 13A 0/7 12:00-20:00 (8h) single-neutral-actions single-neutral…" at bounding box center [1151, 485] width 221 height 238
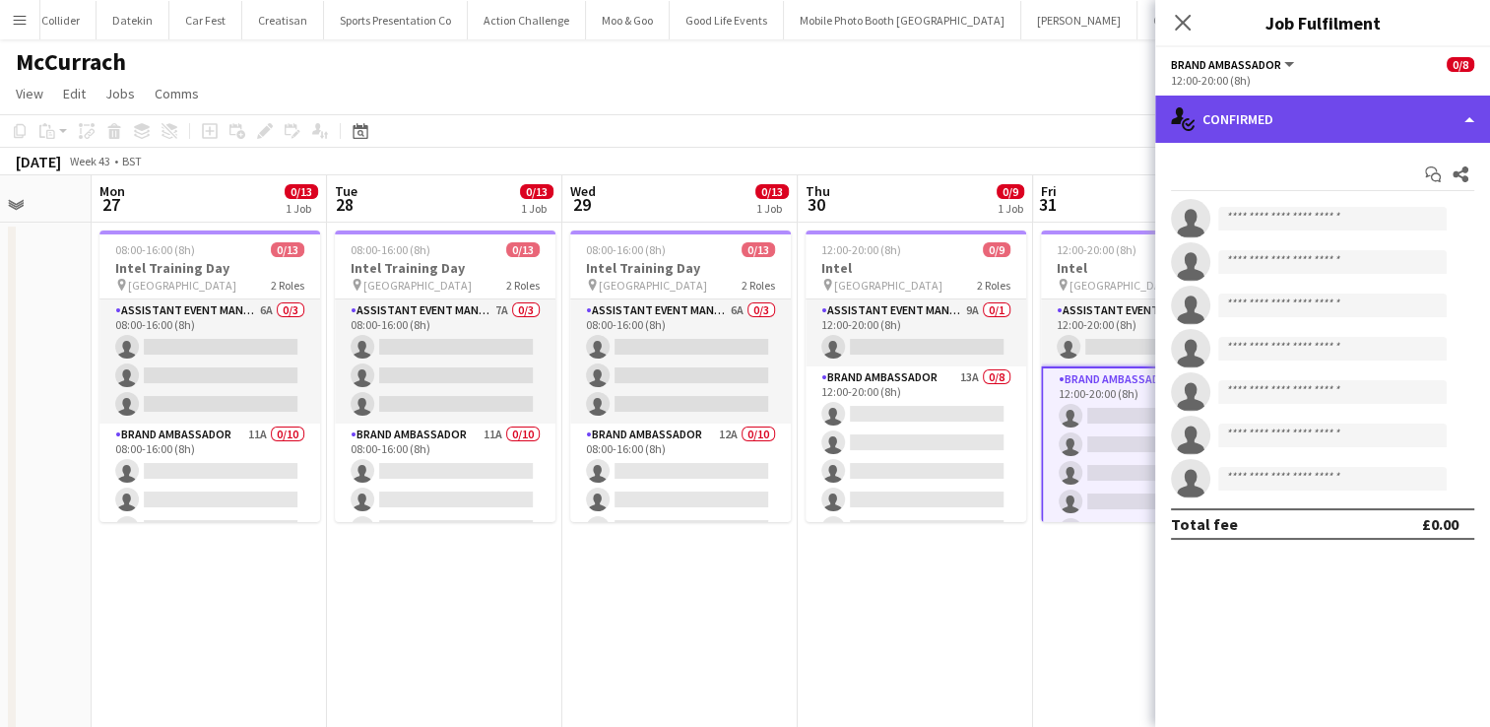
click at [1367, 128] on div "single-neutral-actions-check-2 Confirmed" at bounding box center [1322, 119] width 335 height 47
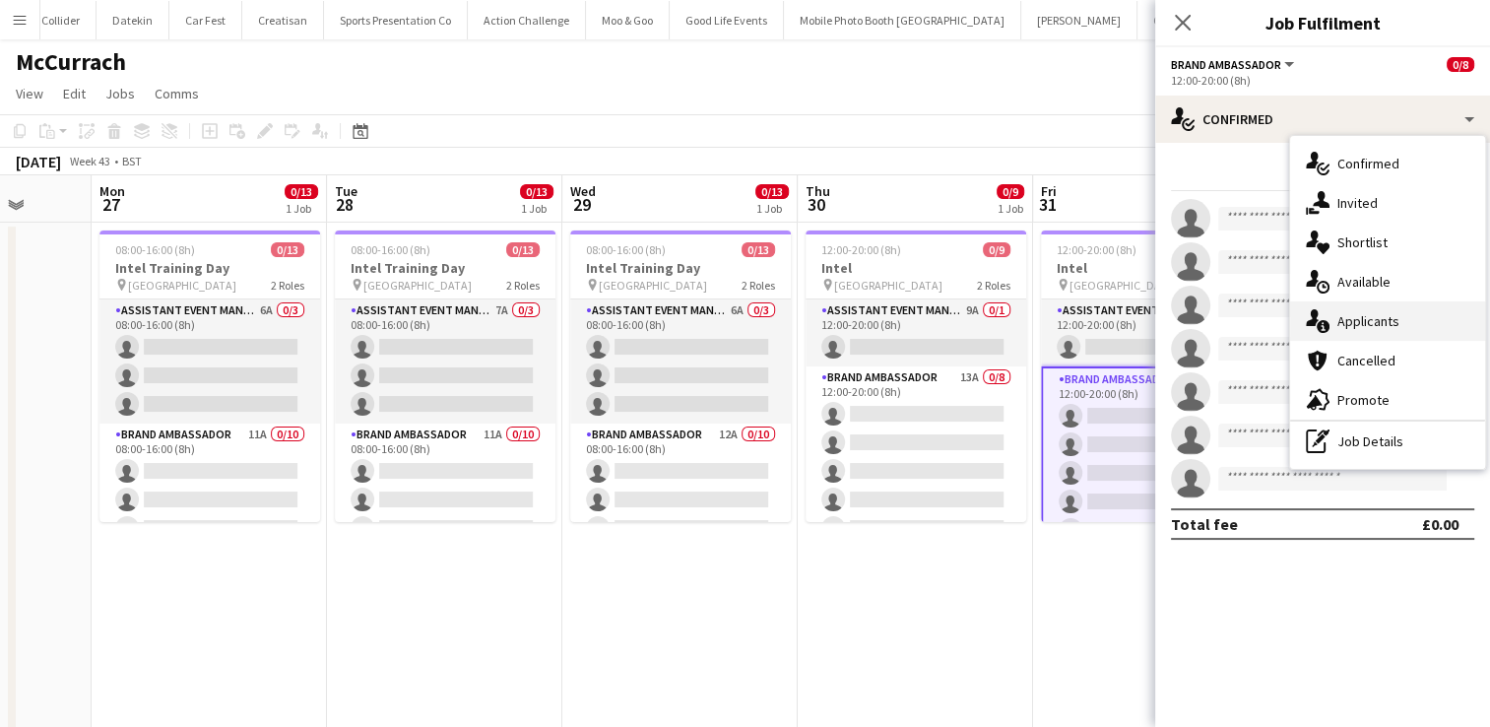
click at [1368, 304] on div "single-neutral-actions-information Applicants" at bounding box center [1387, 320] width 195 height 39
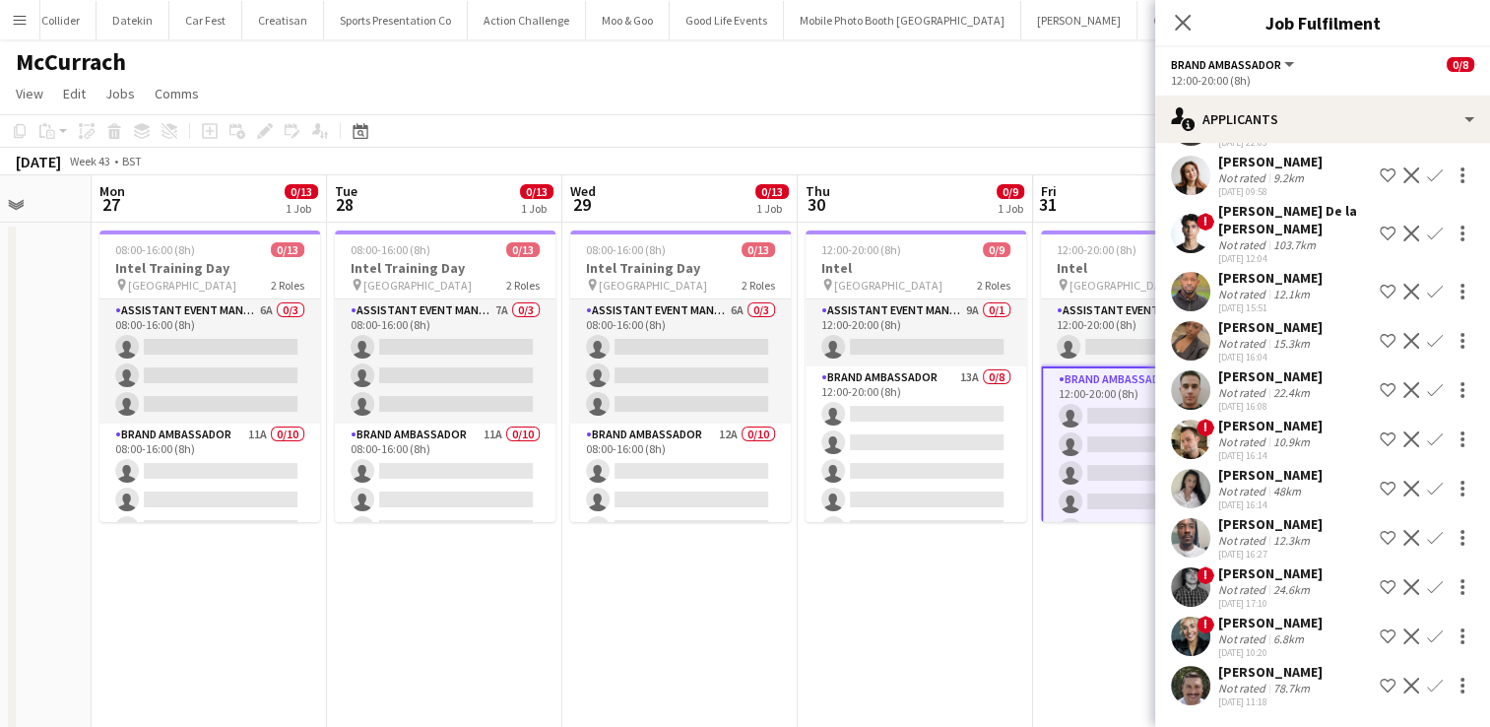
scroll to position [182, 0]
click at [1284, 543] on div "12.3km" at bounding box center [1291, 541] width 44 height 15
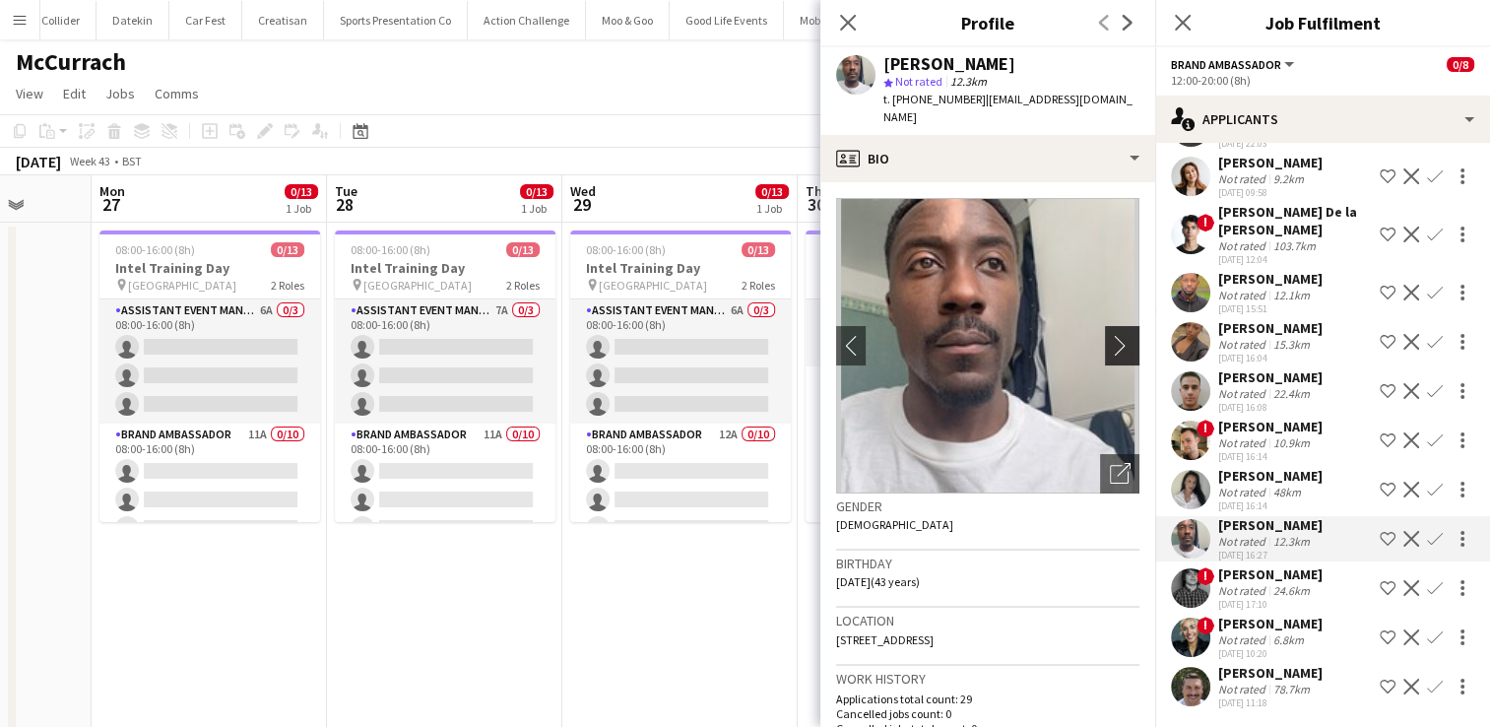
click at [1110, 337] on app-icon "chevron-right" at bounding box center [1125, 345] width 31 height 21
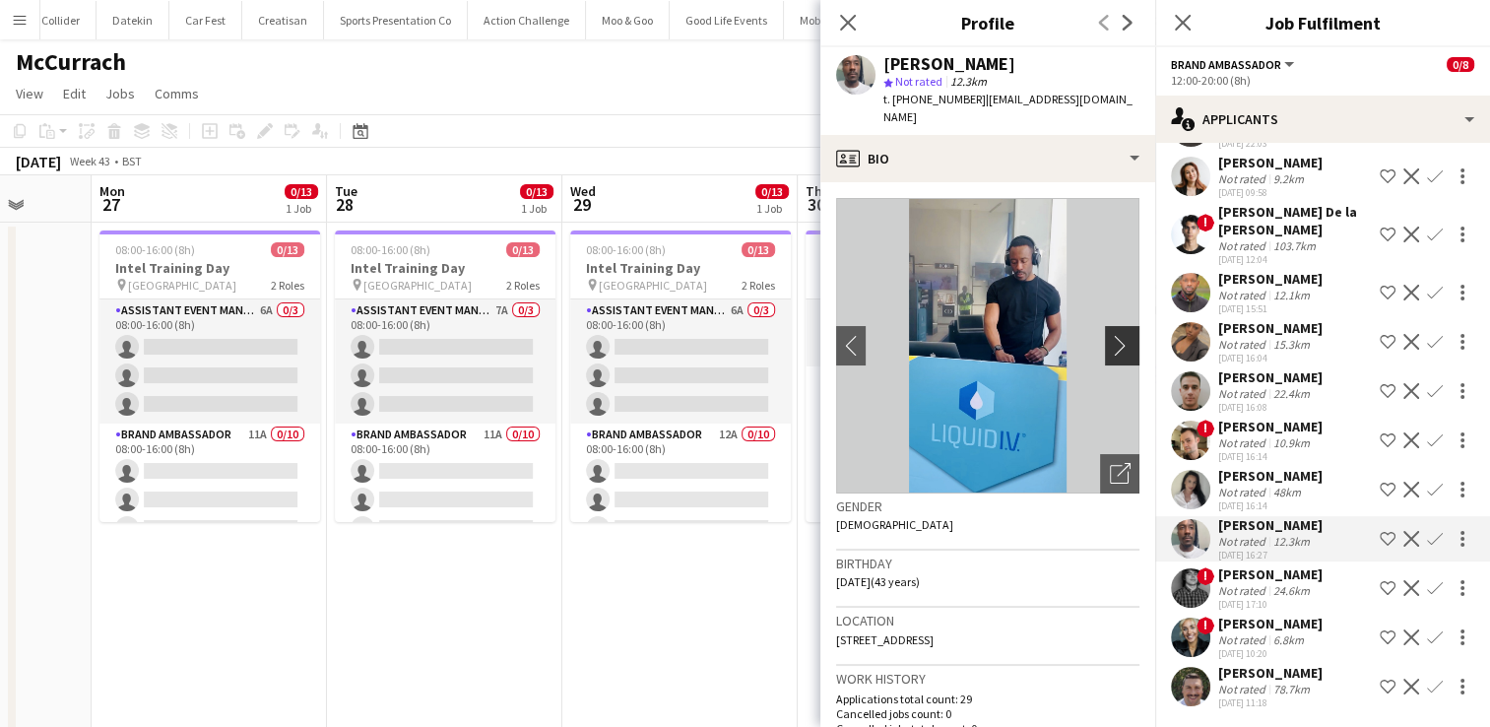
click at [1110, 337] on app-icon "chevron-right" at bounding box center [1125, 345] width 31 height 21
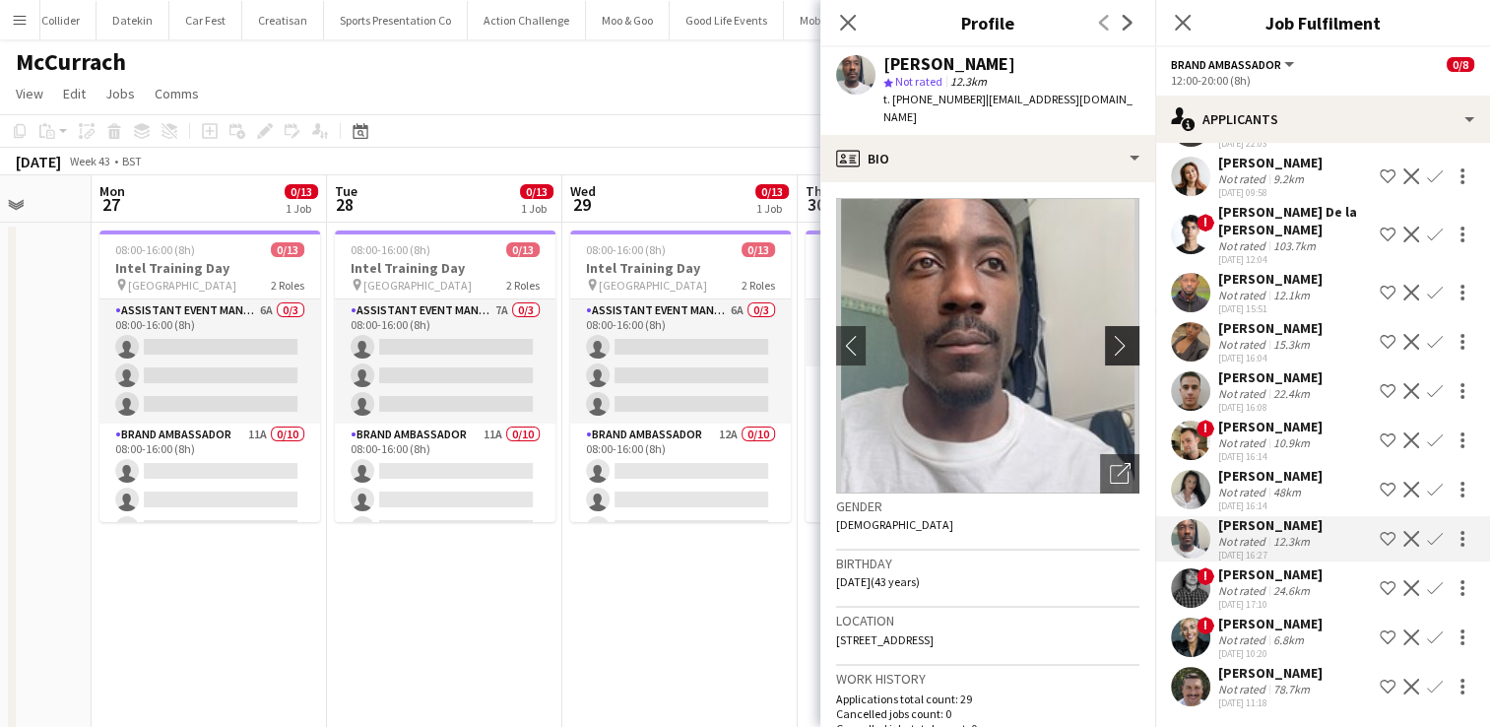
click at [1110, 337] on app-icon "chevron-right" at bounding box center [1125, 345] width 31 height 21
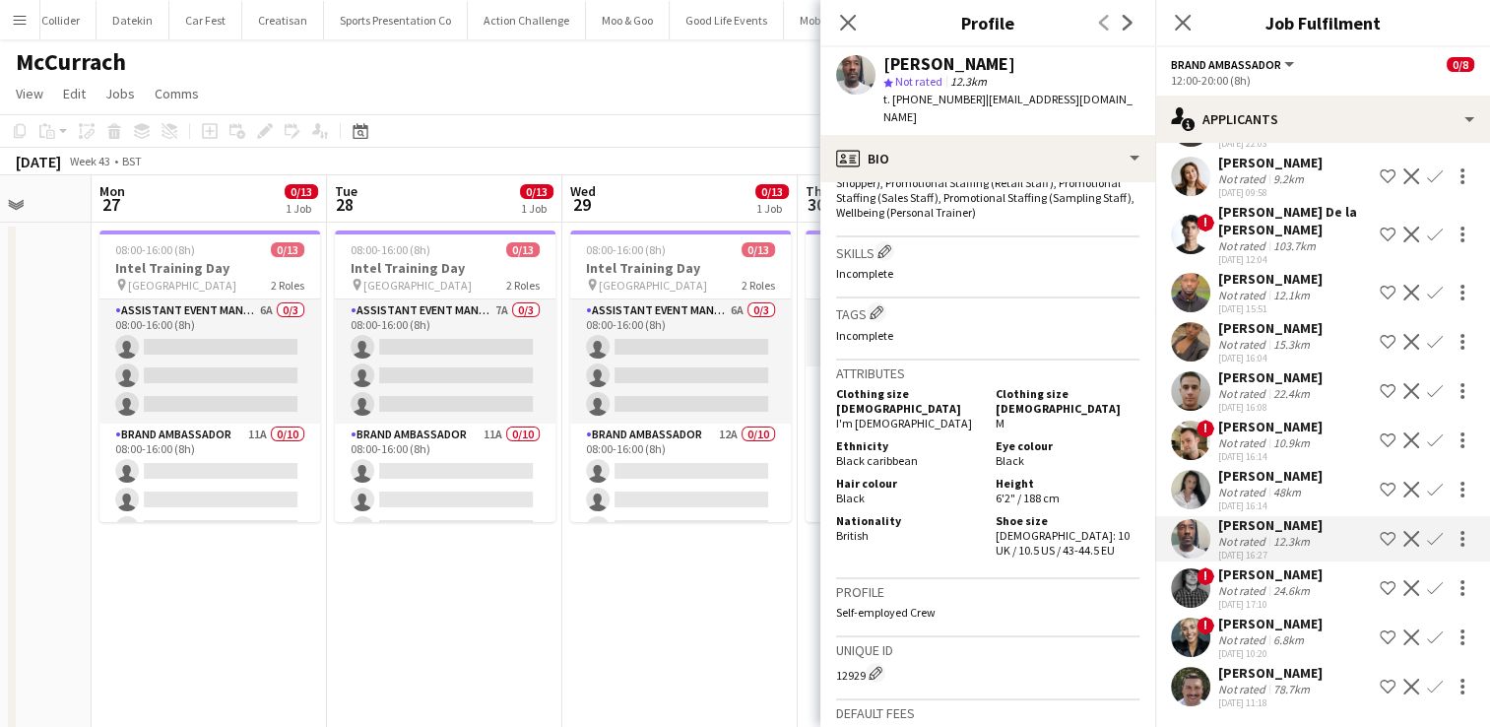
scroll to position [724, 0]
click at [1269, 593] on div "24.6km" at bounding box center [1291, 590] width 44 height 15
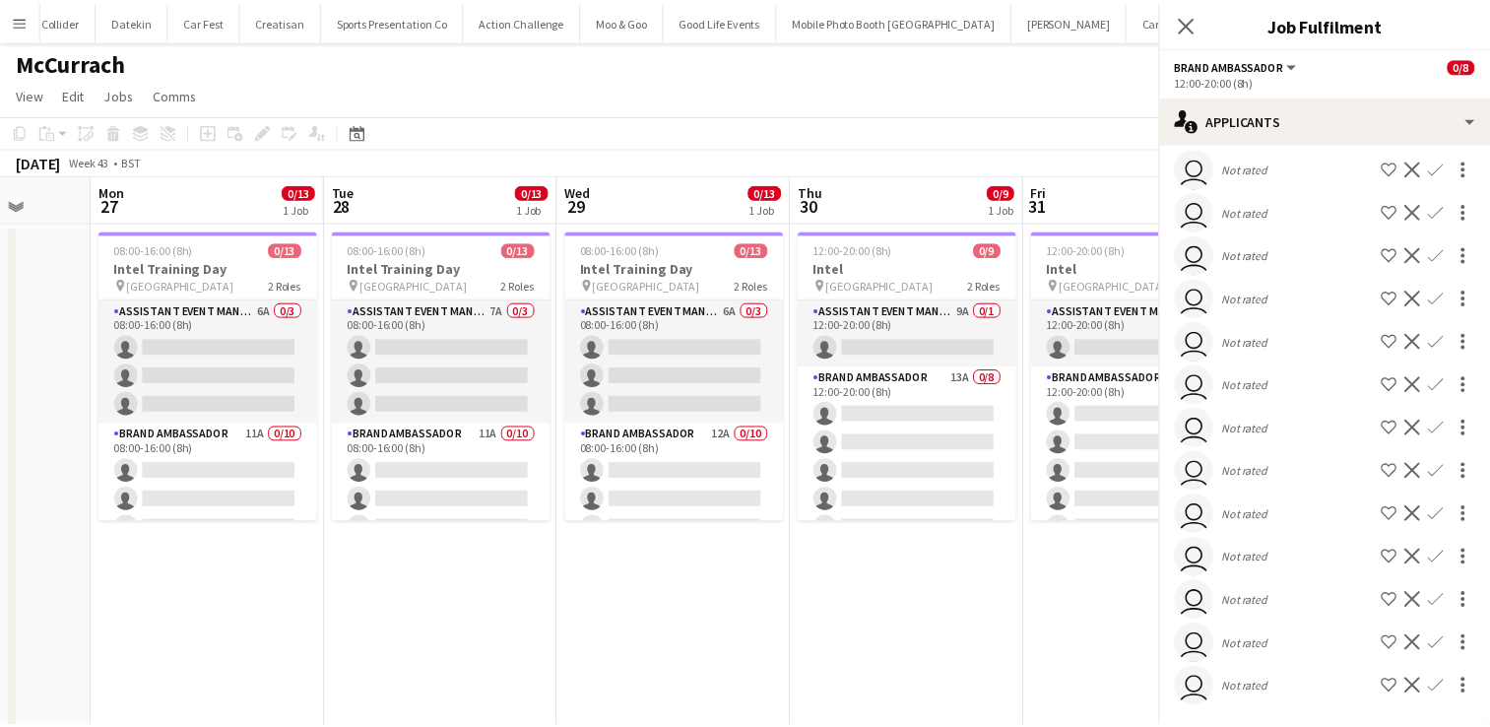
scroll to position [0, 0]
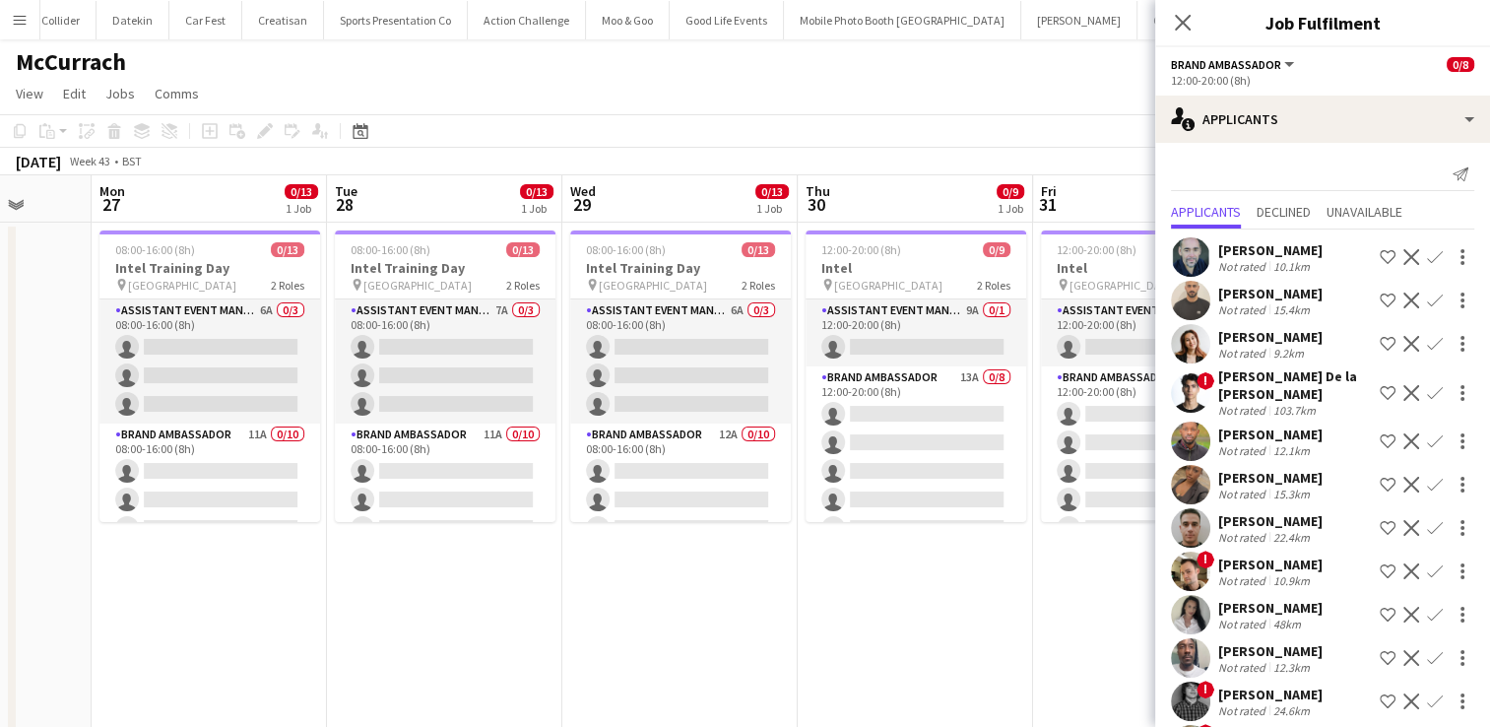
click at [1267, 526] on div "[PERSON_NAME]" at bounding box center [1270, 521] width 104 height 18
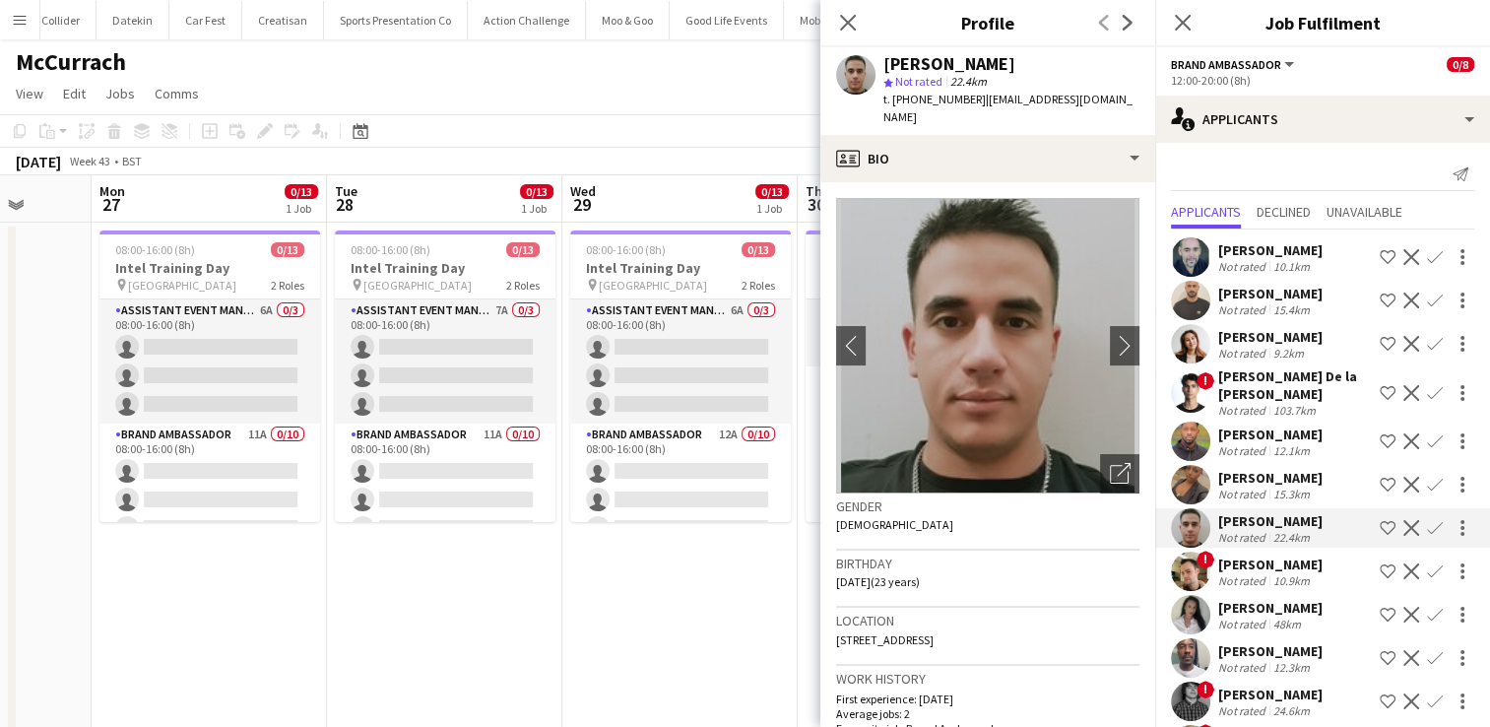
drag, startPoint x: 993, startPoint y: 65, endPoint x: 924, endPoint y: 64, distance: 68.9
click at [924, 64] on div "[PERSON_NAME]" at bounding box center [1011, 64] width 256 height 18
copy div "Al-atrash"
click at [859, 31] on app-icon "Close pop-in" at bounding box center [848, 23] width 29 height 29
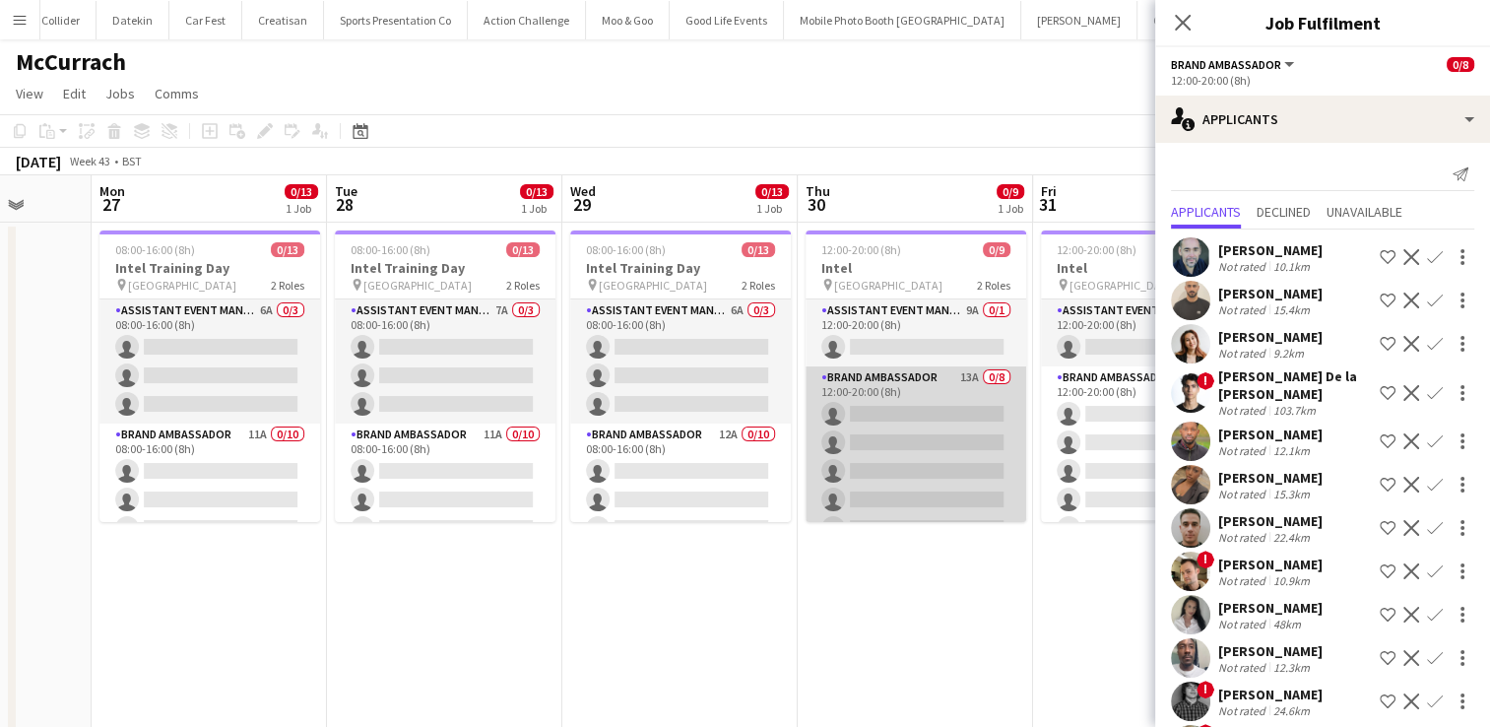
click at [900, 451] on app-card-role "Brand Ambassador 13A 0/8 12:00-20:00 (8h) single-neutral-actions single-neutral…" at bounding box center [916, 499] width 221 height 267
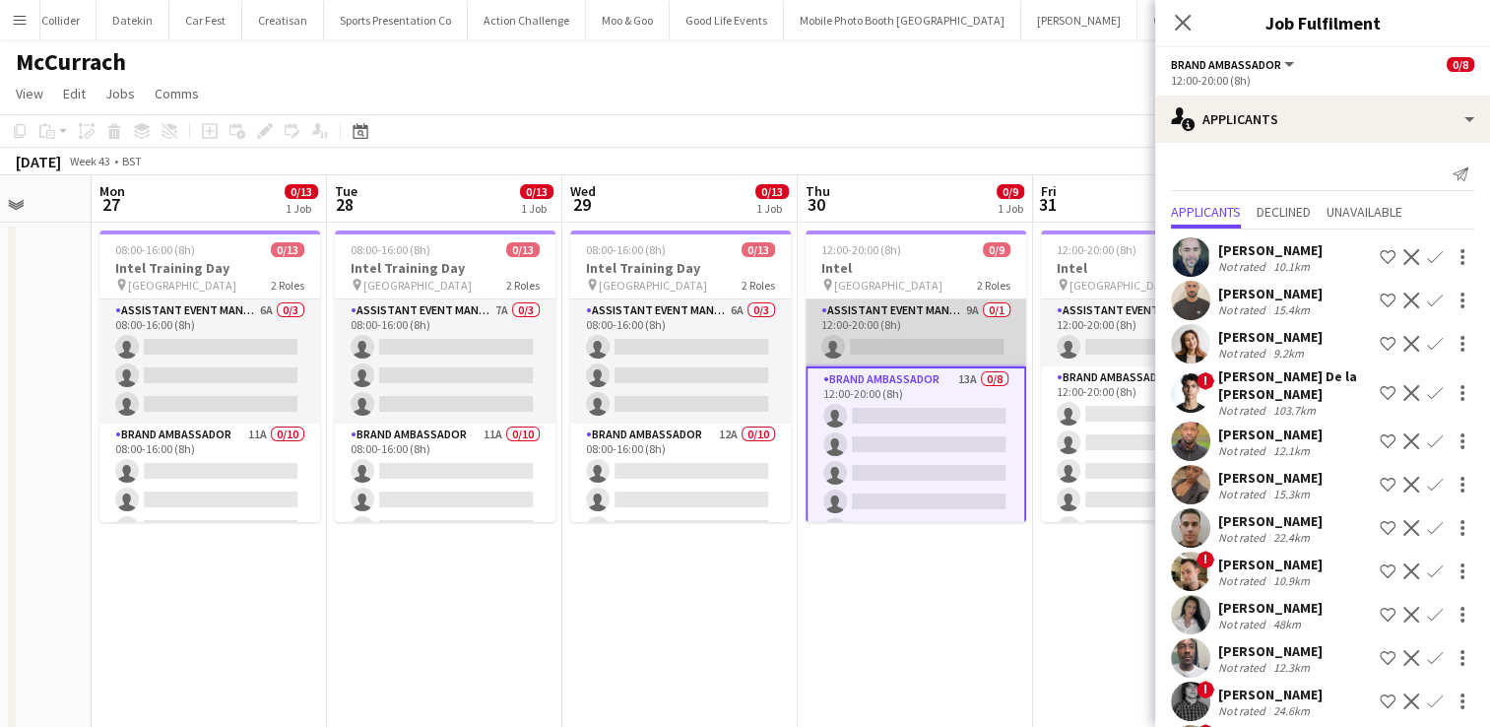
click at [896, 327] on app-card-role "Assistant Event Manager 9A 0/1 12:00-20:00 (8h) single-neutral-actions" at bounding box center [916, 332] width 221 height 67
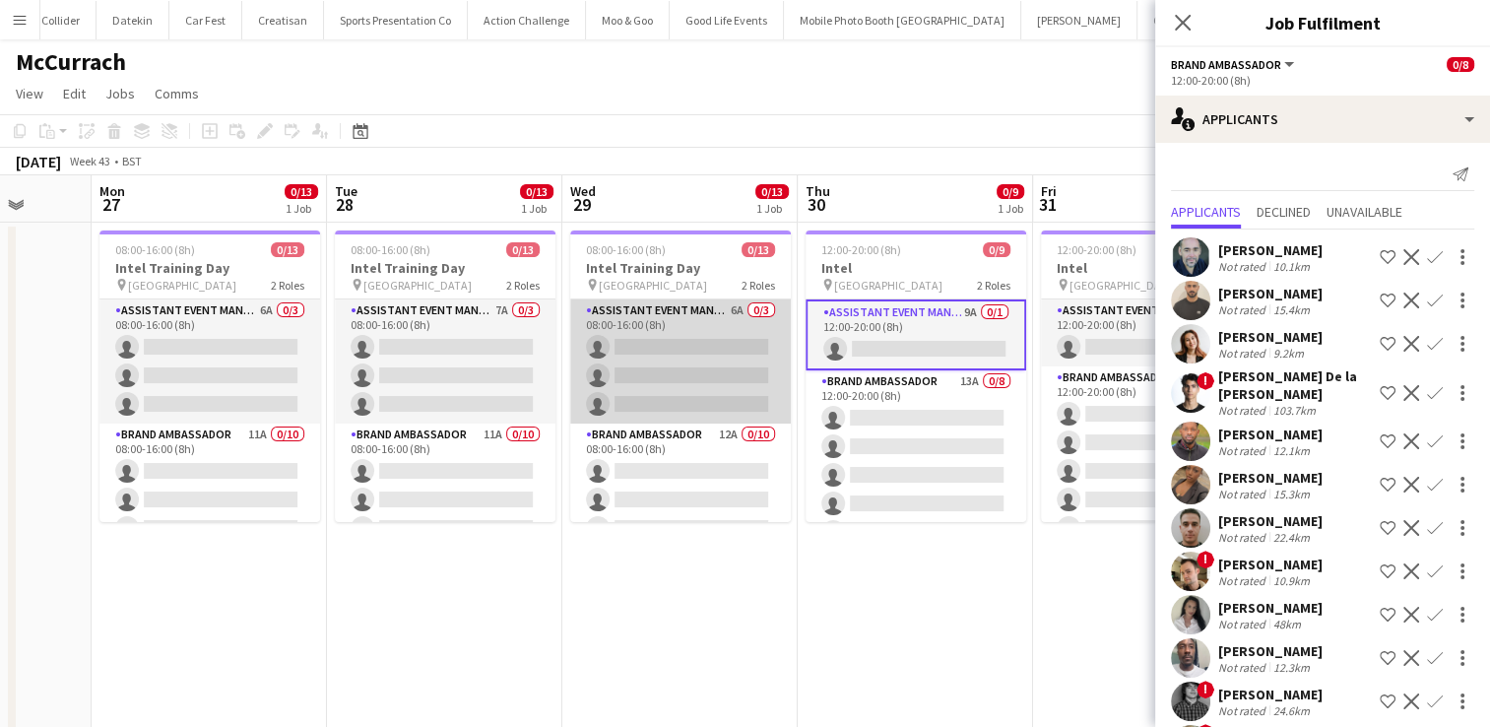
click at [710, 360] on app-card-role "Assistant Event Manager 6A 0/3 08:00-16:00 (8h) single-neutral-actions single-n…" at bounding box center [680, 361] width 221 height 124
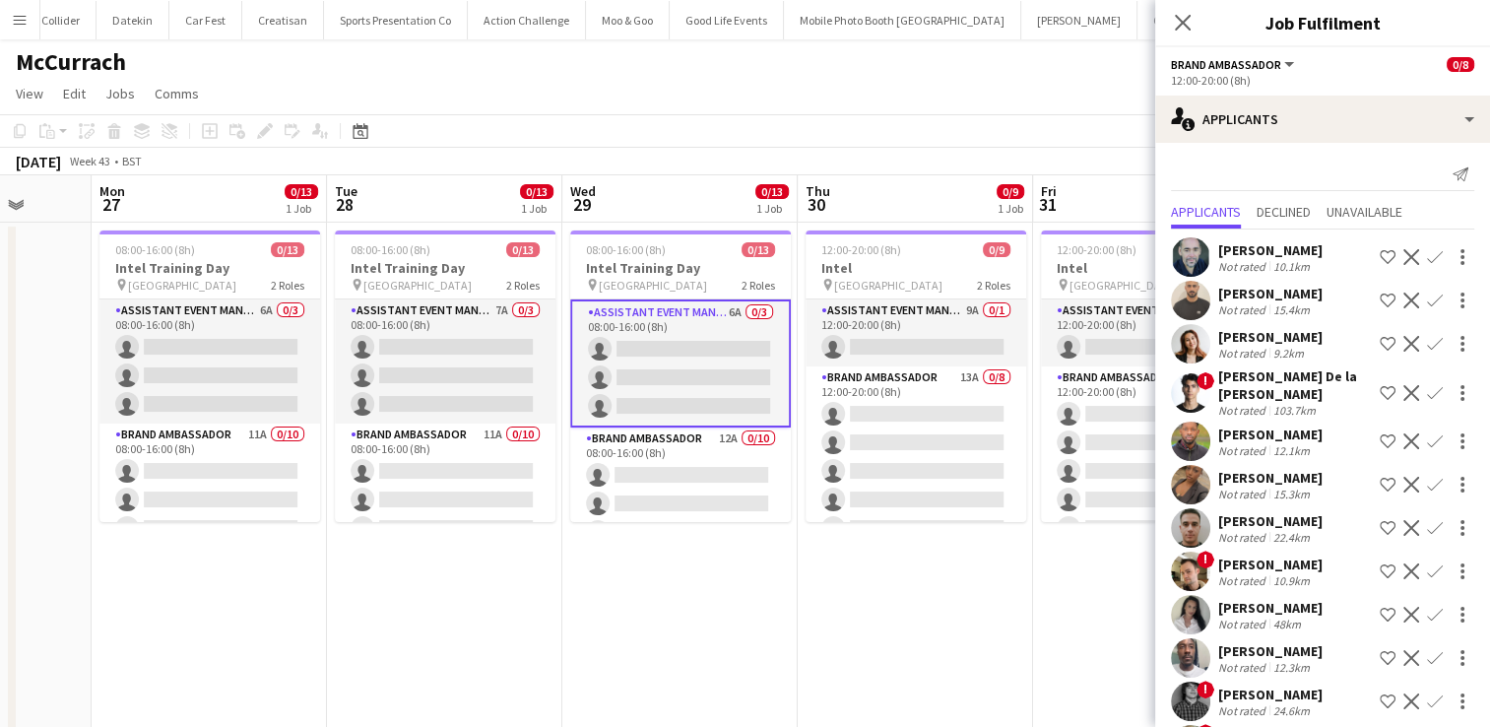
scroll to position [98, 0]
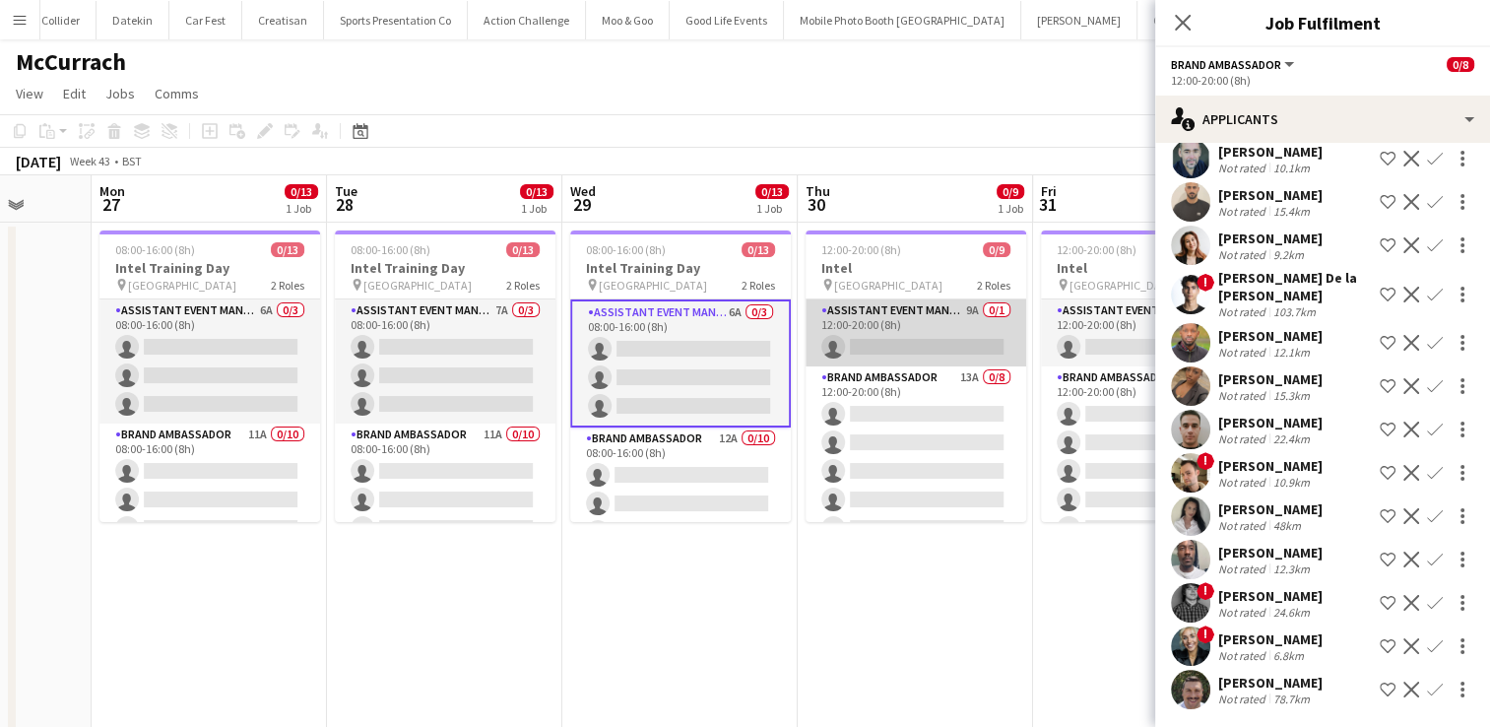
click at [902, 333] on app-card-role "Assistant Event Manager 9A 0/1 12:00-20:00 (8h) single-neutral-actions" at bounding box center [916, 332] width 221 height 67
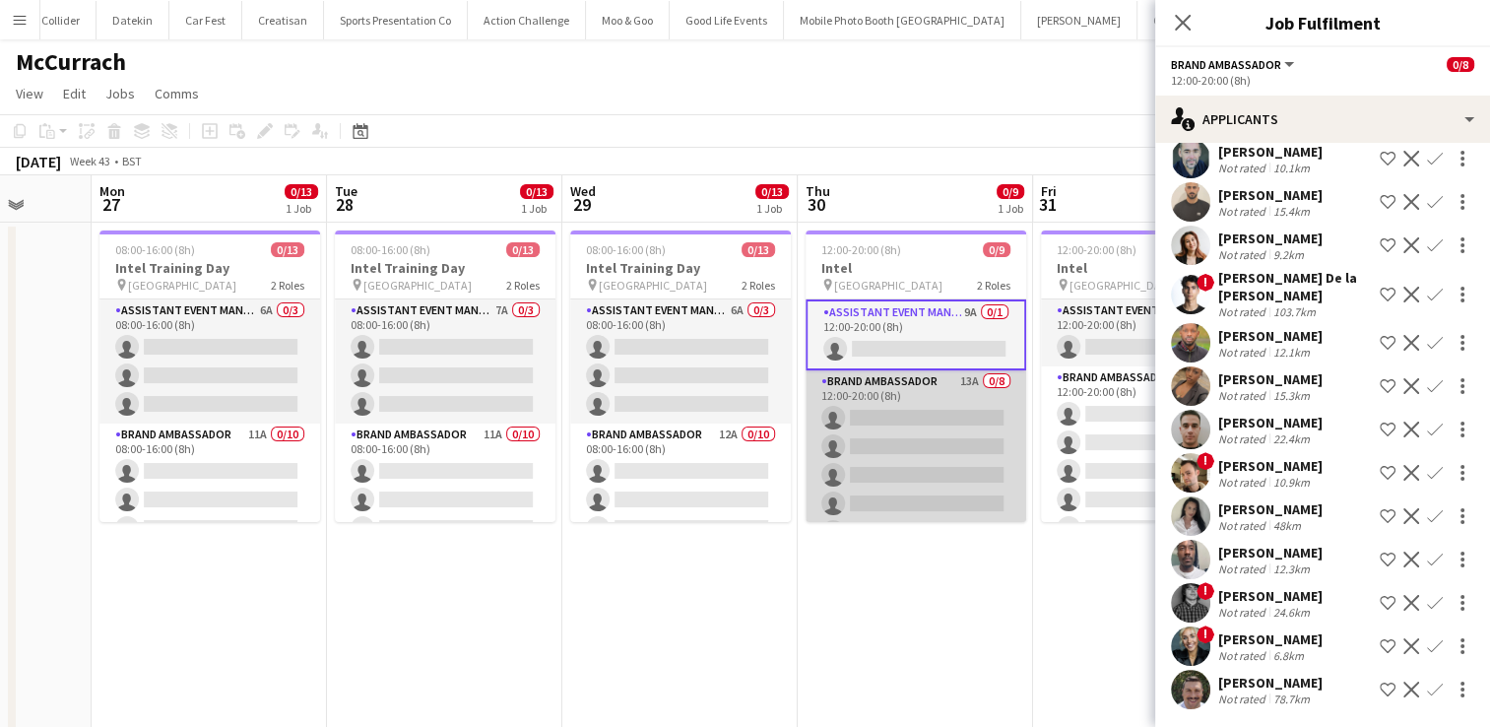
click at [901, 435] on app-card-role "Brand Ambassador 13A 0/8 12:00-20:00 (8h) single-neutral-actions single-neutral…" at bounding box center [916, 503] width 221 height 267
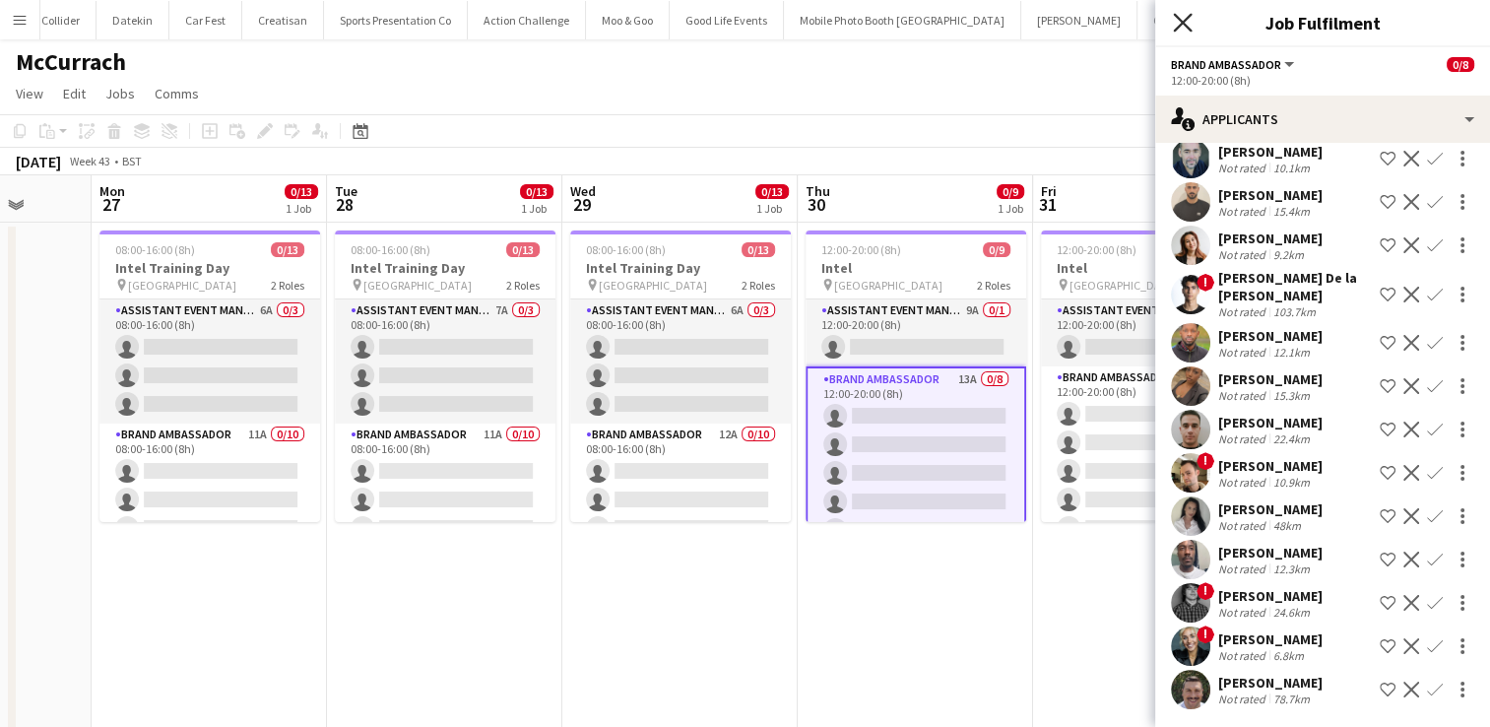
click at [1179, 26] on icon at bounding box center [1182, 22] width 19 height 19
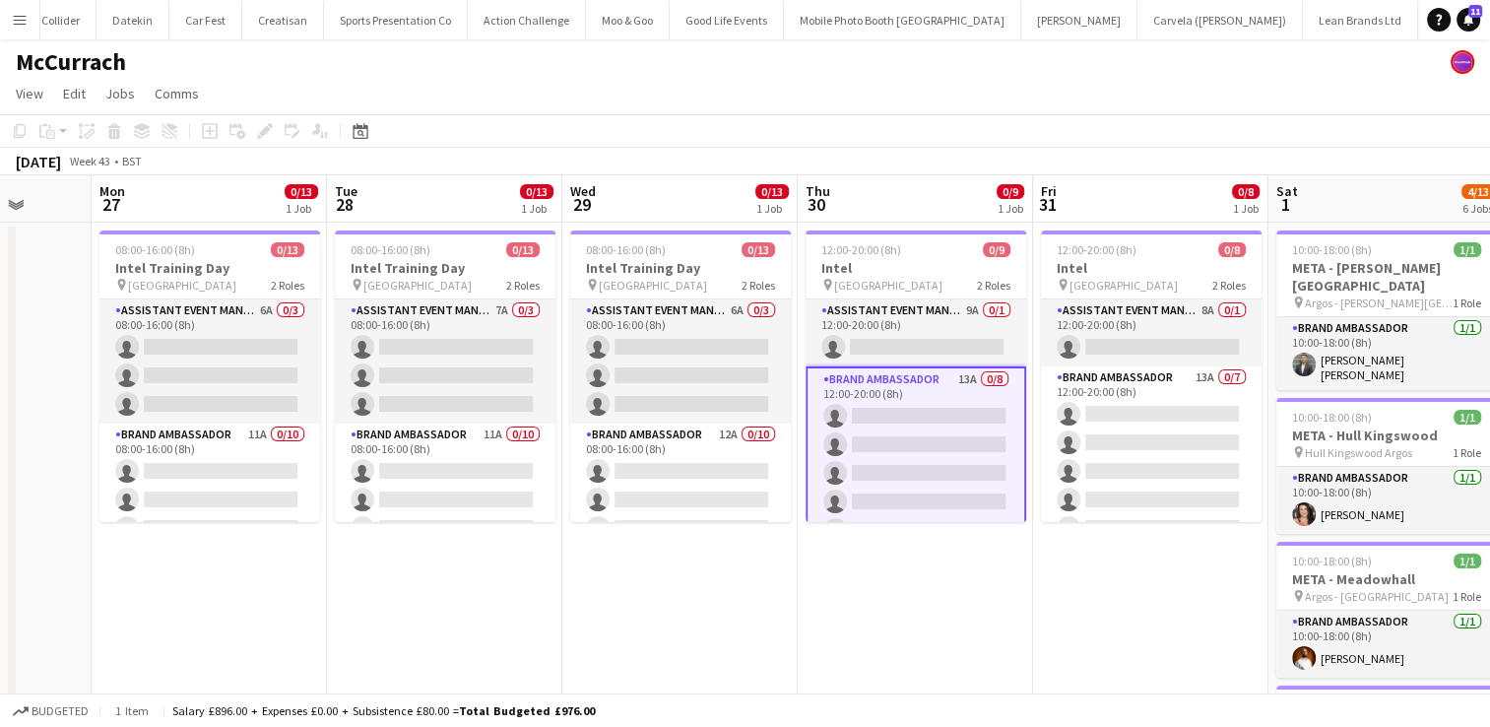
click at [890, 463] on app-card-role "Brand Ambassador 13A 0/8 12:00-20:00 (8h) single-neutral-actions single-neutral…" at bounding box center [916, 501] width 221 height 271
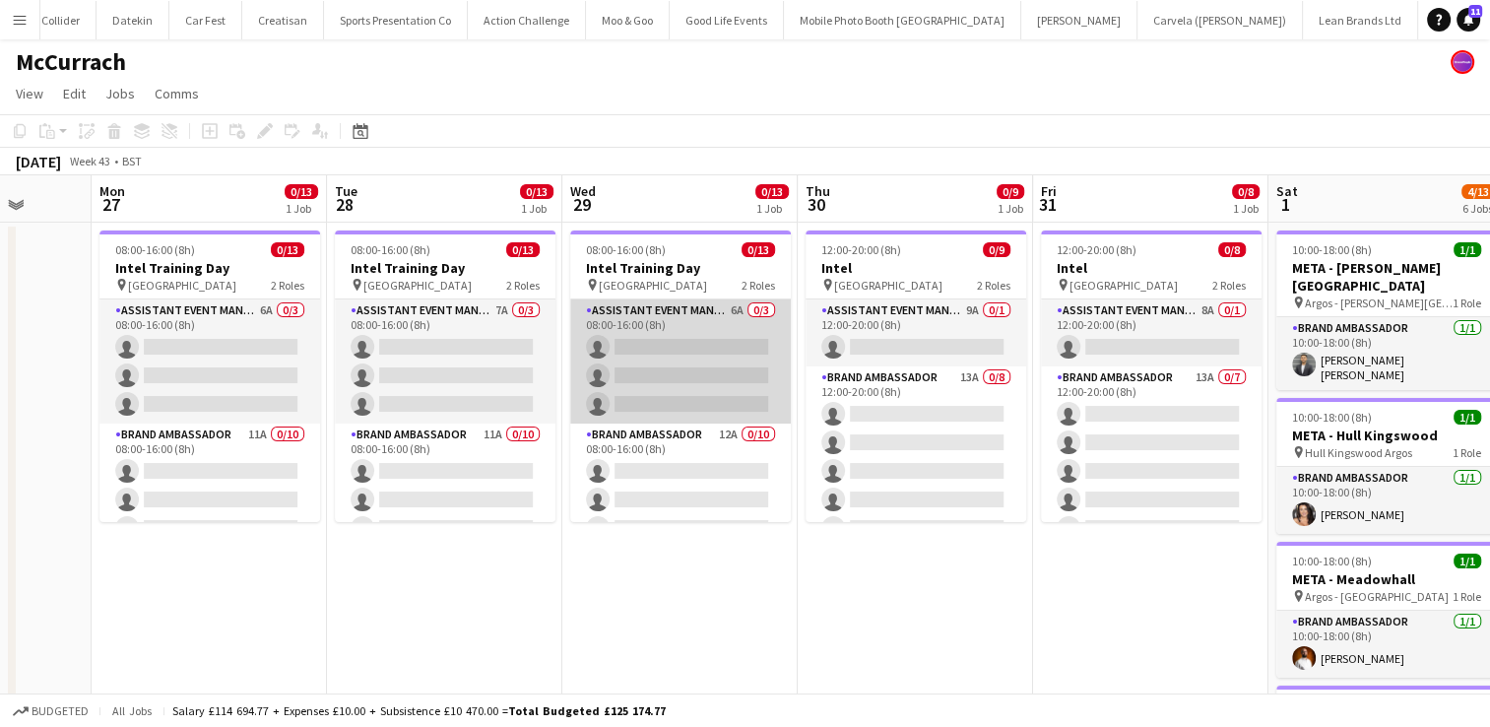
click at [603, 393] on app-card-role "Assistant Event Manager 6A 0/3 08:00-16:00 (8h) single-neutral-actions single-n…" at bounding box center [680, 361] width 221 height 124
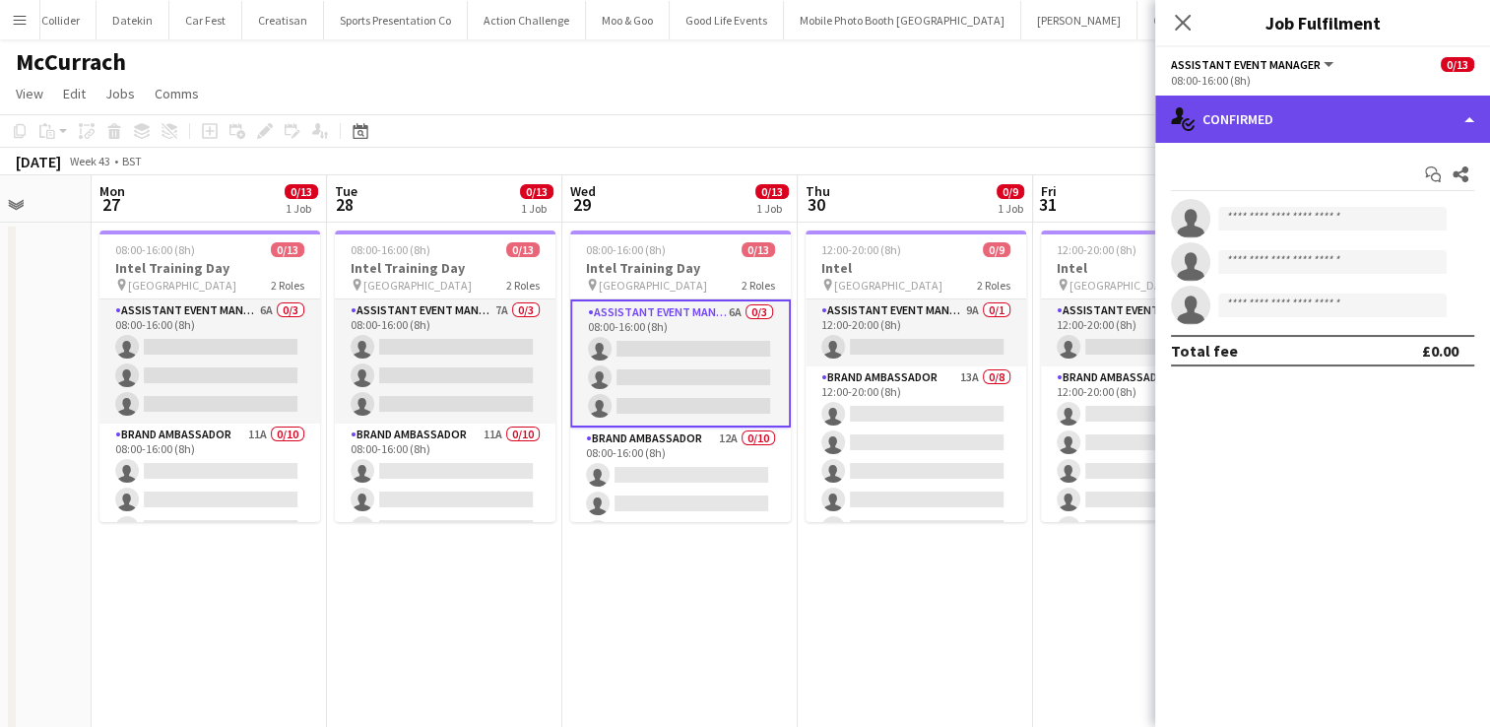
click at [1395, 116] on div "single-neutral-actions-check-2 Confirmed" at bounding box center [1322, 119] width 335 height 47
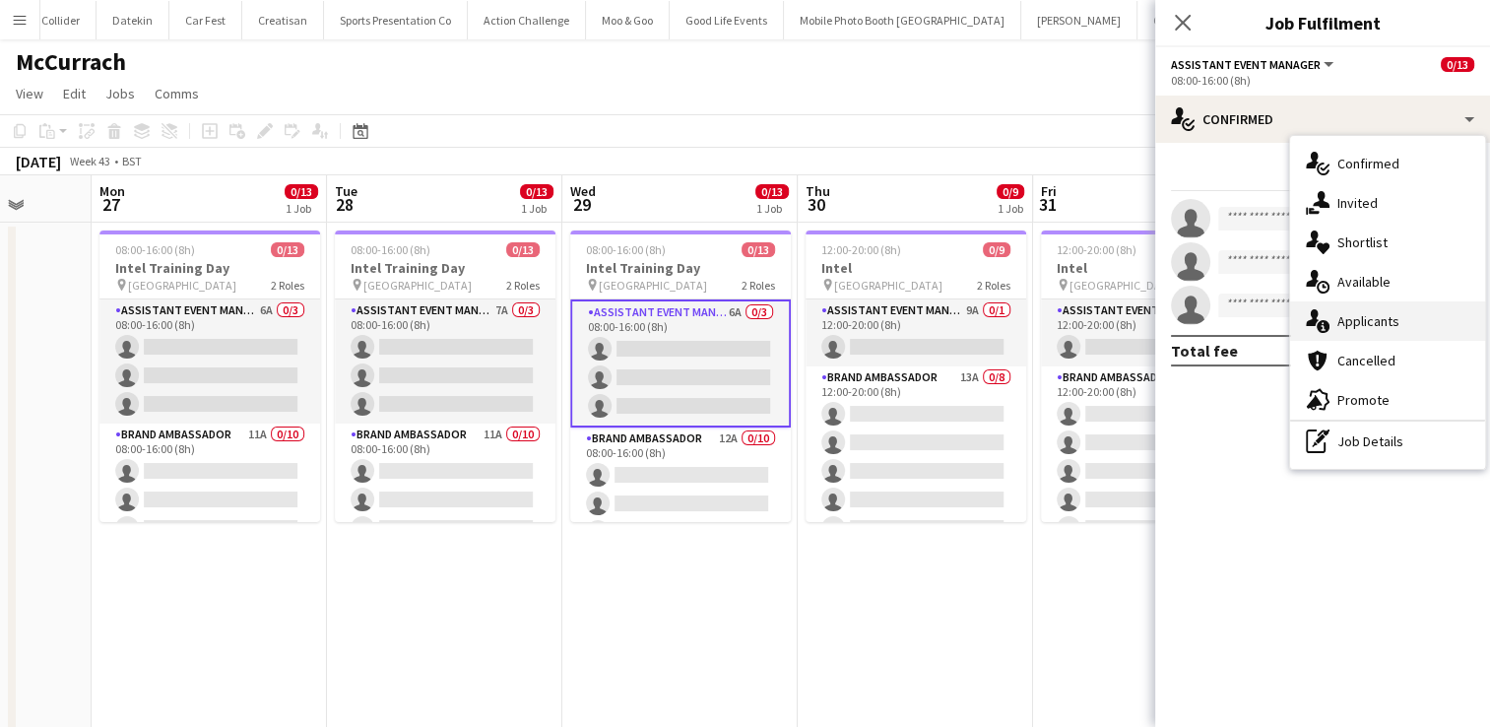
click at [1353, 321] on span "Applicants" at bounding box center [1368, 321] width 62 height 18
